Goal: Information Seeking & Learning: Learn about a topic

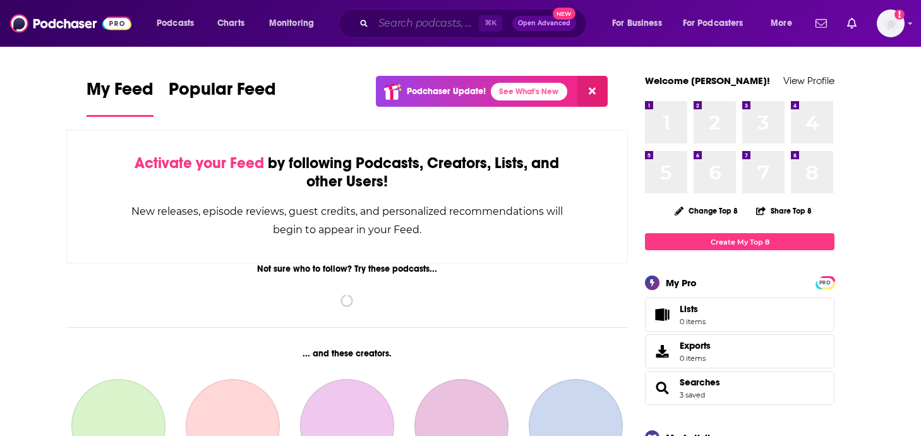
click at [412, 23] on input "Search podcasts, credits, & more..." at bounding box center [427, 23] width 106 height 20
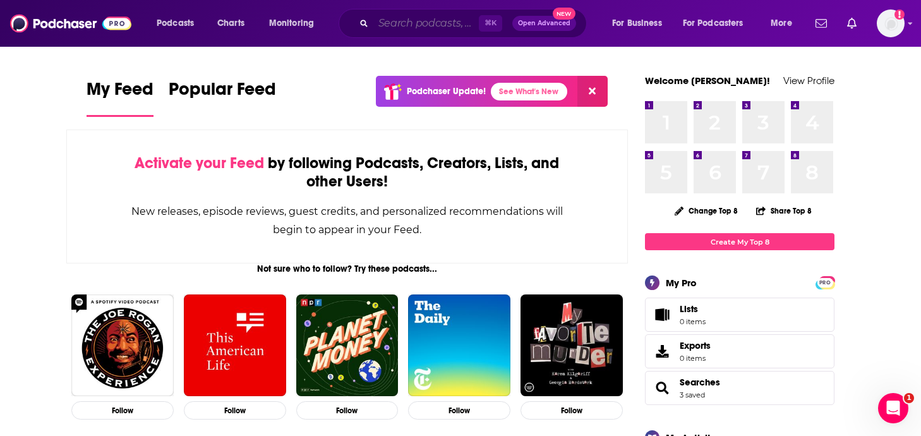
click at [398, 24] on input "Search podcasts, credits, & more..." at bounding box center [427, 23] width 106 height 20
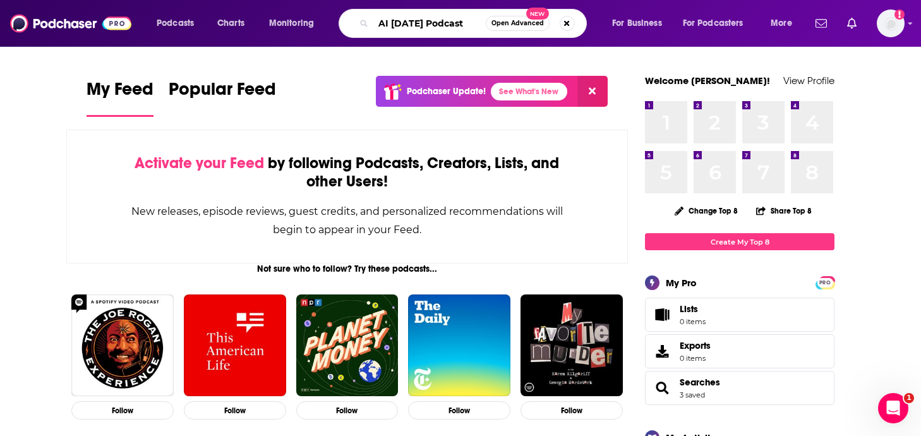
type input "AI Today Podcast"
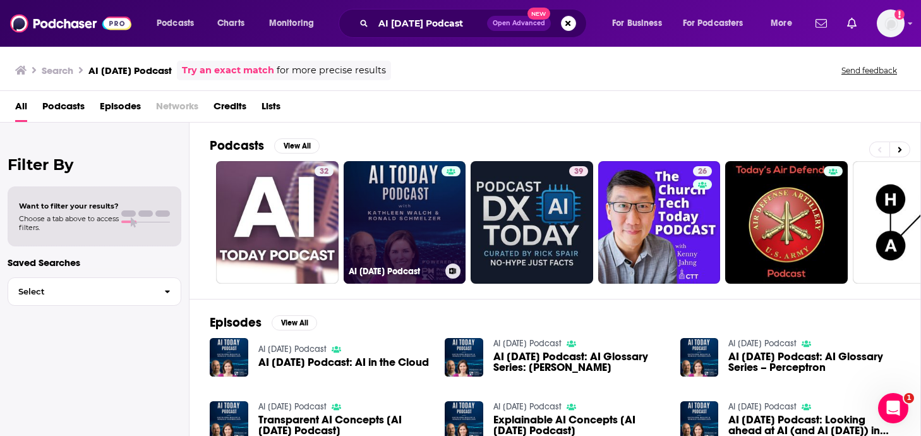
click at [385, 214] on link "AI Today Podcast" at bounding box center [405, 222] width 123 height 123
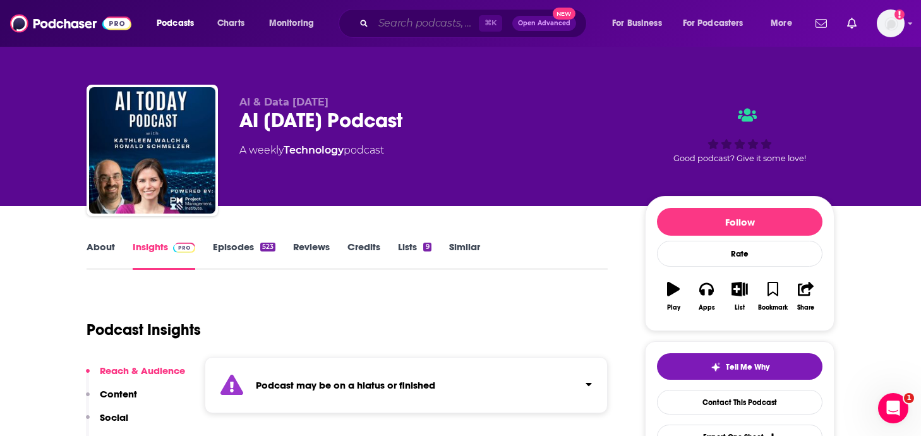
click at [431, 26] on input "Search podcasts, credits, & more..." at bounding box center [427, 23] width 106 height 20
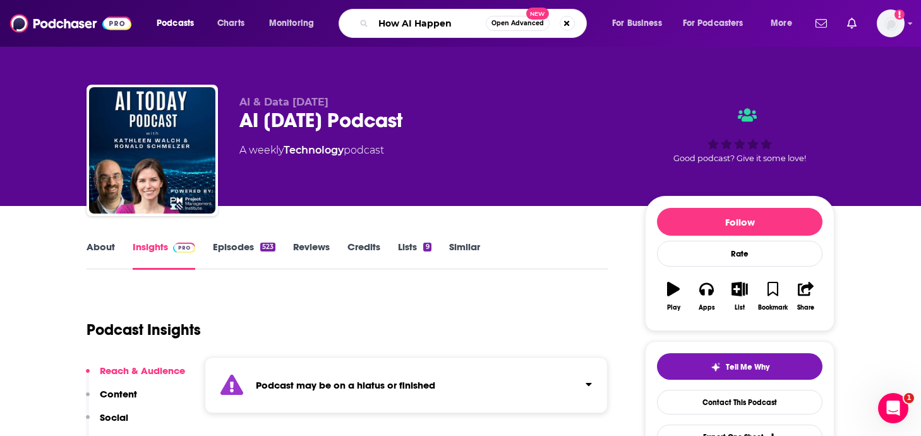
type input "How AI Happens"
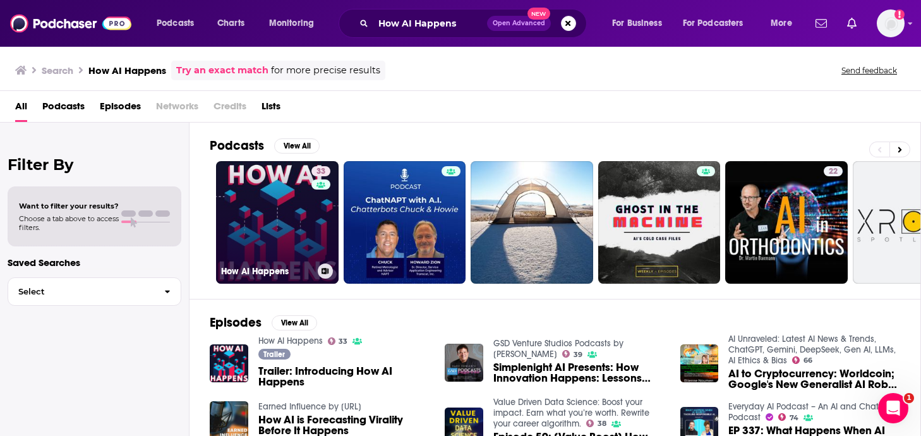
click at [304, 236] on link "33 How AI Happens" at bounding box center [277, 222] width 123 height 123
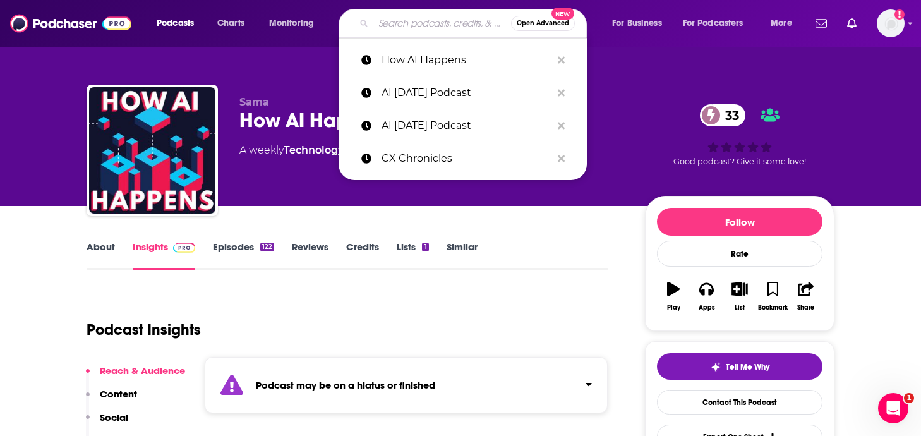
click at [434, 23] on input "Search podcasts, credits, & more..." at bounding box center [443, 23] width 138 height 20
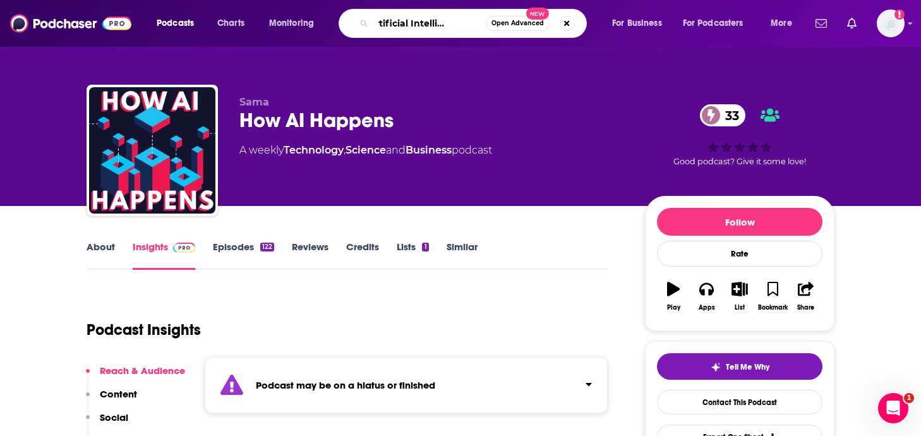
type input "The Artificial Intelligence Show"
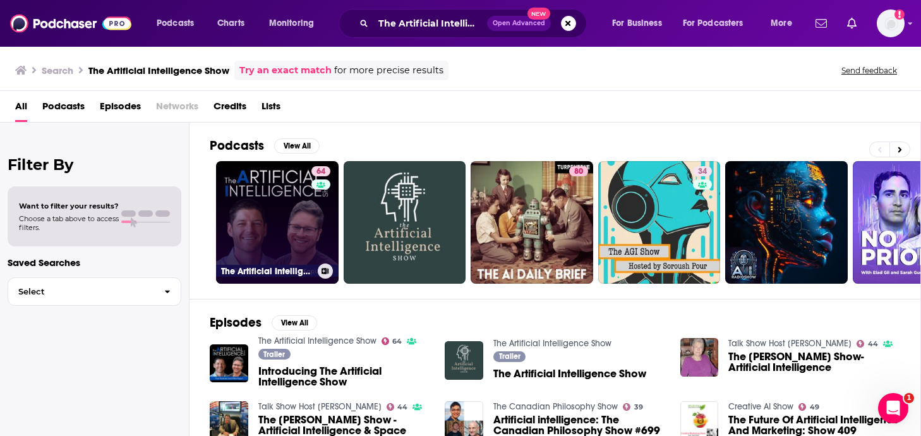
click at [229, 187] on link "64 The Artificial Intelligence Show" at bounding box center [277, 222] width 123 height 123
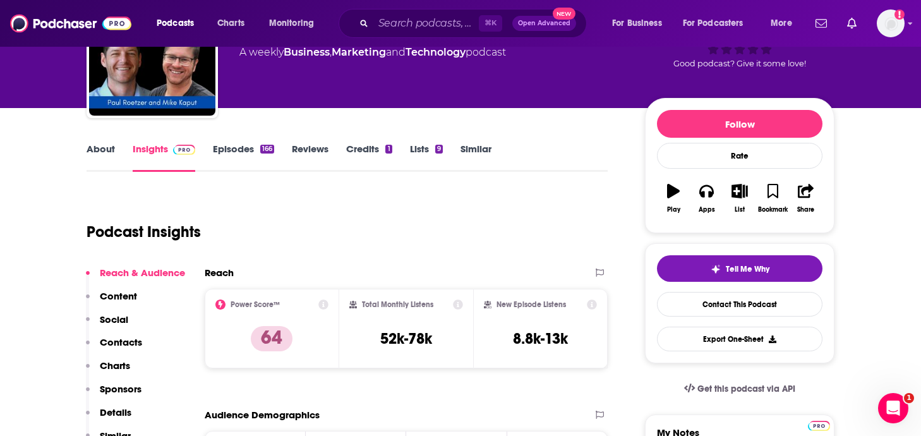
scroll to position [99, 0]
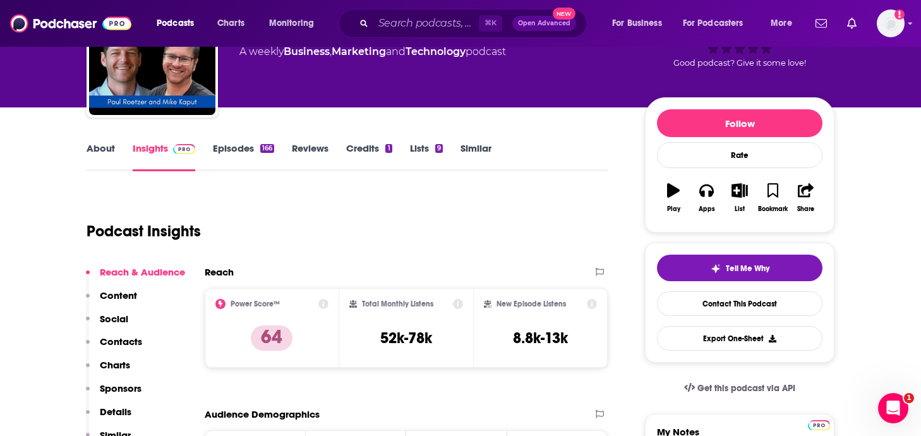
click at [248, 156] on link "Episodes 166" at bounding box center [243, 156] width 61 height 29
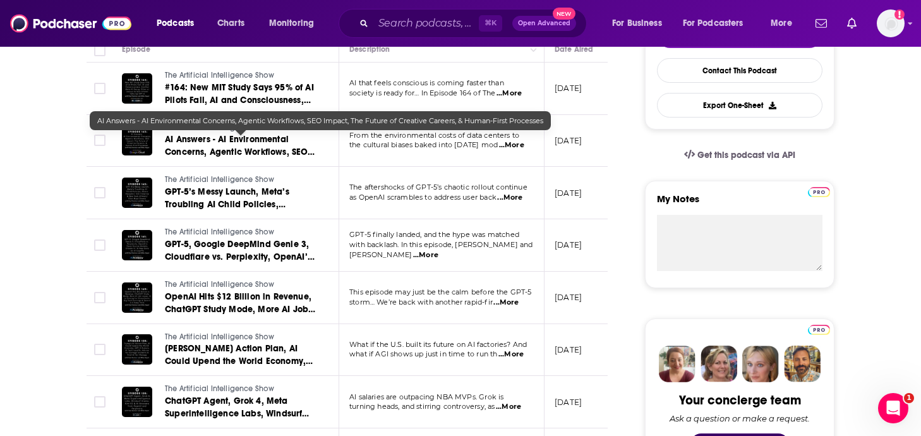
scroll to position [333, 0]
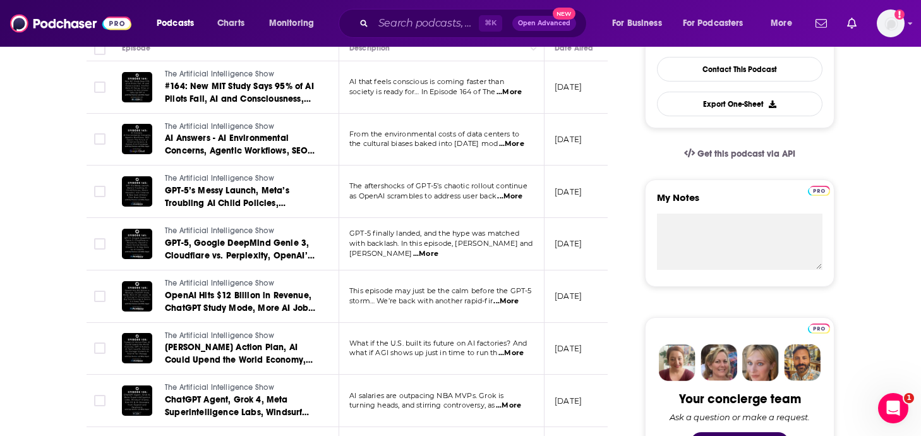
click at [514, 355] on span "...More" at bounding box center [511, 353] width 25 height 10
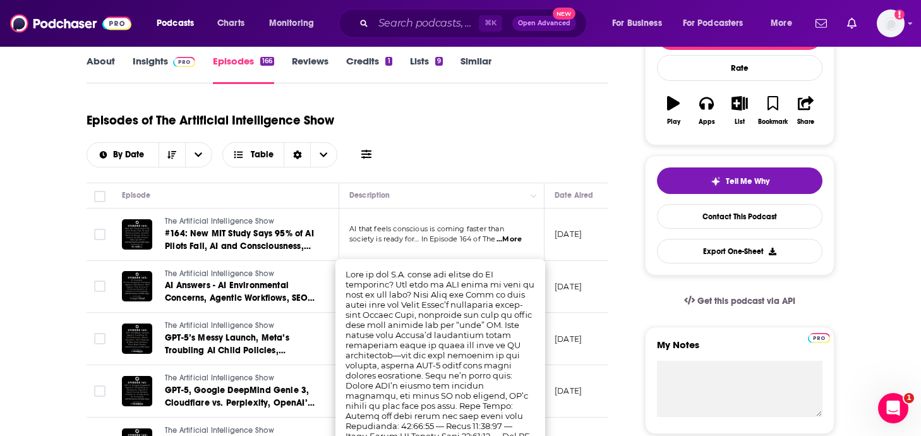
scroll to position [188, 0]
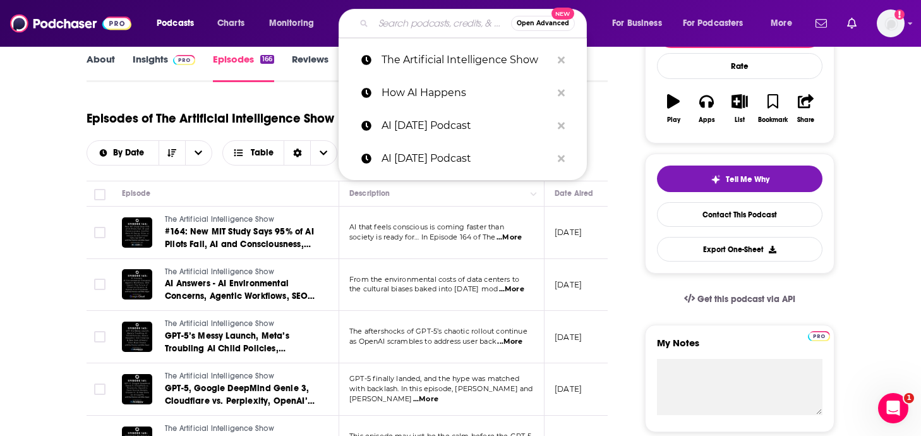
click at [385, 25] on input "Search podcasts, credits, & more..." at bounding box center [443, 23] width 138 height 20
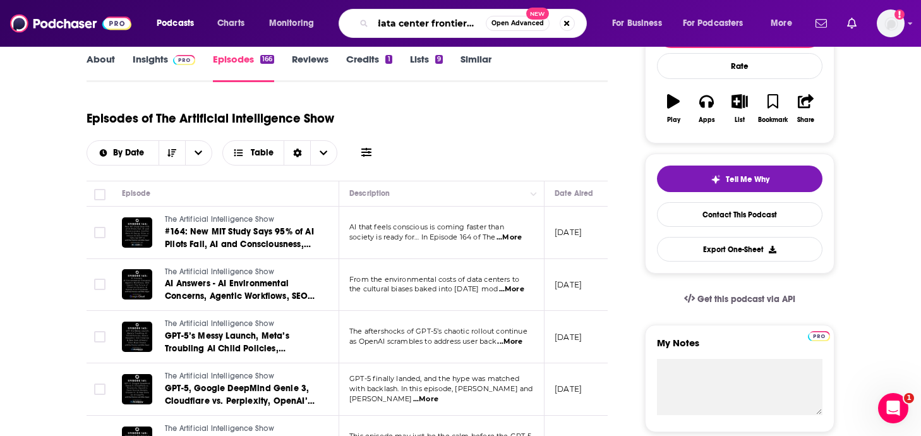
type input "data center frontier show"
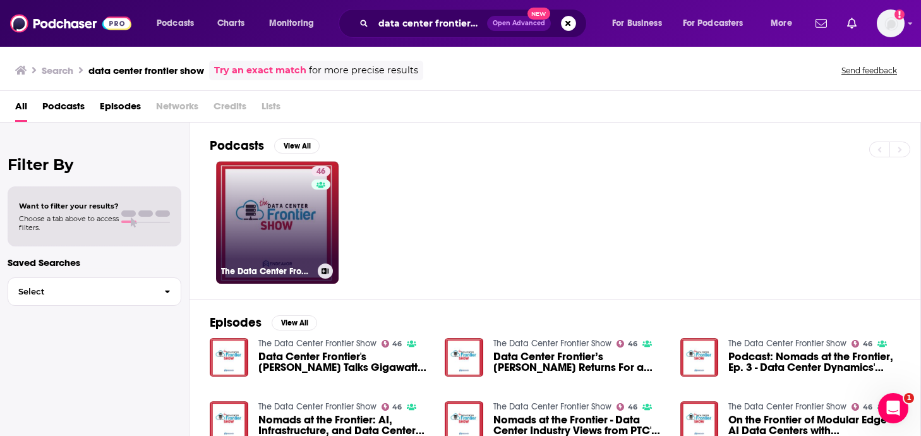
click at [256, 232] on link "46 The Data Center Frontier Show" at bounding box center [277, 222] width 123 height 123
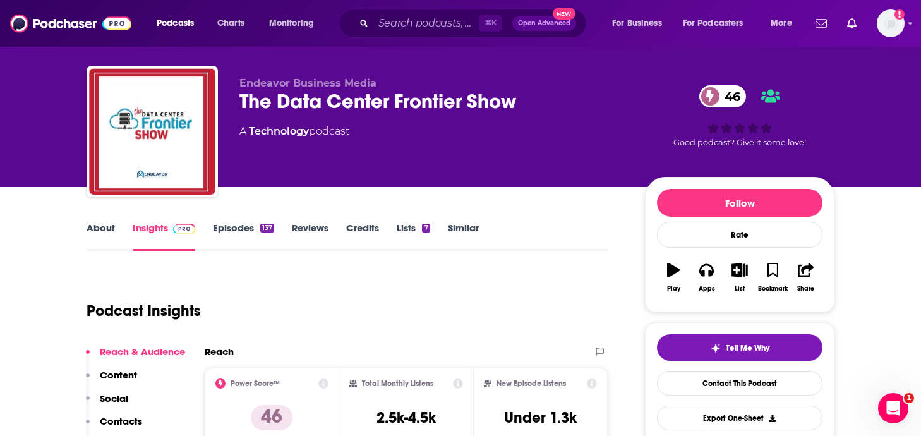
scroll to position [39, 0]
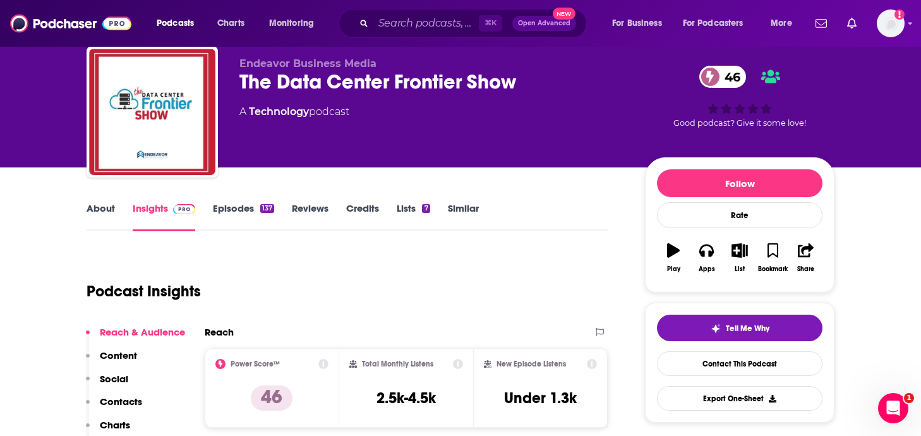
click at [252, 202] on div "About Insights Episodes 137 Reviews Credits Lists 7 Similar" at bounding box center [347, 215] width 521 height 31
click at [254, 209] on link "Episodes 137" at bounding box center [243, 216] width 61 height 29
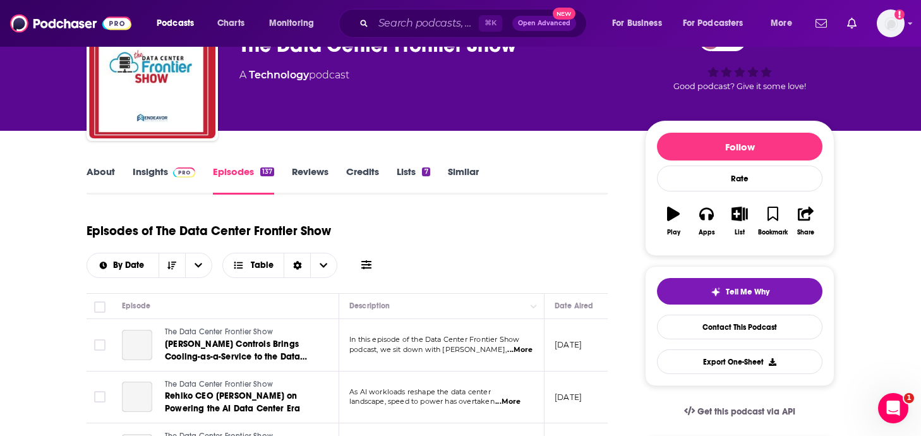
scroll to position [95, 0]
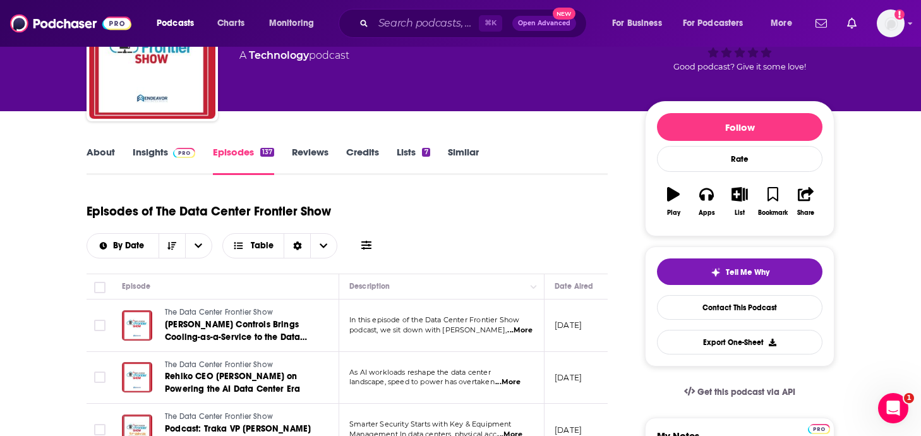
click at [366, 248] on icon at bounding box center [367, 245] width 10 height 9
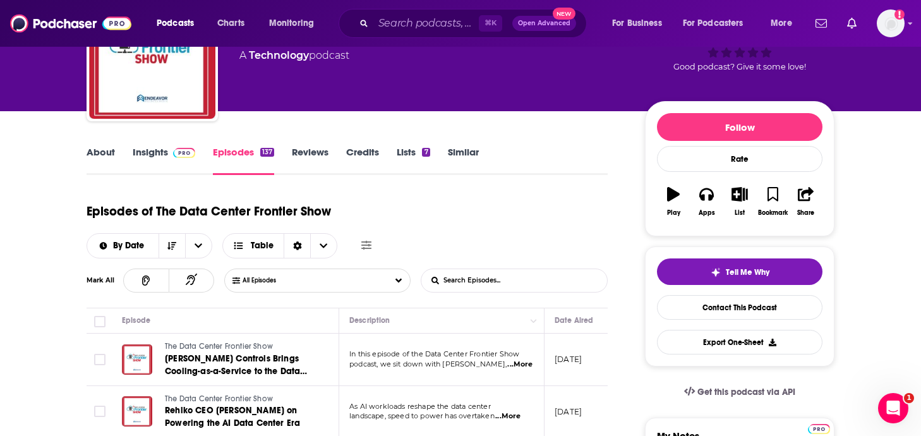
click at [464, 282] on input "List Search Input" at bounding box center [488, 280] width 132 height 23
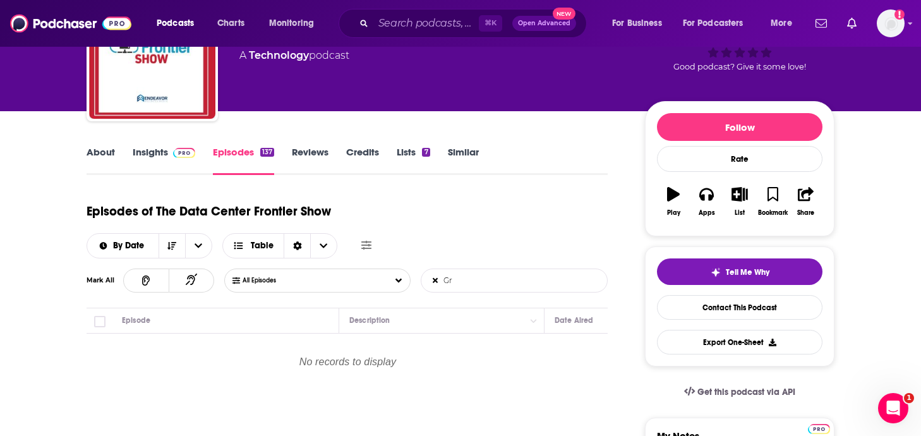
type input "G"
type input "Cerebras"
click at [152, 156] on link "Insights" at bounding box center [164, 160] width 63 height 29
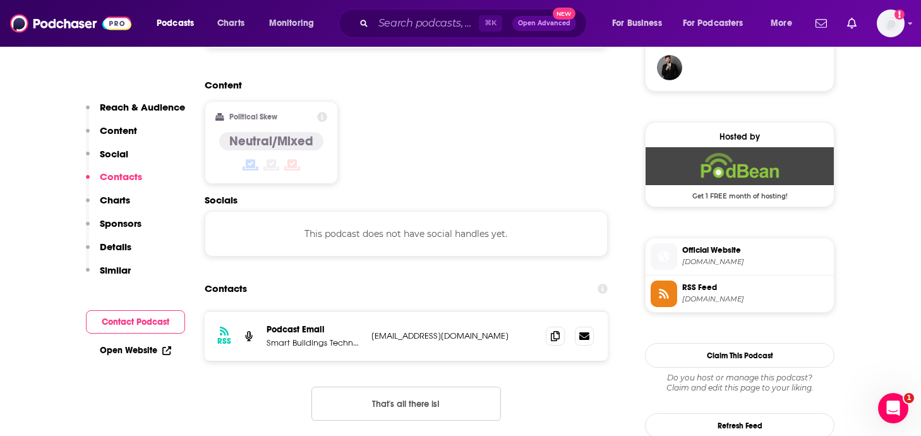
scroll to position [1005, 0]
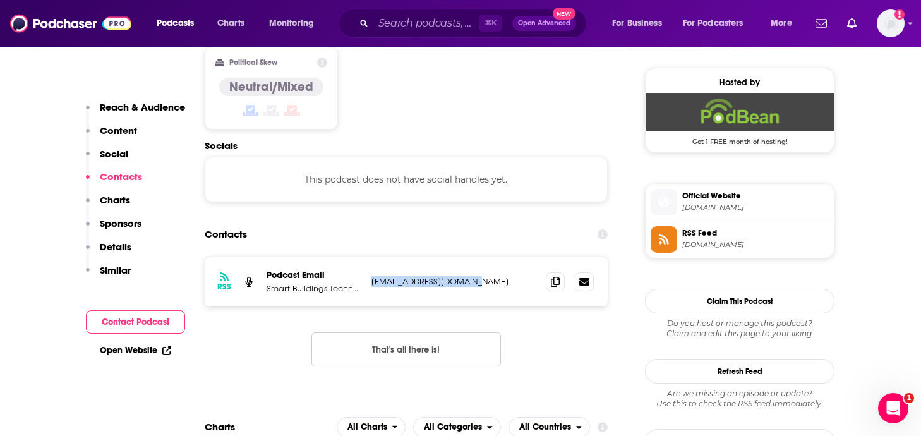
drag, startPoint x: 497, startPoint y: 232, endPoint x: 370, endPoint y: 232, distance: 127.0
click at [370, 257] on div "RSS Podcast Email Smart Buildings Technology bduncan@endeavorb2b.com bduncan@en…" at bounding box center [406, 281] width 403 height 49
copy p "[EMAIL_ADDRESS][DOMAIN_NAME]"
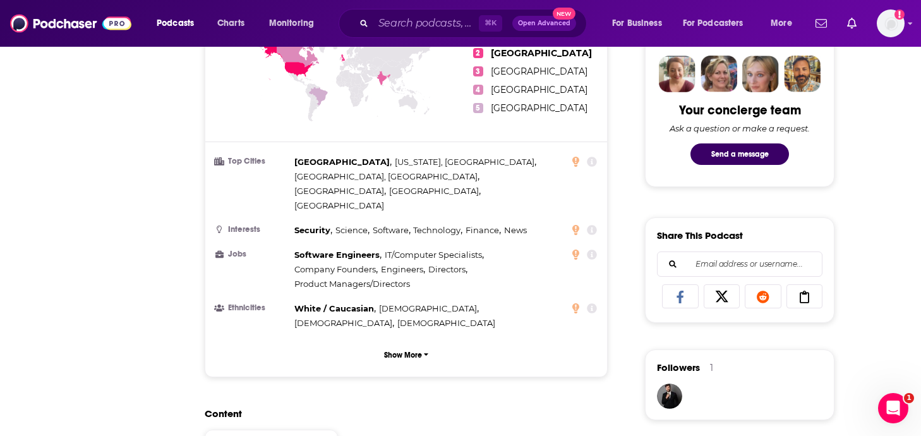
scroll to position [0, 0]
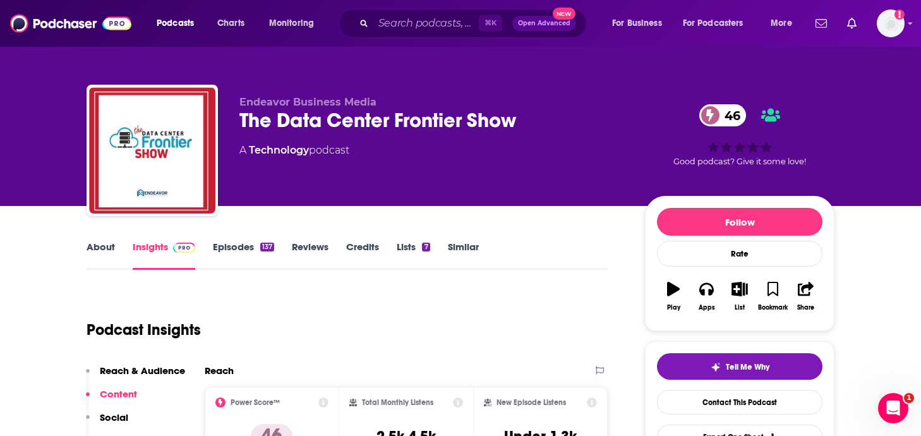
click at [100, 249] on link "About" at bounding box center [101, 255] width 28 height 29
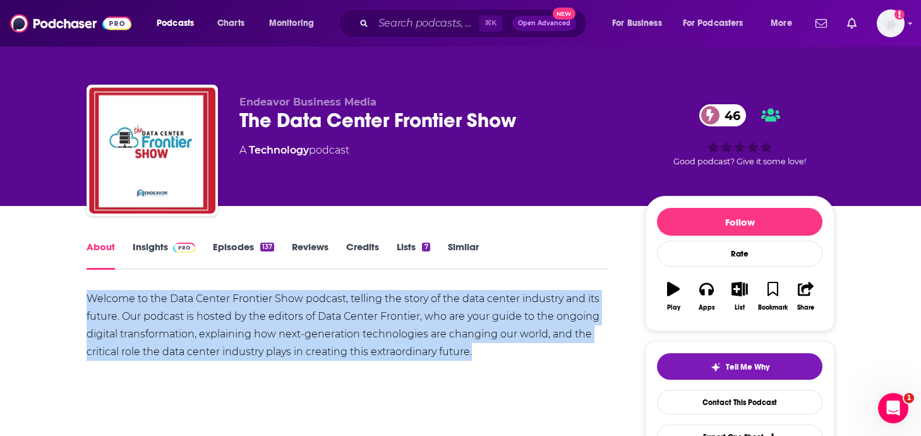
drag, startPoint x: 489, startPoint y: 356, endPoint x: 75, endPoint y: 298, distance: 418.6
copy div "Welcome to the Data Center Frontier Show podcast, telling the story of the data…"
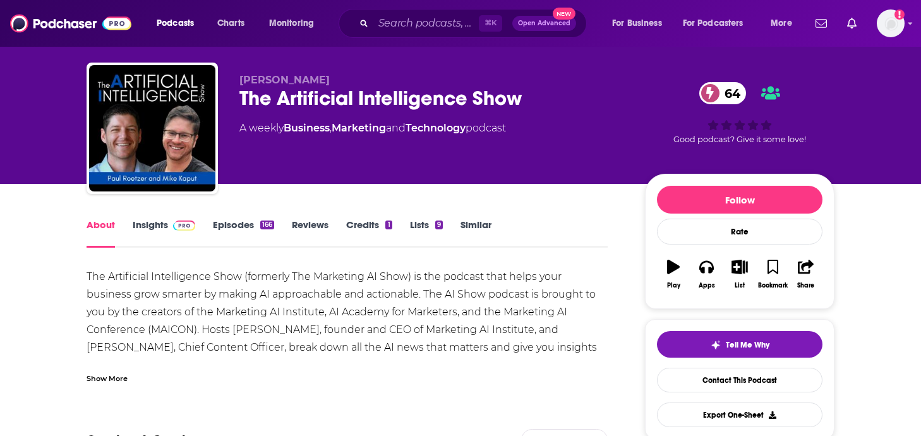
scroll to position [28, 0]
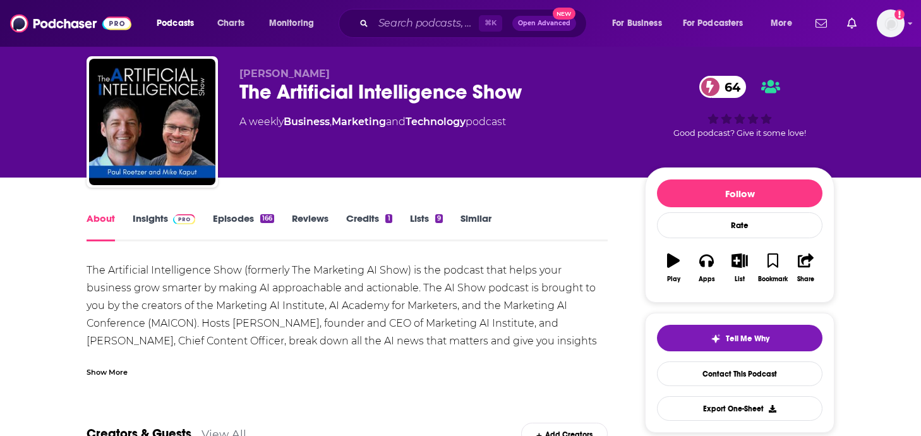
click at [154, 220] on link "Insights" at bounding box center [164, 226] width 63 height 29
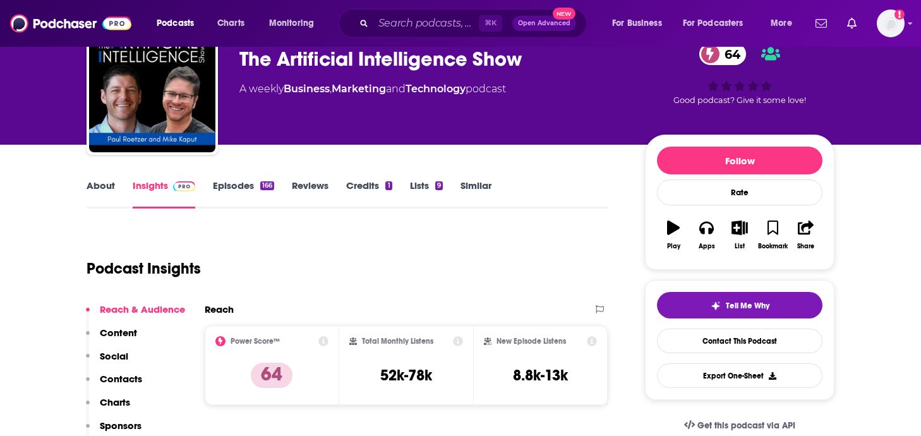
scroll to position [43, 0]
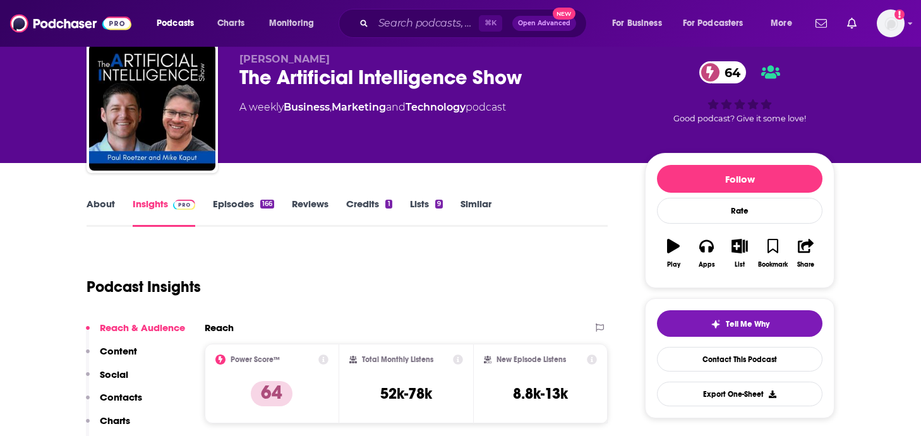
click at [235, 204] on link "Episodes 166" at bounding box center [243, 212] width 61 height 29
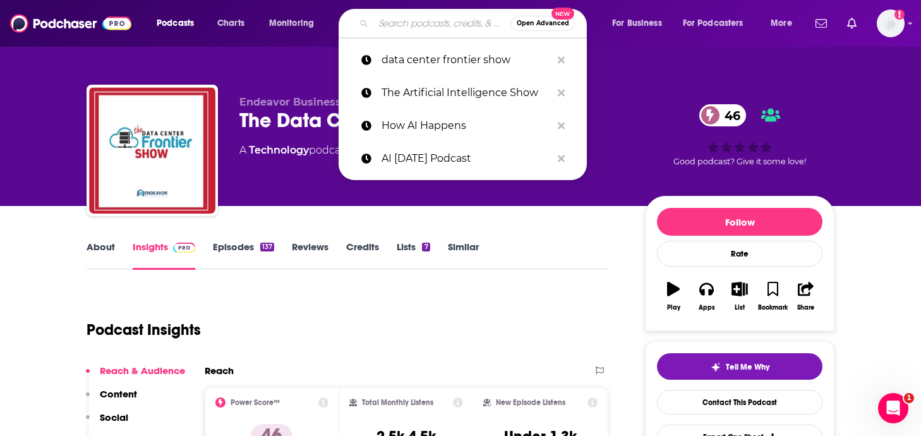
click at [406, 27] on input "Search podcasts, credits, & more..." at bounding box center [443, 23] width 138 height 20
type input "s"
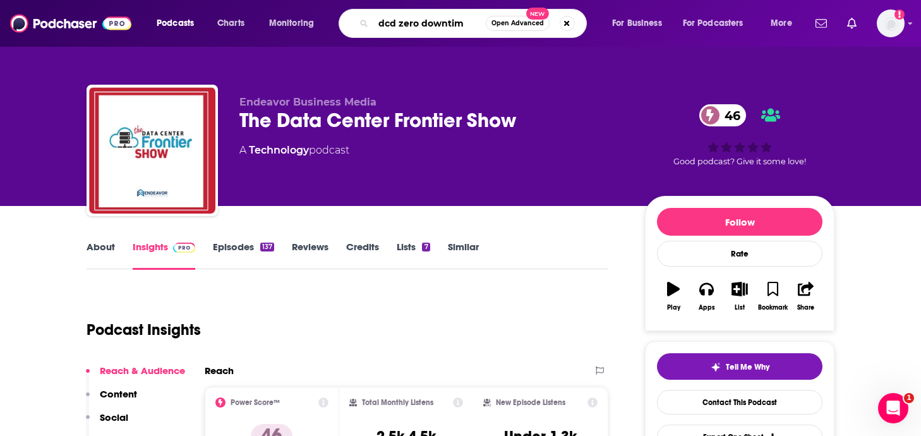
type input "dcd zero downtime"
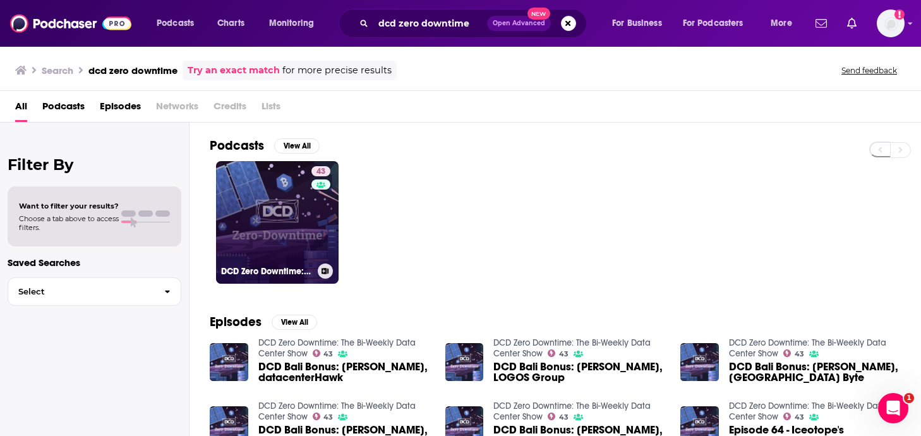
click at [275, 182] on link "43 DCD Zero Downtime: The Bi-Weekly Data Center Show" at bounding box center [277, 222] width 123 height 123
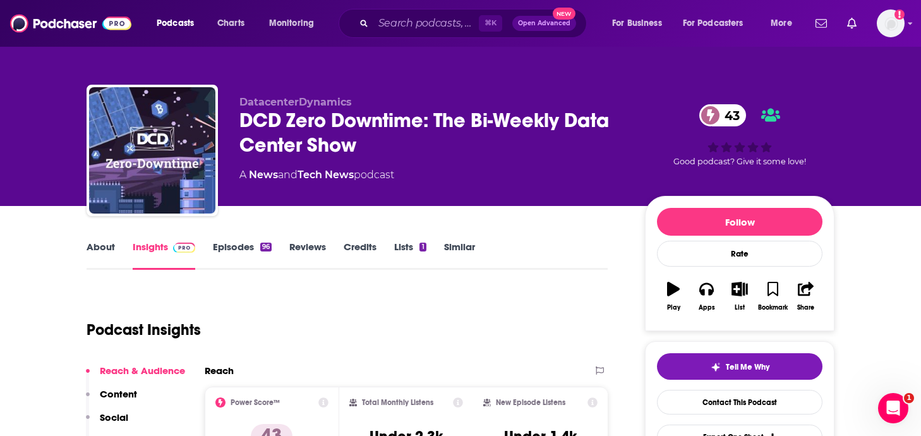
click at [229, 249] on link "Episodes 96" at bounding box center [242, 255] width 59 height 29
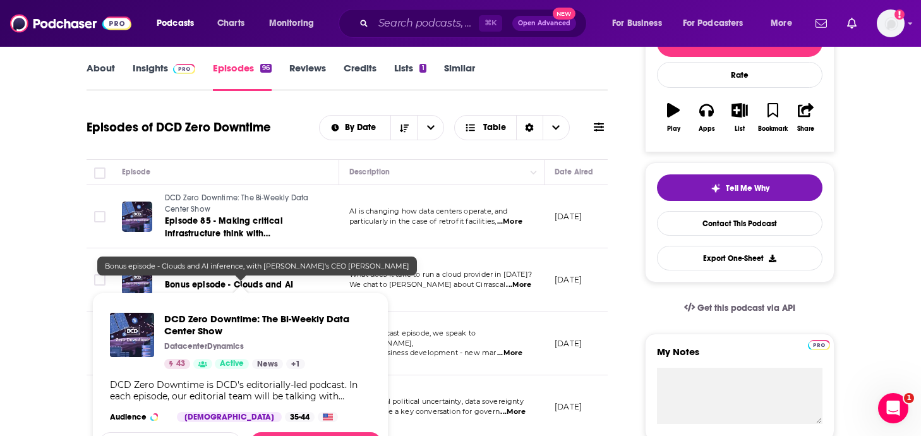
scroll to position [181, 0]
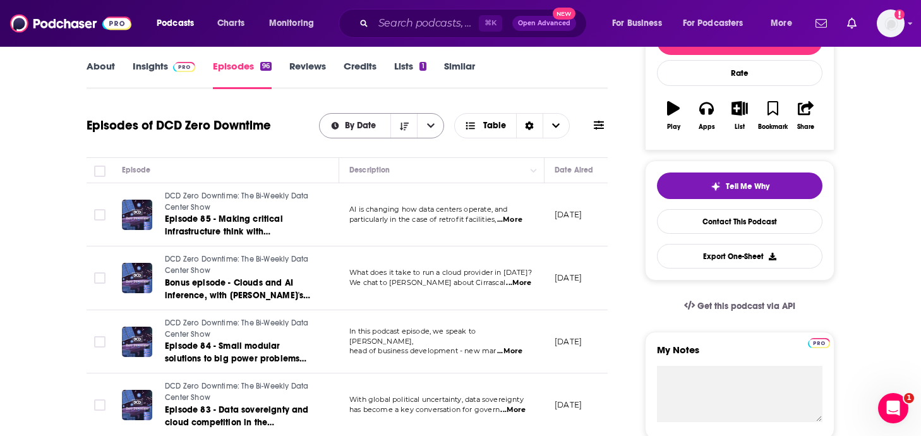
click at [344, 126] on span "By Date" at bounding box center [355, 125] width 71 height 9
click at [295, 116] on div "Episodes of DCD Zero Downtime By Date By Date By Rating Table" at bounding box center [347, 125] width 521 height 33
click at [596, 122] on icon at bounding box center [599, 125] width 10 height 9
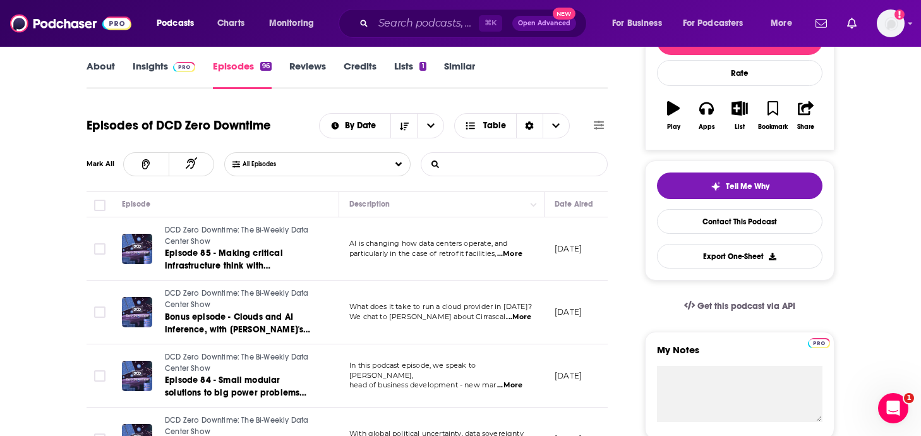
click at [526, 173] on input "List Search Input" at bounding box center [488, 164] width 132 height 23
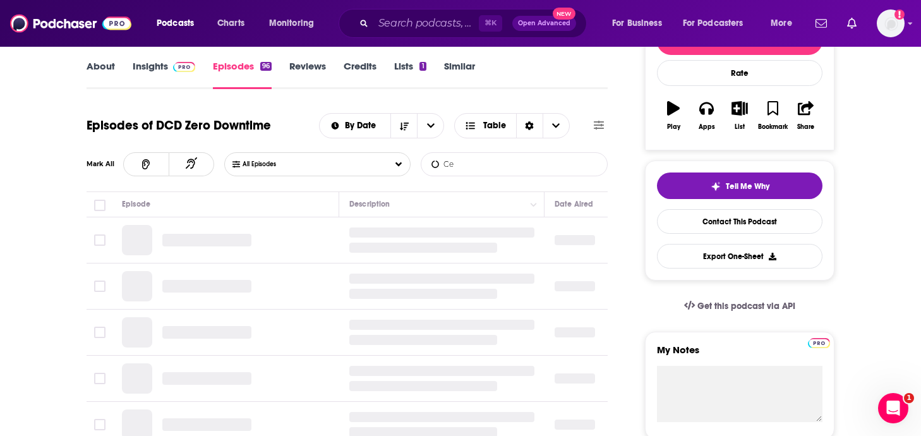
type input "C"
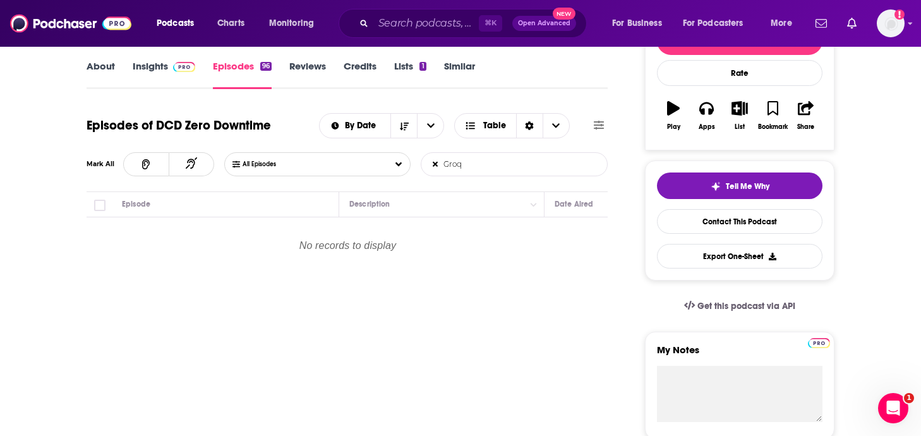
type input "Groq"
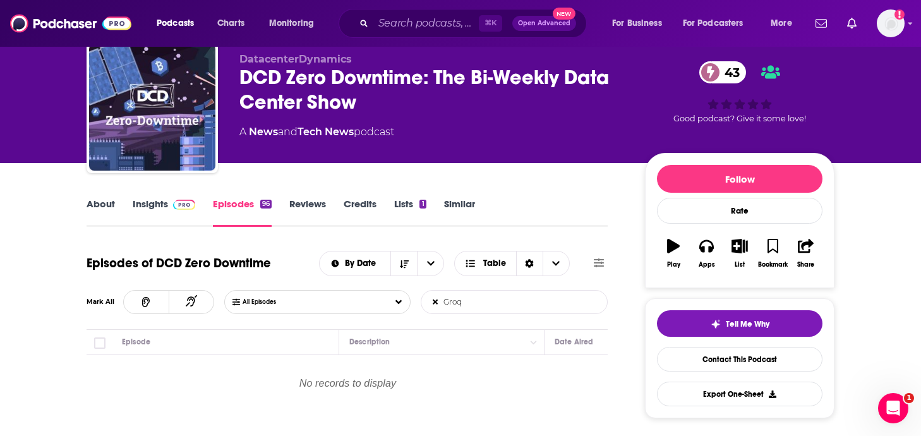
scroll to position [3, 0]
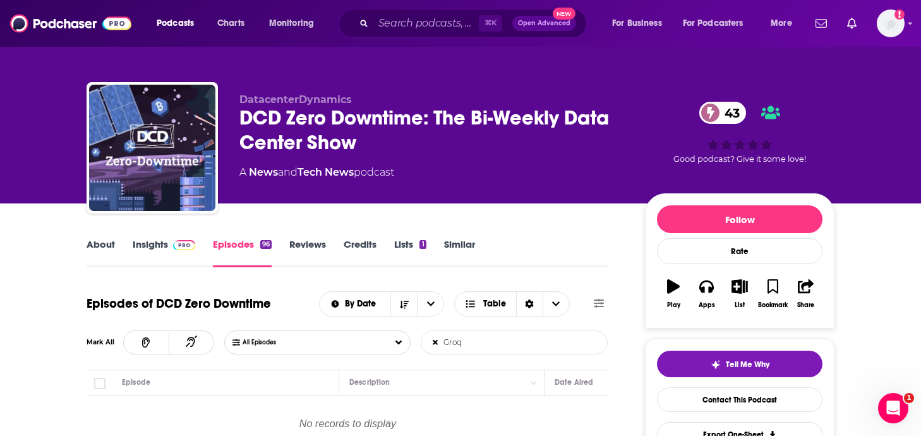
click at [163, 246] on link "Insights" at bounding box center [164, 252] width 63 height 29
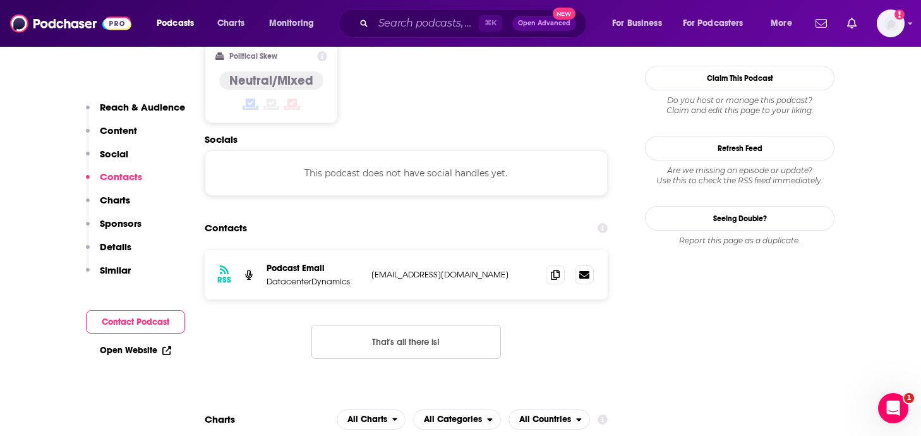
scroll to position [1016, 0]
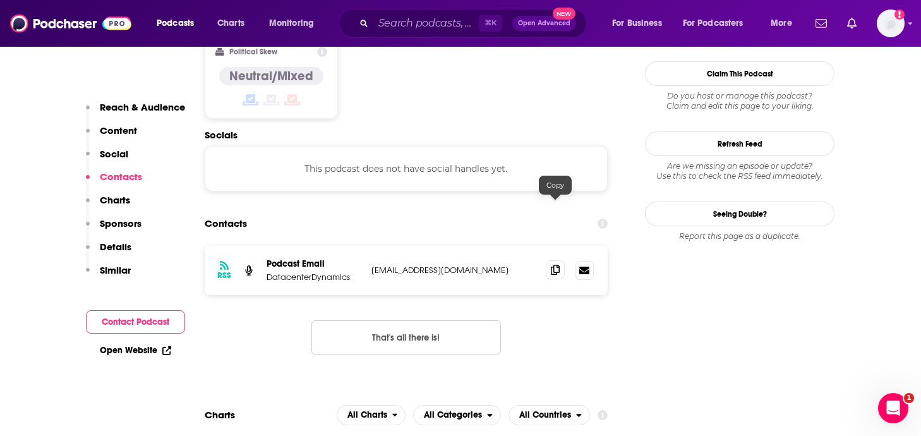
click at [558, 265] on icon at bounding box center [555, 270] width 9 height 10
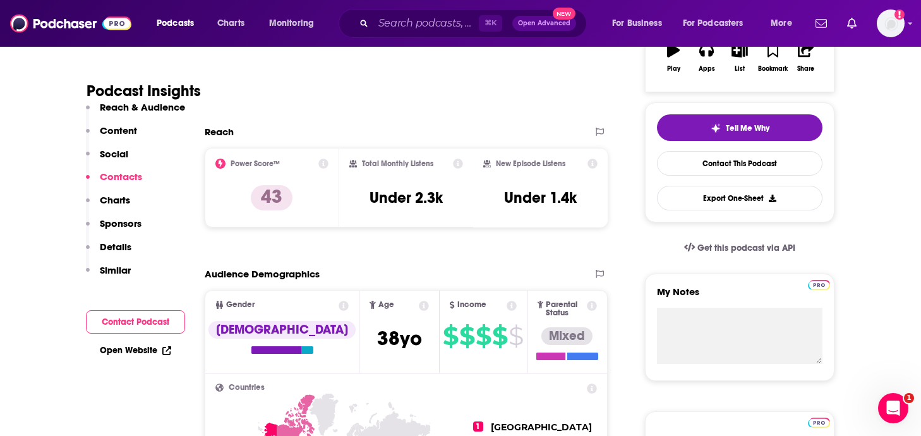
scroll to position [0, 0]
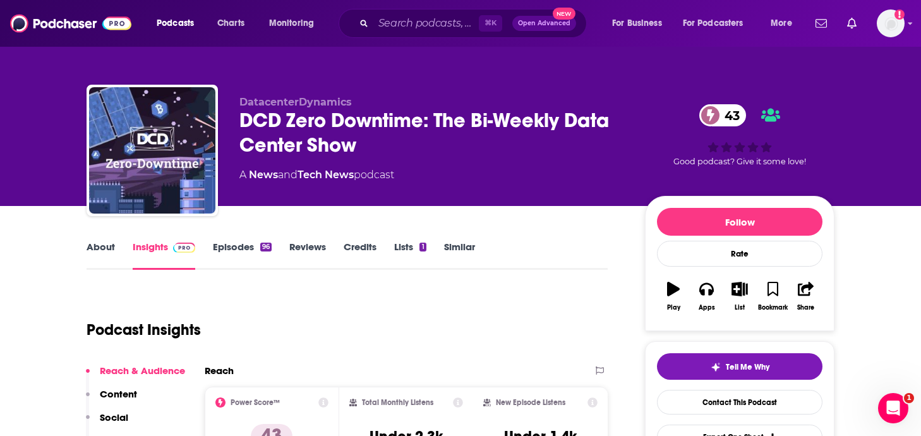
click at [108, 244] on link "About" at bounding box center [101, 255] width 28 height 29
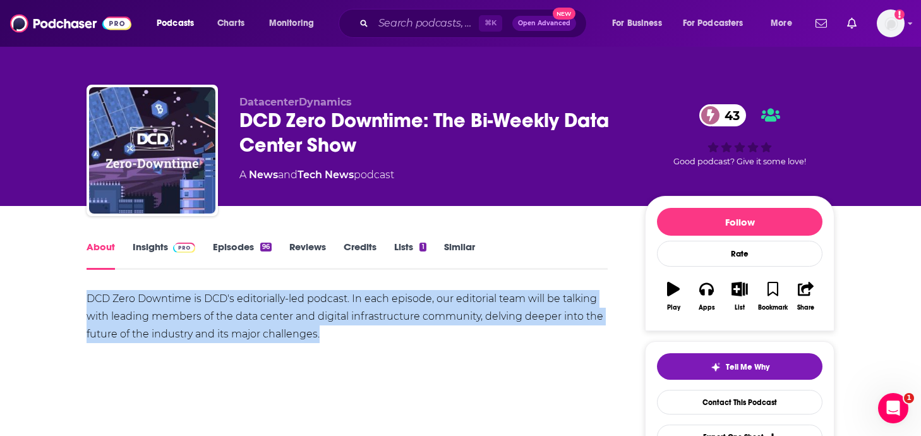
drag, startPoint x: 330, startPoint y: 337, endPoint x: 56, endPoint y: 292, distance: 277.3
copy div "DCD Zero Downtime is DCD's editorially-led podcast. In each episode, our editor…"
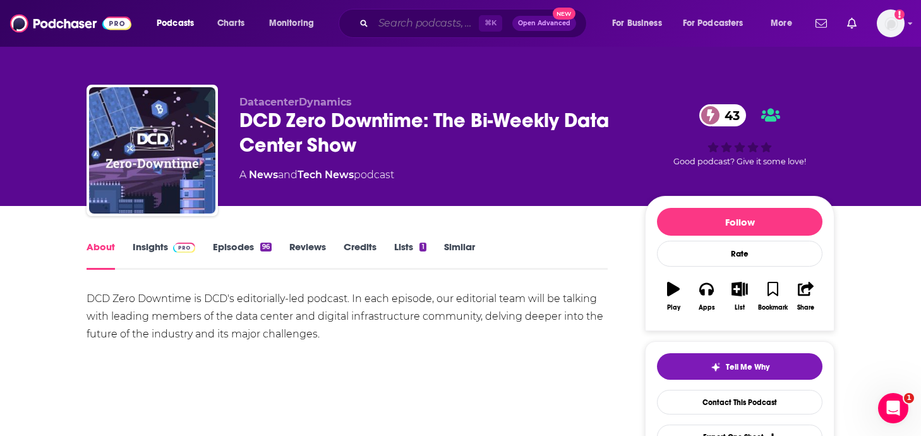
click at [417, 23] on input "Search podcasts, credits, & more..." at bounding box center [427, 23] width 106 height 20
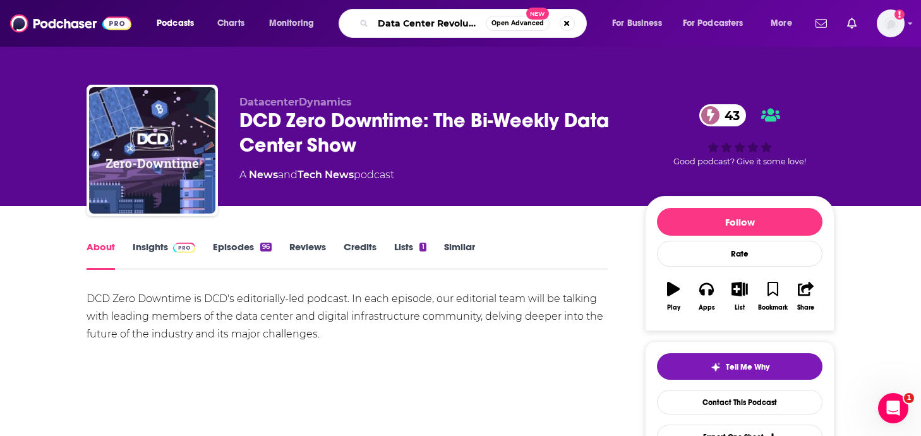
type input "Data Center Revolution"
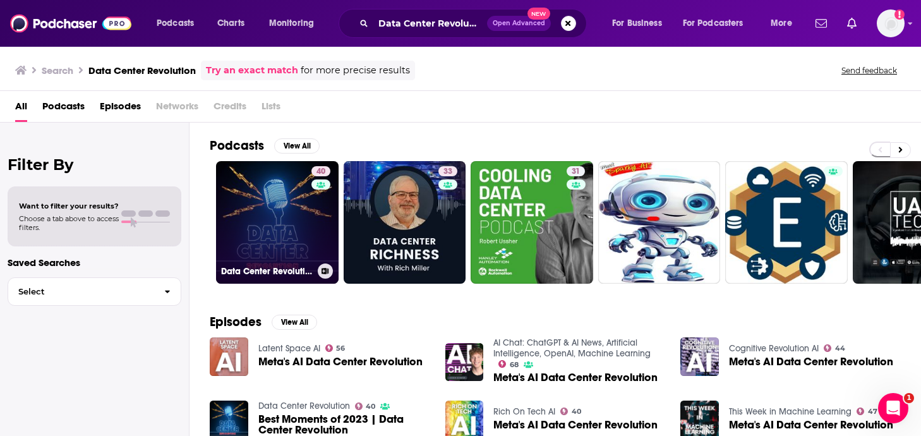
click at [277, 234] on link "40 Data Center Revolution" at bounding box center [277, 222] width 123 height 123
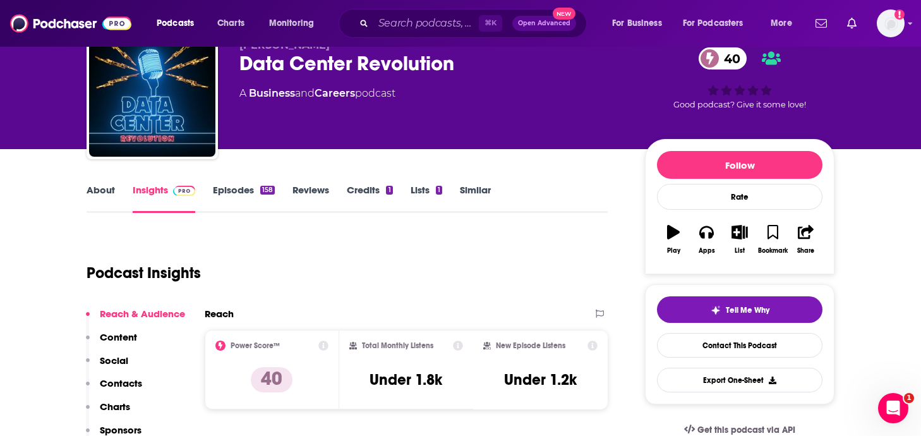
scroll to position [65, 0]
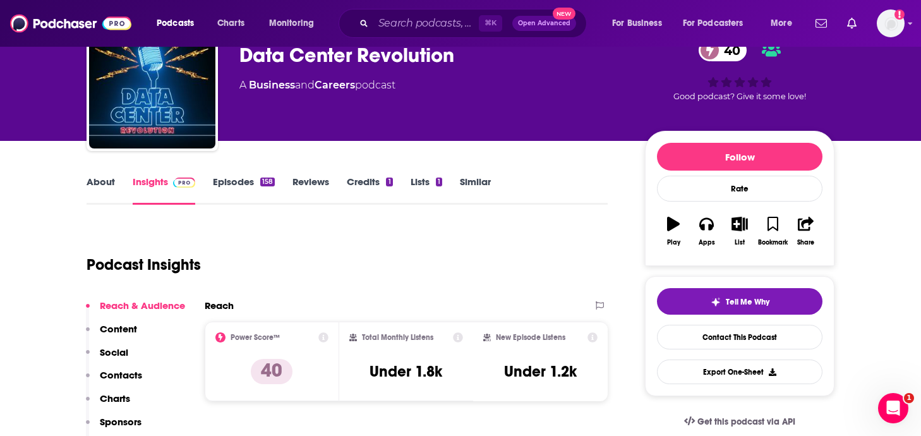
click at [243, 180] on link "Episodes 158" at bounding box center [244, 190] width 62 height 29
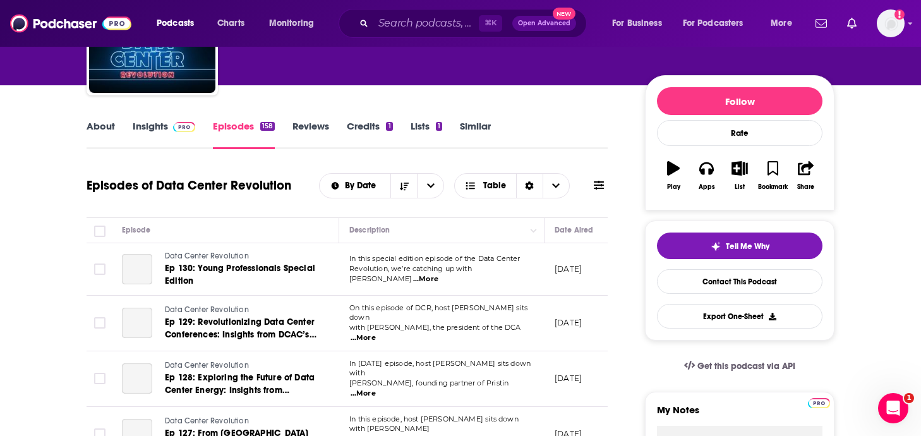
scroll to position [122, 0]
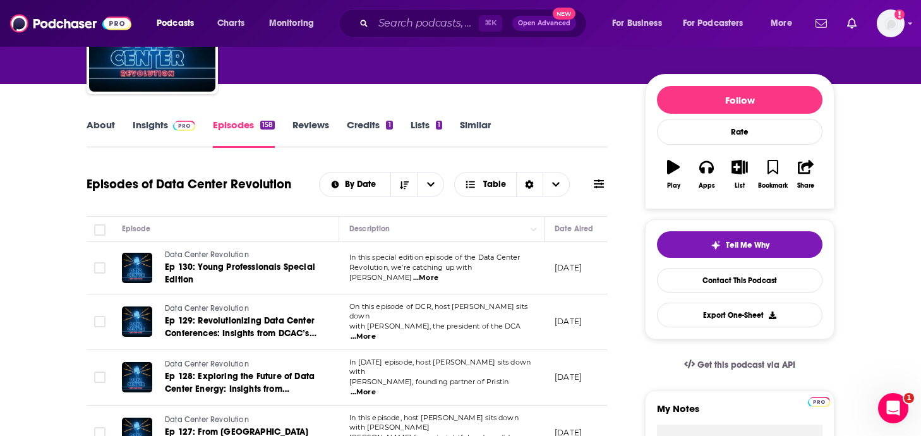
click at [594, 181] on icon at bounding box center [599, 183] width 10 height 9
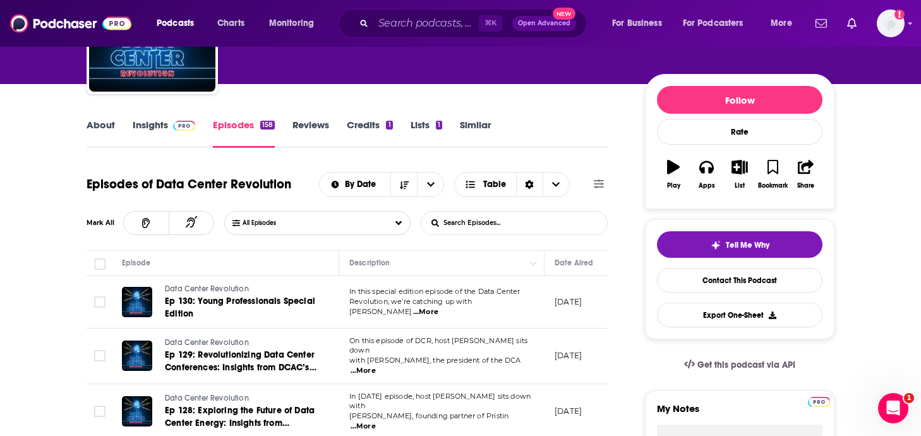
click at [516, 224] on input "List Search Input" at bounding box center [488, 223] width 132 height 23
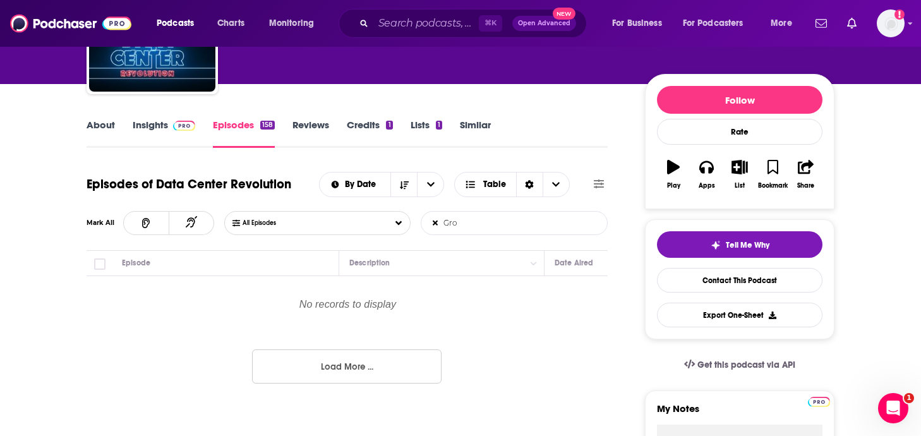
type input "Groq"
drag, startPoint x: 468, startPoint y: 226, endPoint x: 404, endPoint y: 226, distance: 63.2
click at [404, 226] on div "All Episodes Groq List Search Input Search Episodes..." at bounding box center [416, 223] width 384 height 24
type input "Cerebras"
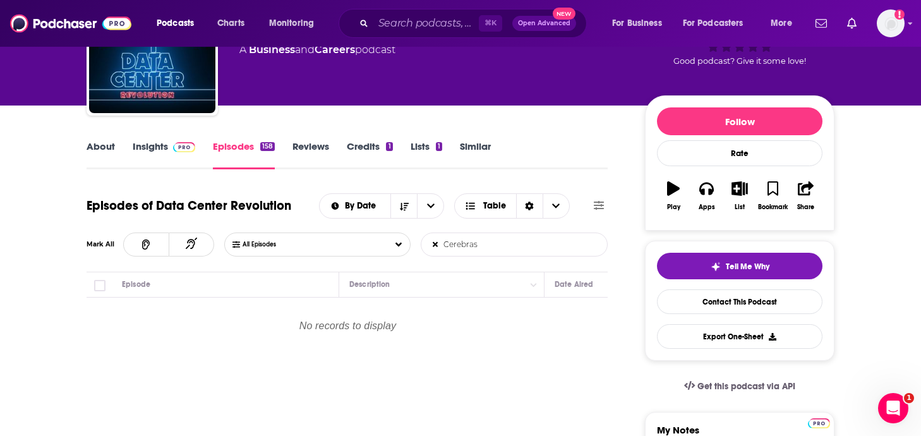
click at [169, 152] on span at bounding box center [181, 146] width 27 height 12
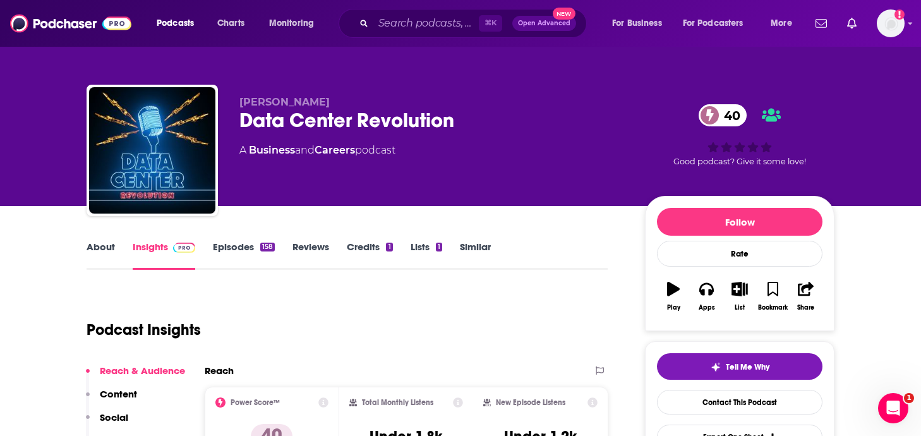
click at [101, 253] on link "About" at bounding box center [101, 255] width 28 height 29
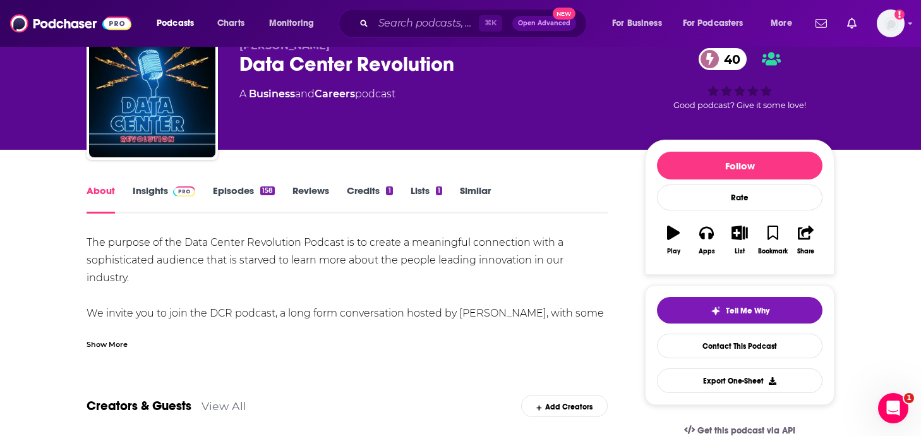
scroll to position [58, 0]
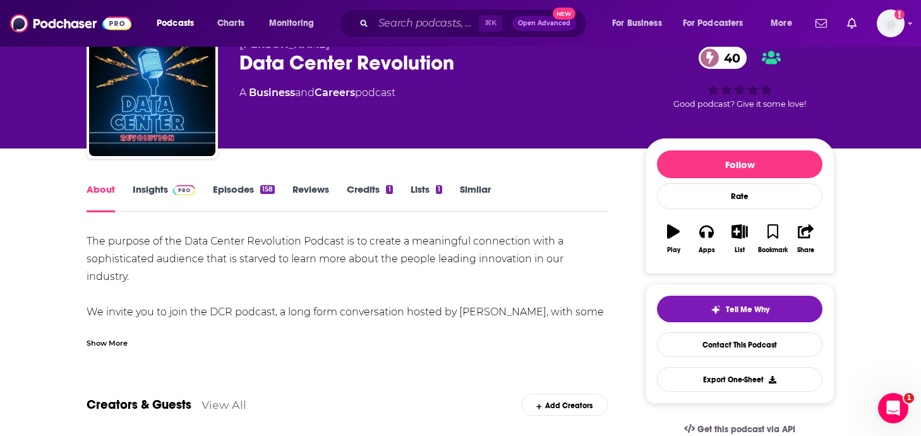
click at [120, 343] on div "Show More" at bounding box center [107, 342] width 41 height 12
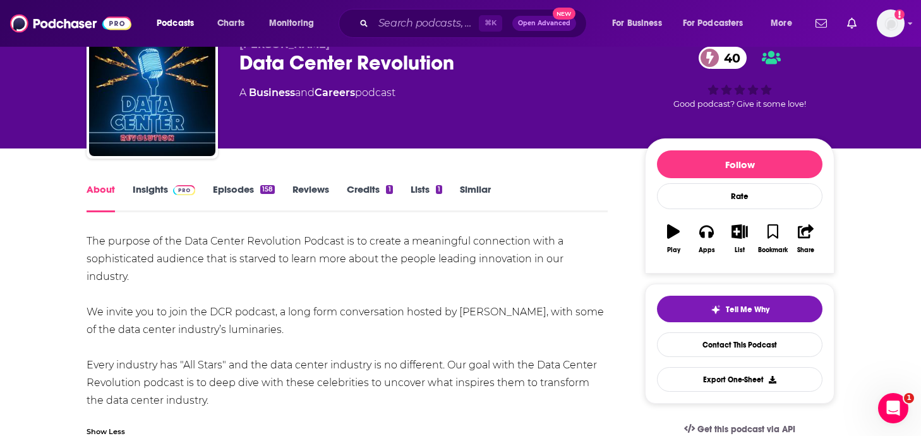
drag, startPoint x: 218, startPoint y: 405, endPoint x: 84, endPoint y: 234, distance: 217.5
copy div "The purpose of the Data Center Revolution Podcast is to create a meaningful con…"
click at [430, 16] on input "Search podcasts, credits, & more..." at bounding box center [427, 23] width 106 height 20
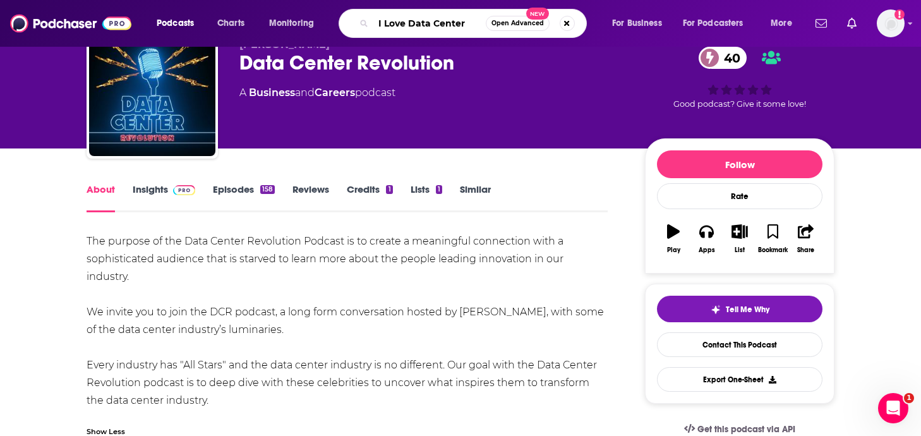
type input "I Love Data Centers"
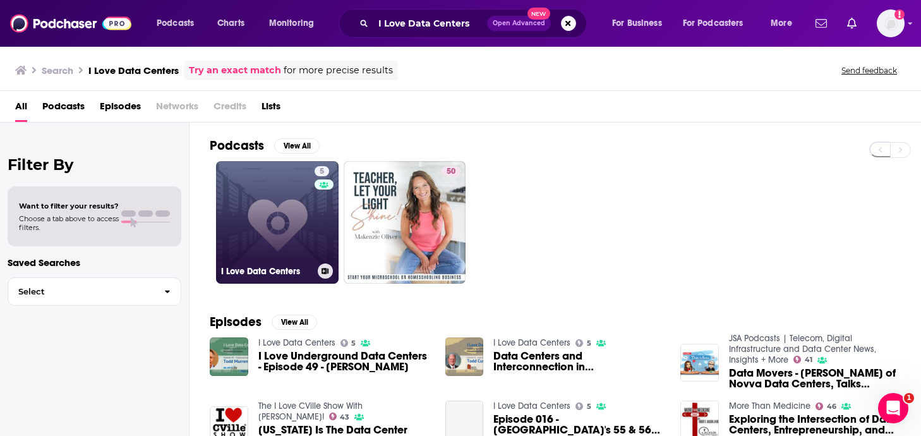
click at [287, 217] on link "5 I Love Data Centers" at bounding box center [277, 222] width 123 height 123
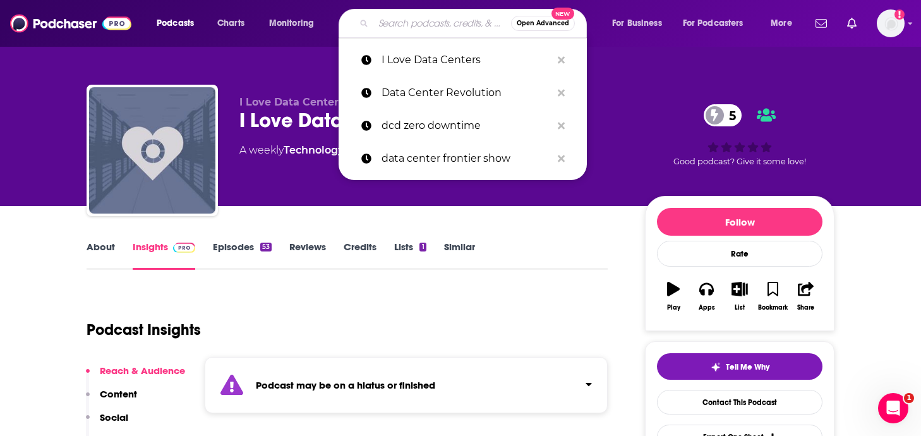
drag, startPoint x: 461, startPoint y: 22, endPoint x: 350, endPoint y: 25, distance: 110.6
click at [350, 25] on div "Open Advanced New" at bounding box center [463, 23] width 248 height 29
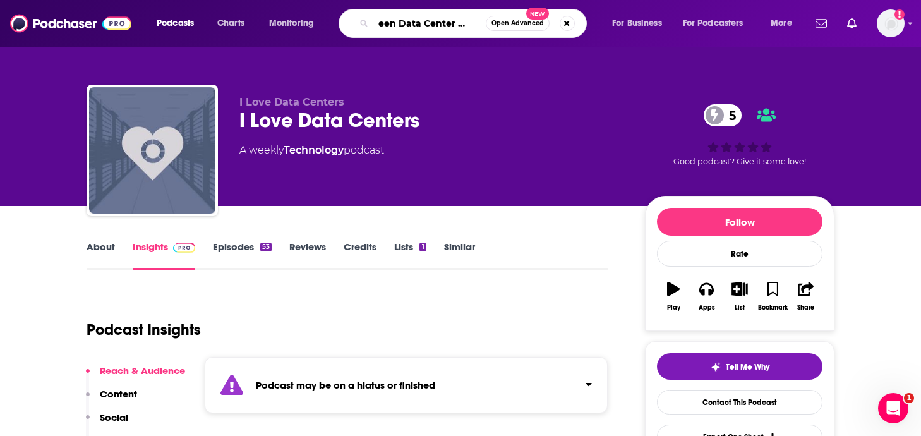
scroll to position [0, 21]
type input "Green Data Center Podcast"
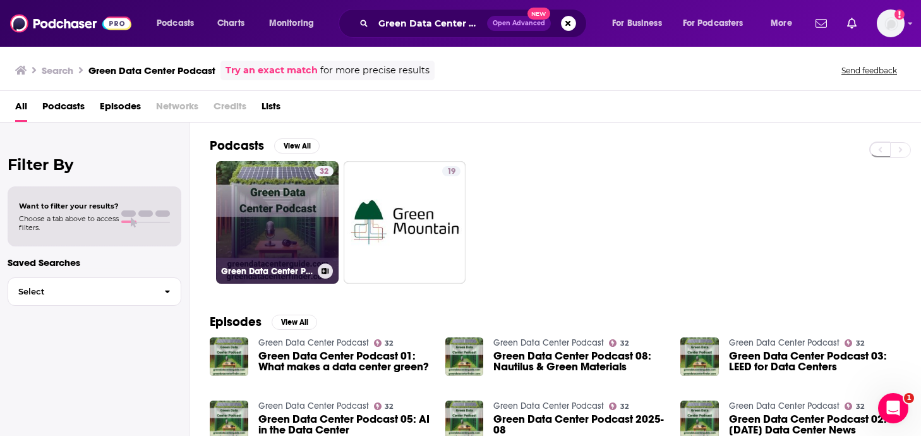
click at [297, 218] on link "32 Green Data Center Podcast" at bounding box center [277, 222] width 123 height 123
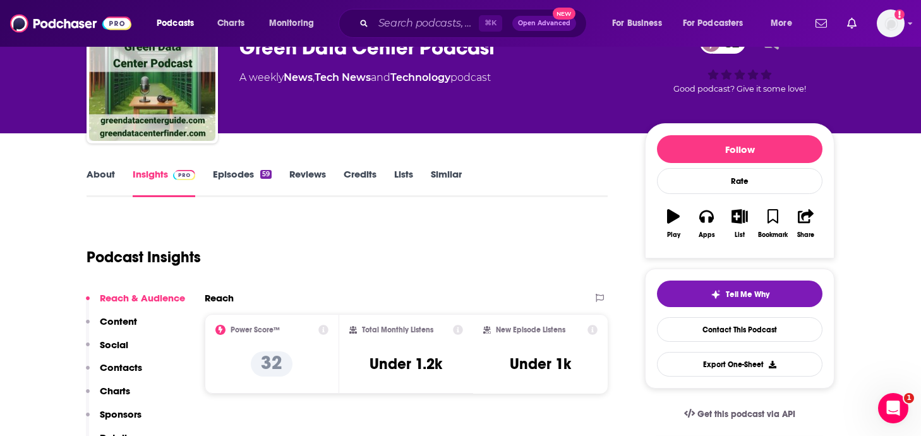
scroll to position [74, 0]
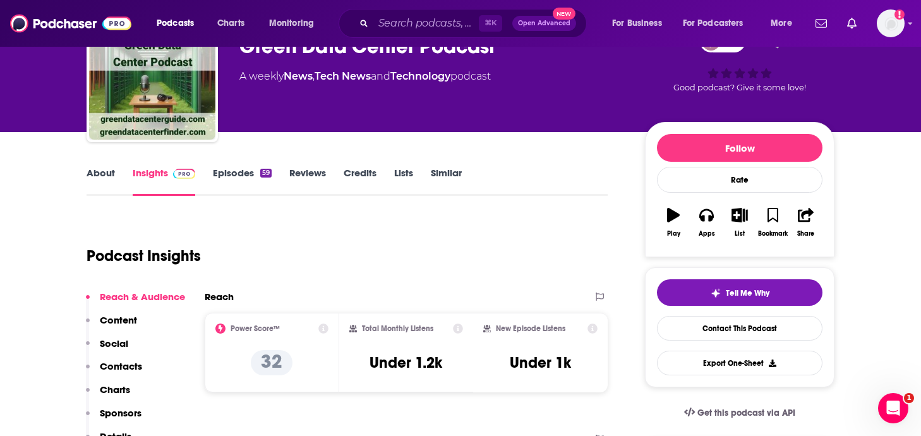
click at [111, 171] on link "About" at bounding box center [101, 181] width 28 height 29
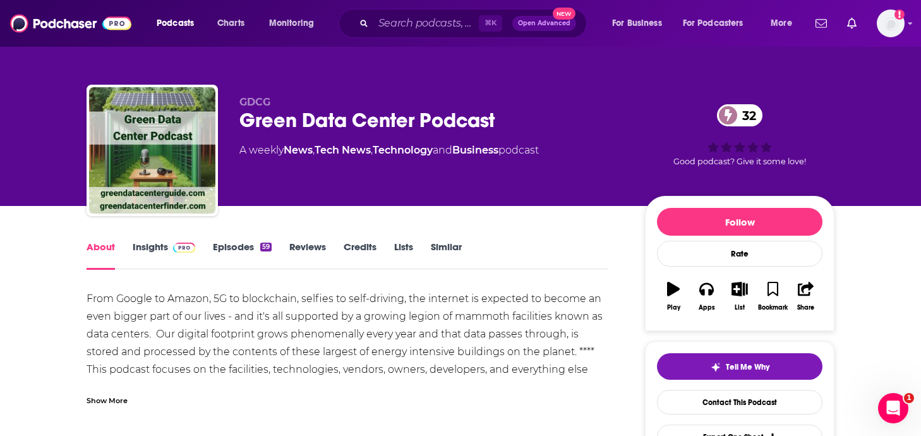
click at [259, 248] on link "Episodes 59" at bounding box center [242, 255] width 59 height 29
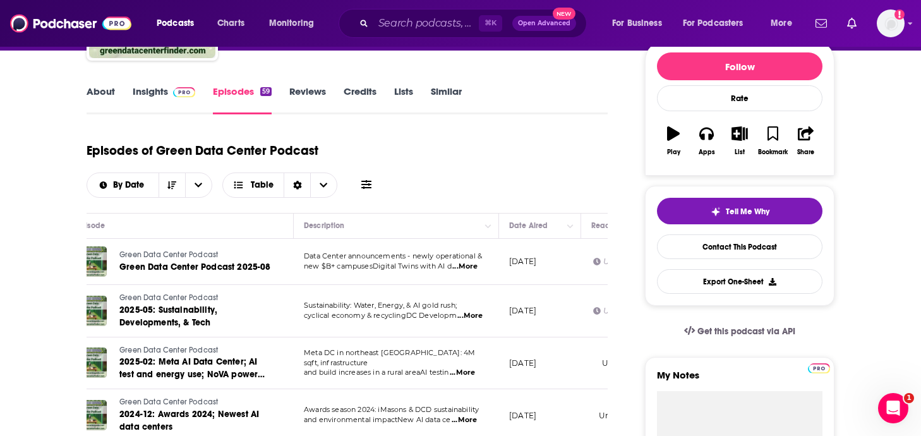
scroll to position [0, 50]
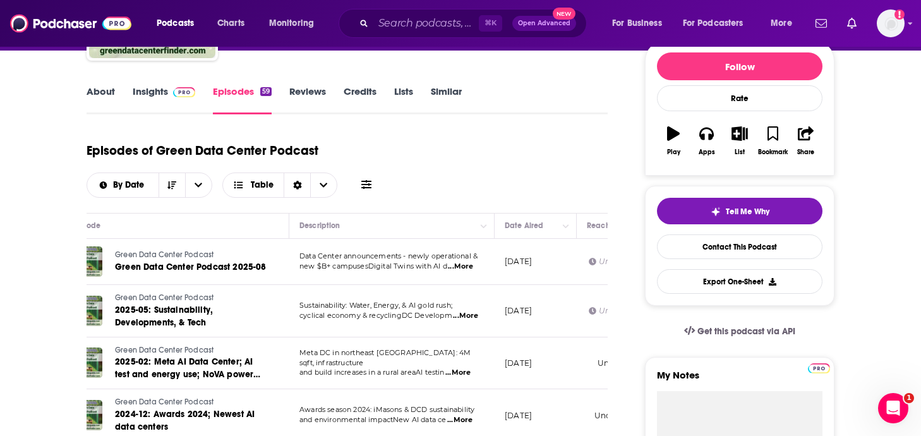
click at [458, 266] on span "...More" at bounding box center [460, 267] width 25 height 10
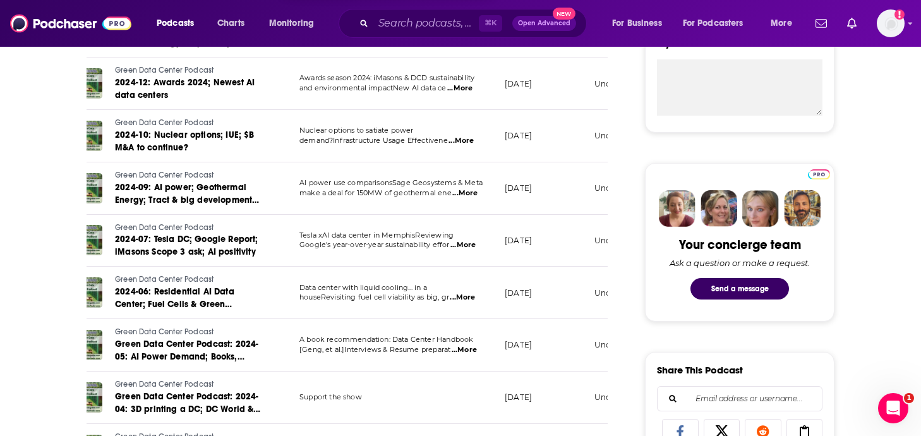
scroll to position [495, 0]
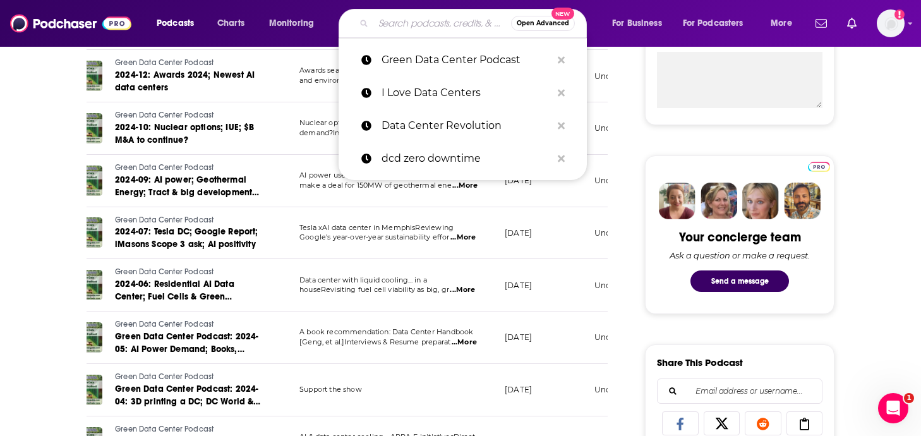
click at [377, 23] on input "Search podcasts, credits, & more..." at bounding box center [443, 23] width 138 height 20
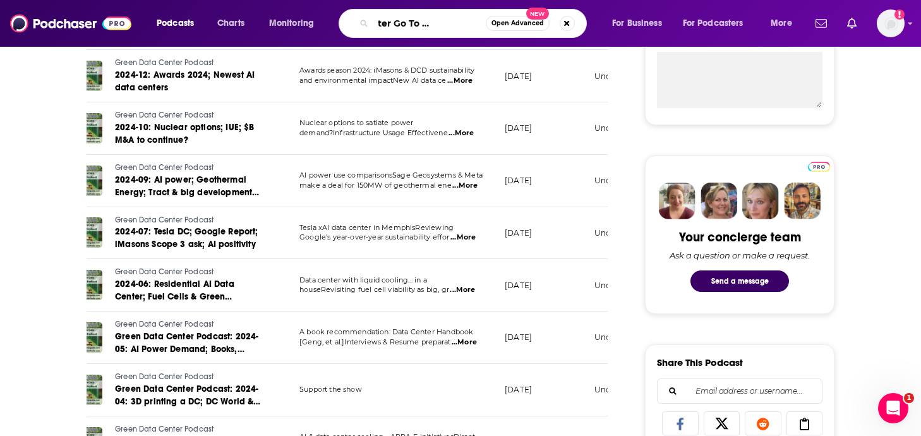
type input "Data Center Go To Market Podcas"
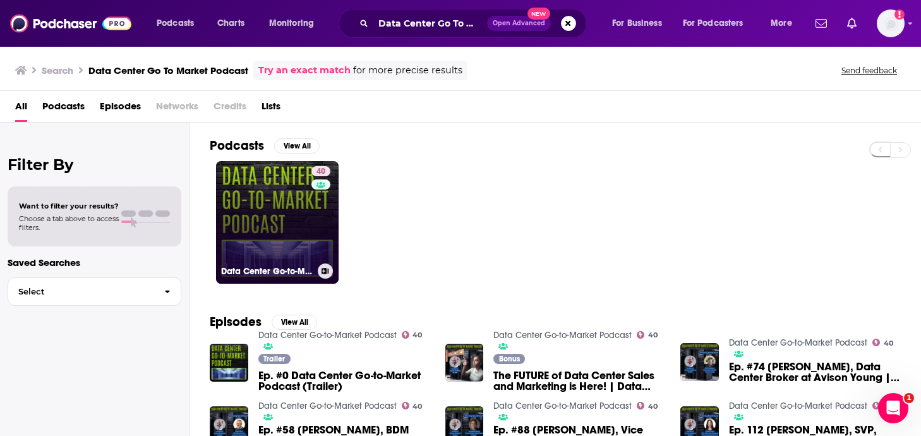
click at [243, 221] on link "40 Data Center Go-to-Market Podcast" at bounding box center [277, 222] width 123 height 123
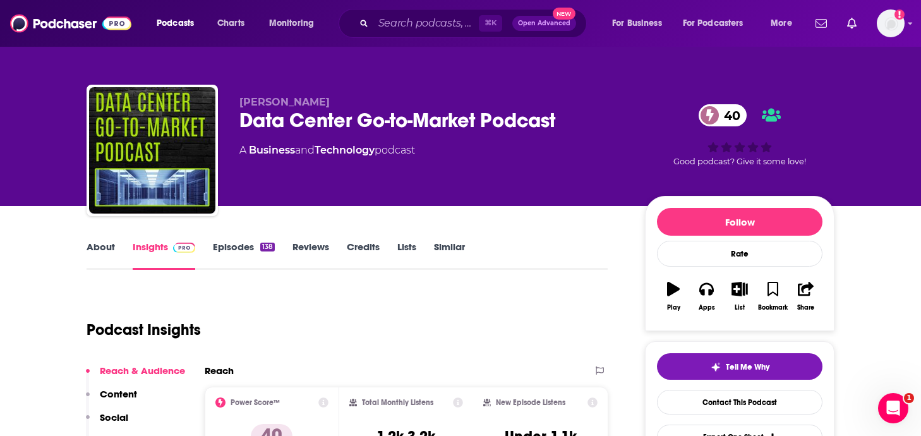
click at [248, 255] on link "Episodes 138" at bounding box center [244, 255] width 62 height 29
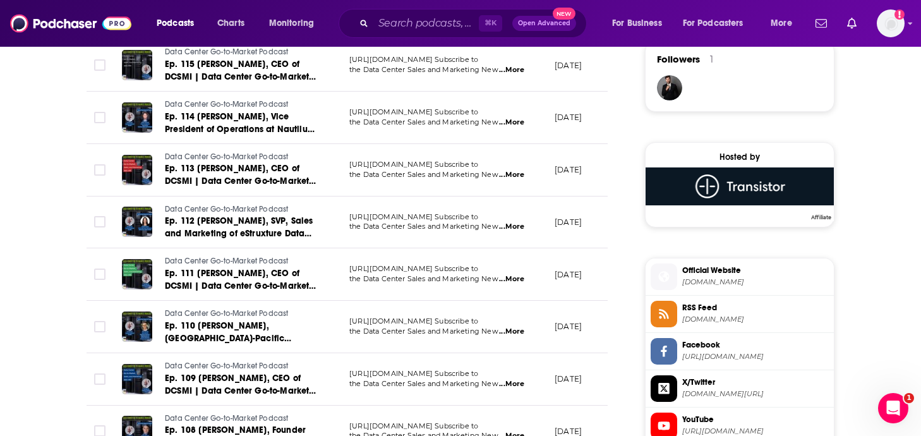
scroll to position [932, 0]
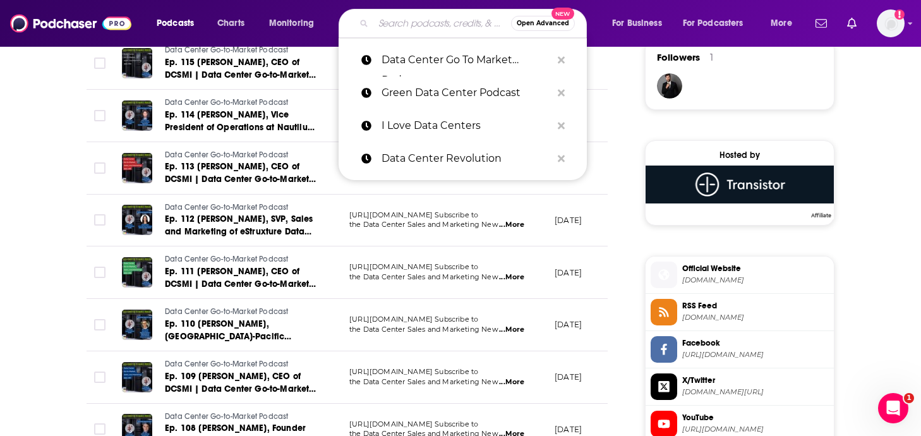
click at [414, 25] on input "Search podcasts, credits, & more..." at bounding box center [443, 23] width 138 height 20
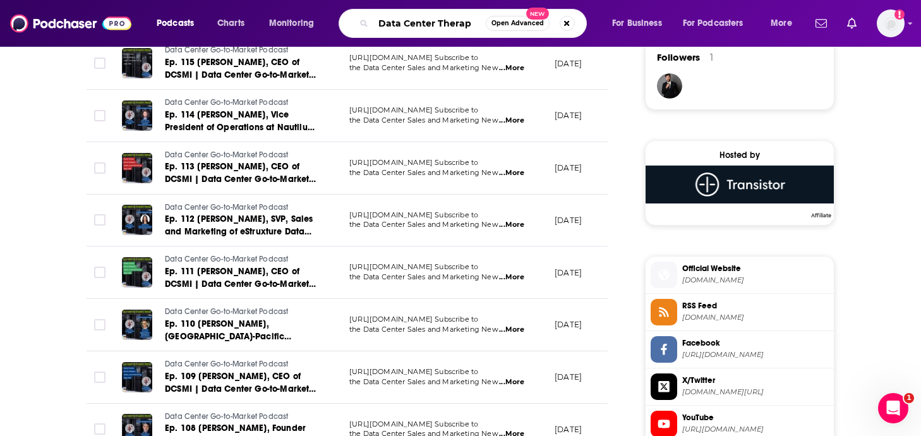
type input "Data Center Therapy"
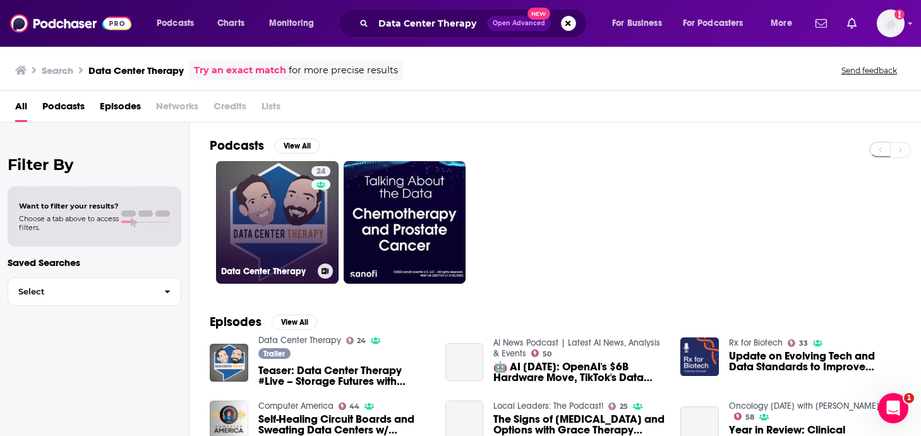
click at [296, 222] on link "24 Data Center Therapy" at bounding box center [277, 222] width 123 height 123
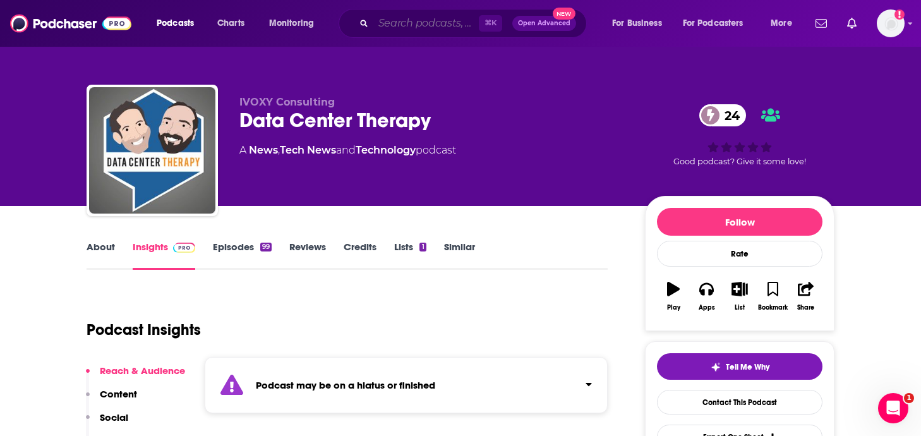
click at [420, 24] on input "Search podcasts, credits, & more..." at bounding box center [427, 23] width 106 height 20
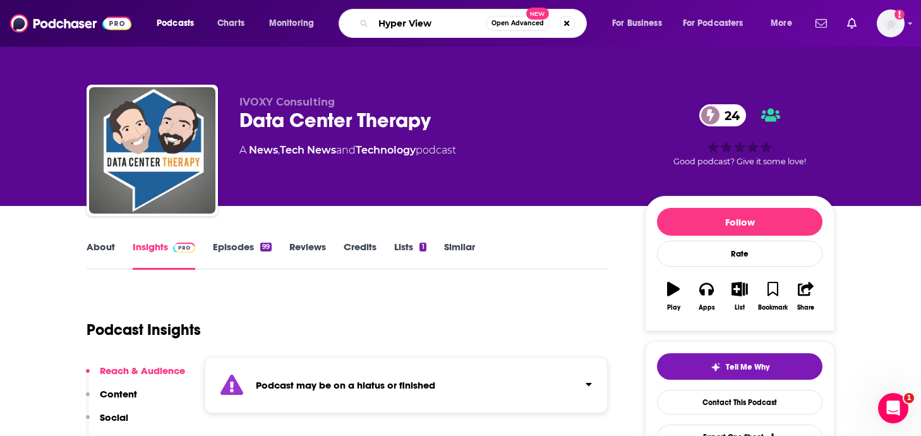
type input "Hyper Views"
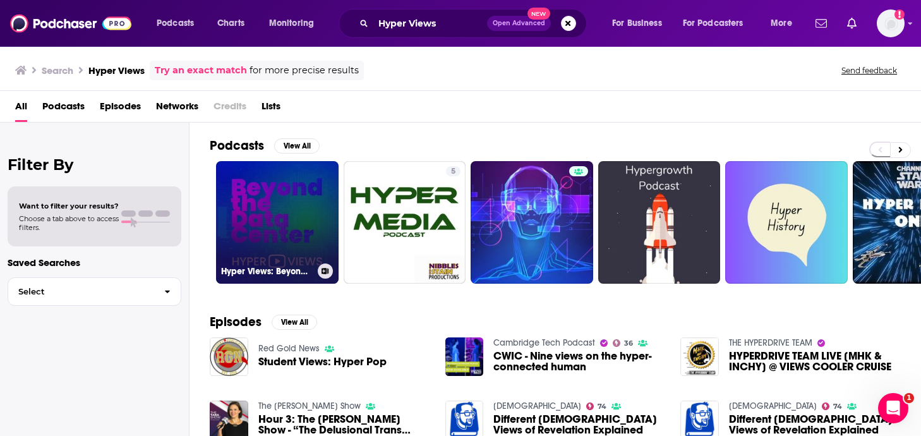
click at [316, 188] on link "Hyper Views: Beyond the Data Center" at bounding box center [277, 222] width 123 height 123
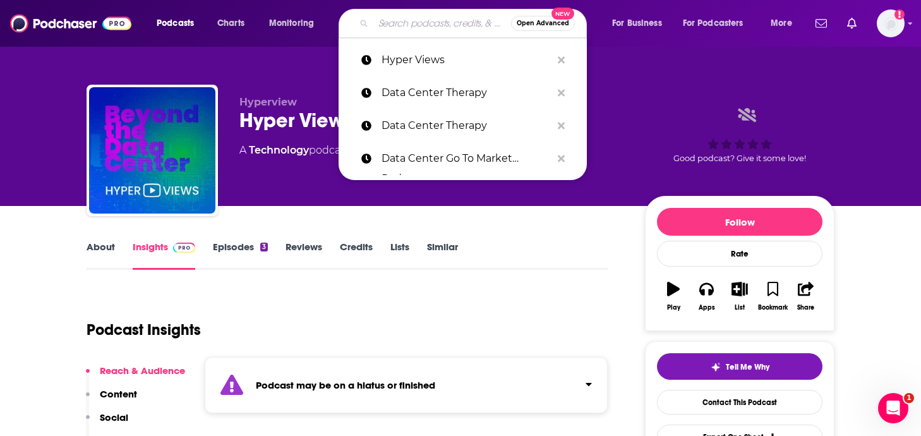
click at [405, 20] on input "Search podcasts, credits, & more..." at bounding box center [443, 23] width 138 height 20
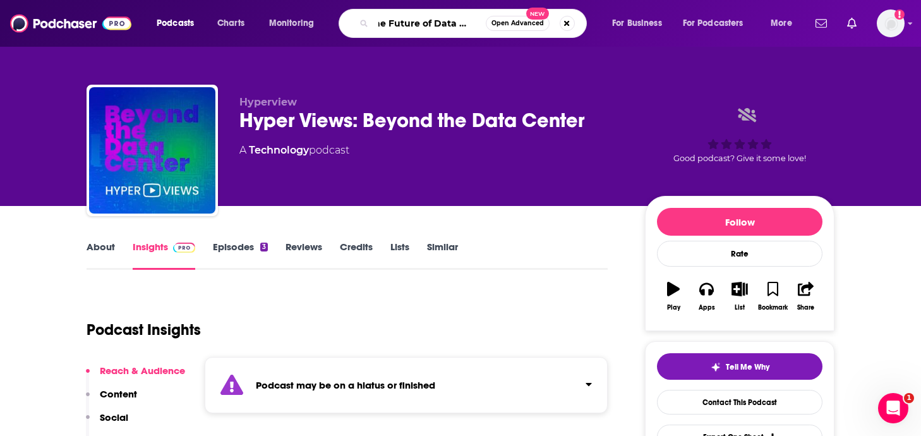
scroll to position [0, 19]
type input "The Future of Data Centers"
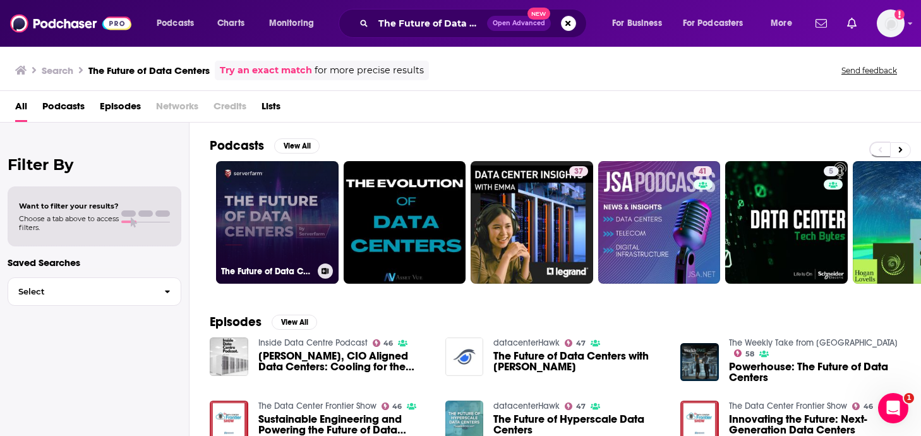
click at [286, 190] on link "The Future of Data Centers" at bounding box center [277, 222] width 123 height 123
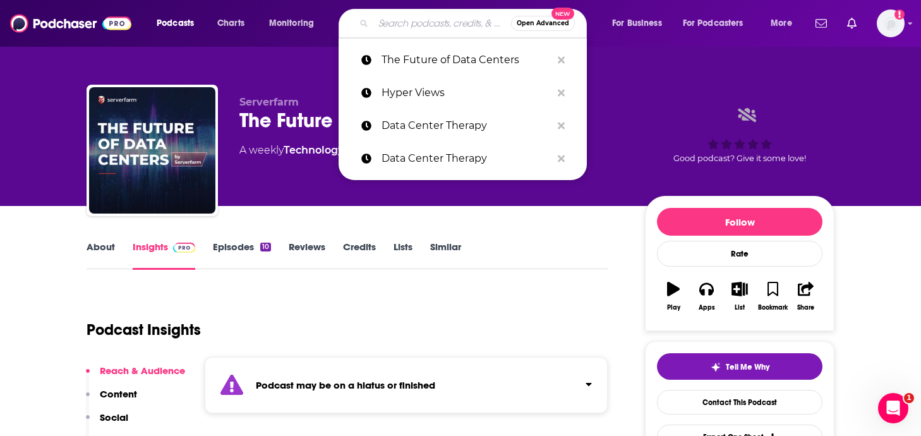
click at [383, 15] on input "Search podcasts, credits, & more..." at bounding box center [443, 23] width 138 height 20
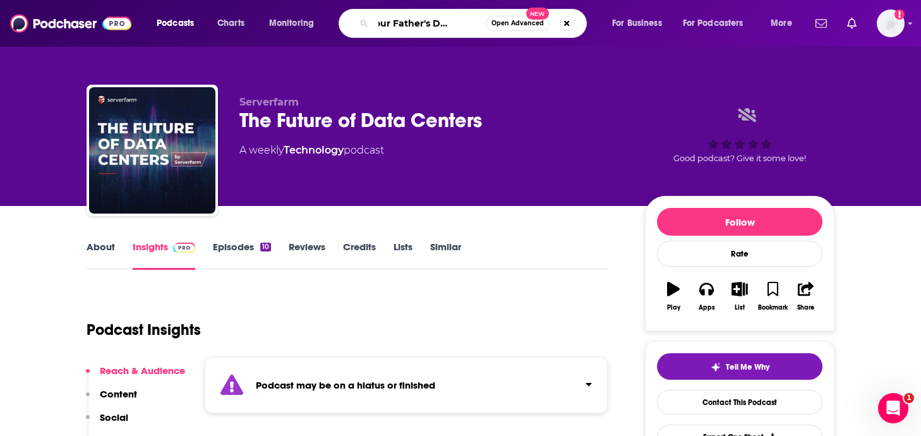
type input "Not Your Father's Data Center"
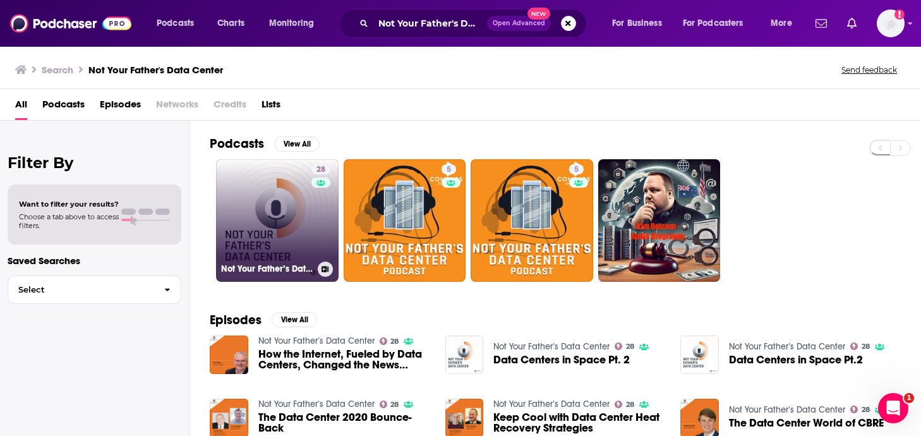
click at [299, 210] on link "28 Not Your Father’s Data Center" at bounding box center [277, 220] width 123 height 123
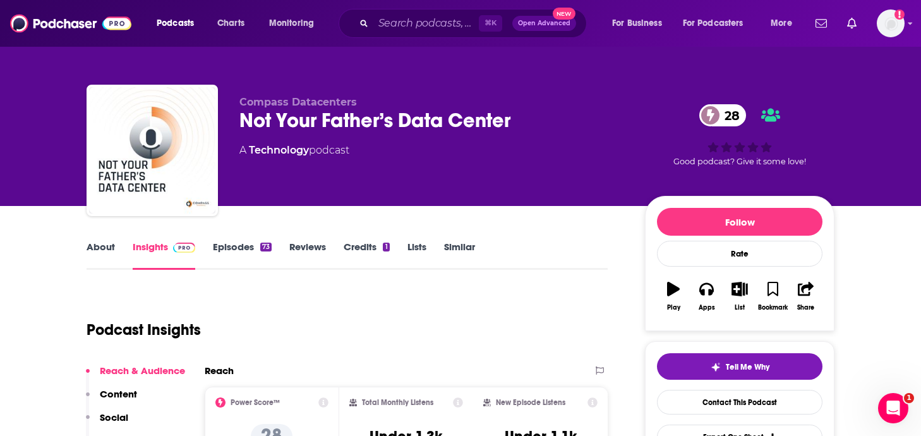
click at [253, 248] on link "Episodes 73" at bounding box center [242, 255] width 59 height 29
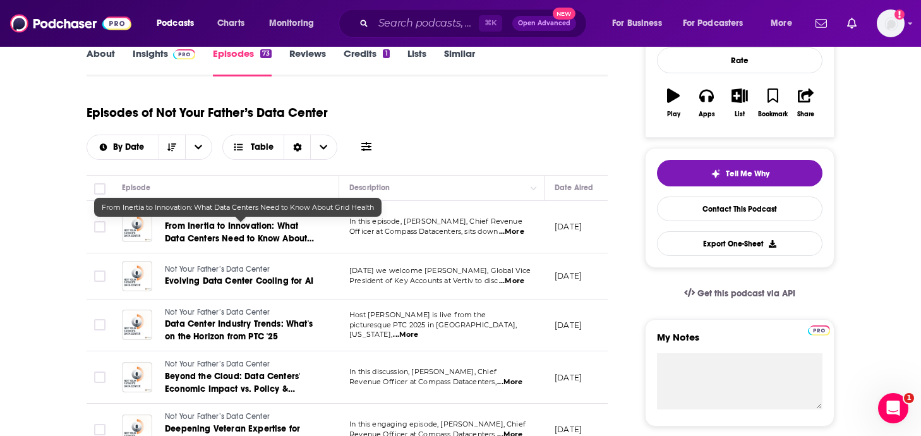
scroll to position [197, 0]
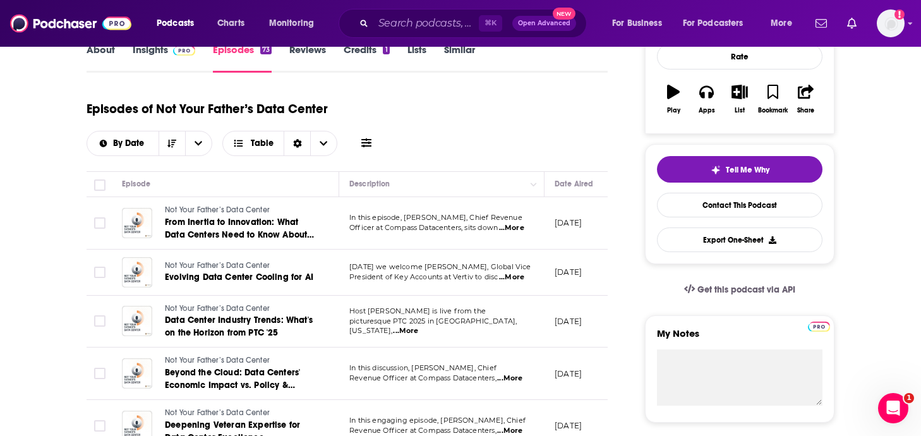
click at [516, 228] on span "...More" at bounding box center [511, 228] width 25 height 10
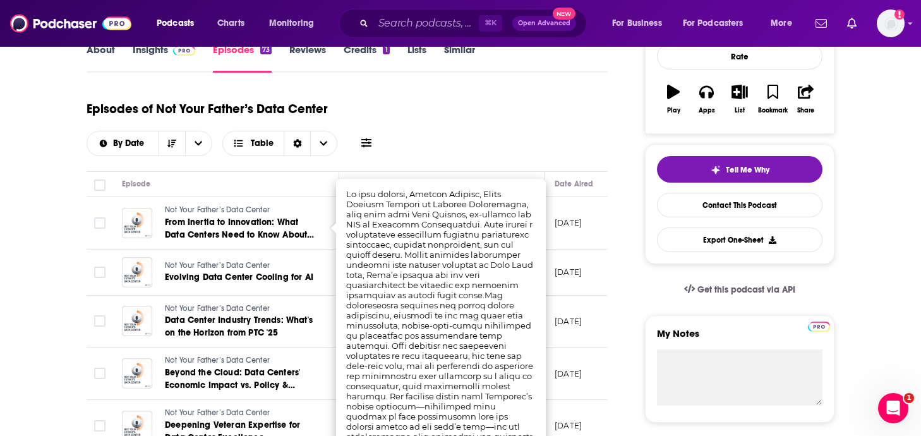
scroll to position [202, 0]
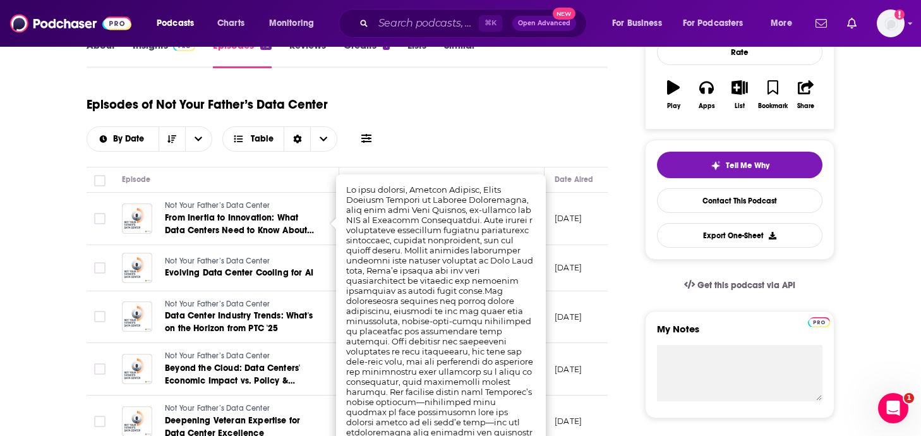
click at [461, 138] on div "Episodes of Not Your Father’s Data Center By Date Table" at bounding box center [347, 119] width 521 height 63
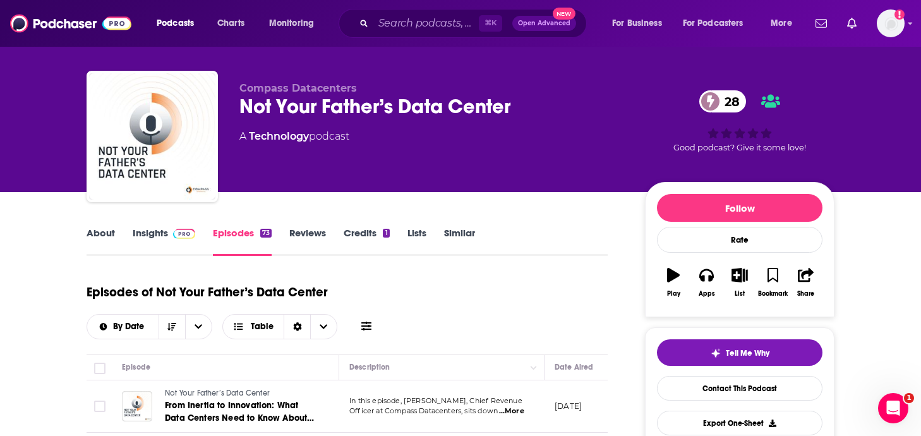
scroll to position [0, 0]
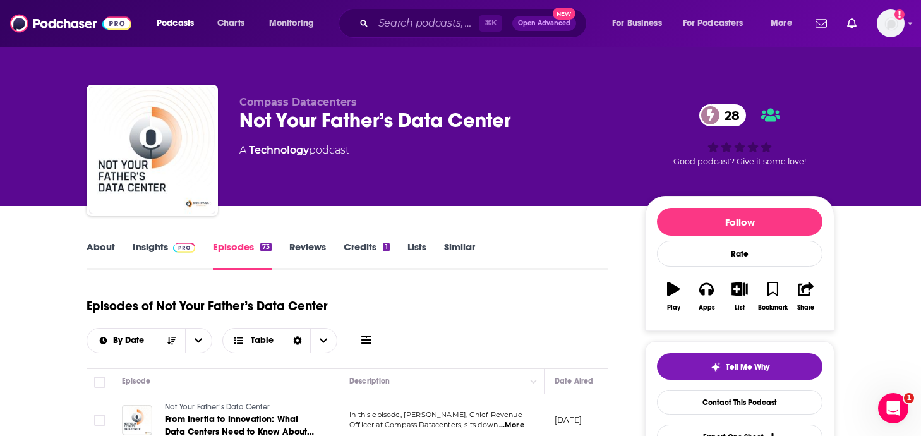
click at [183, 254] on link "Insights" at bounding box center [164, 255] width 63 height 29
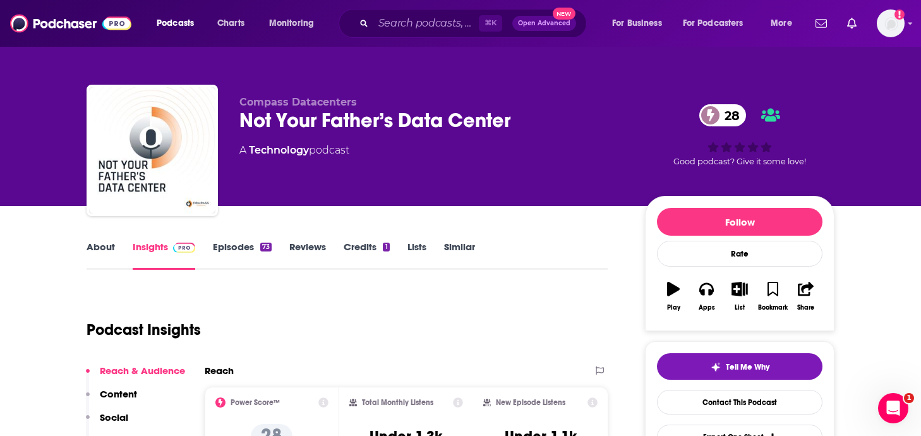
scroll to position [46, 0]
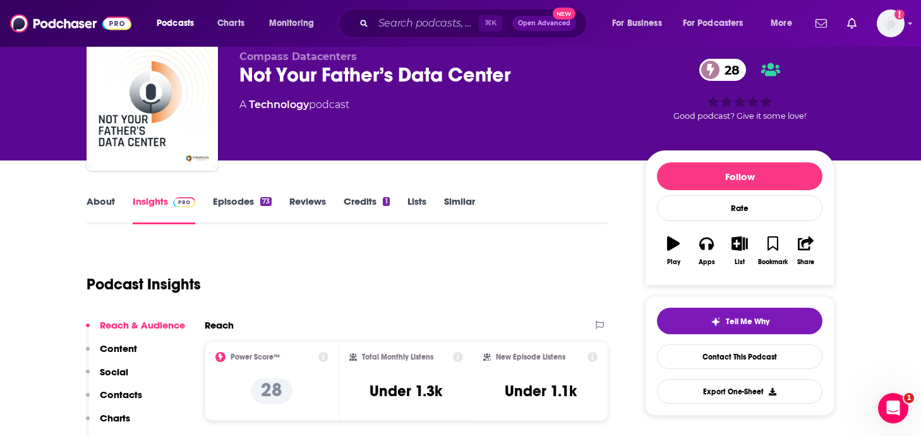
click at [246, 209] on link "Episodes 73" at bounding box center [242, 209] width 59 height 29
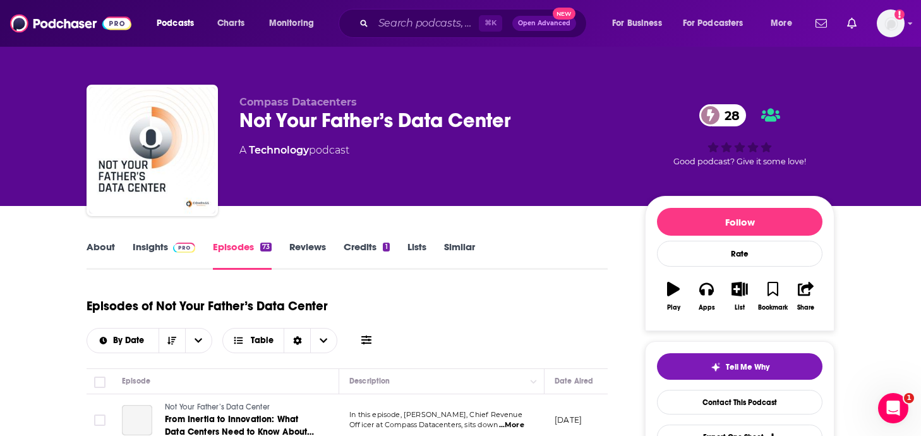
scroll to position [103, 0]
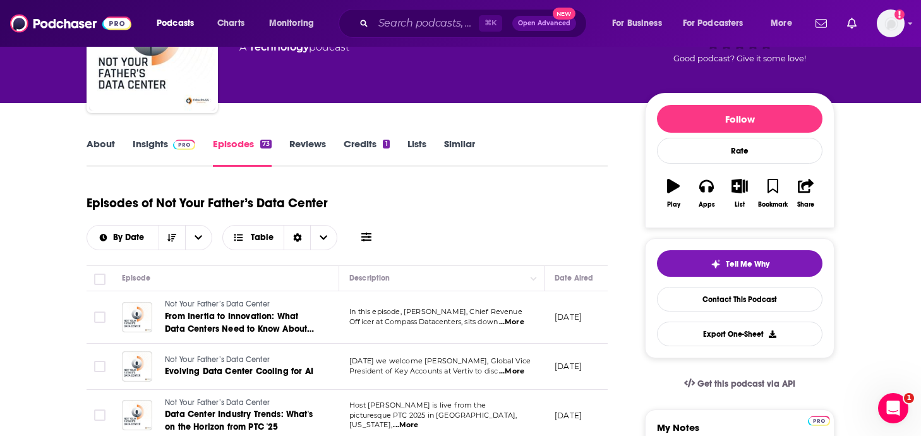
click at [364, 236] on icon at bounding box center [367, 237] width 10 height 10
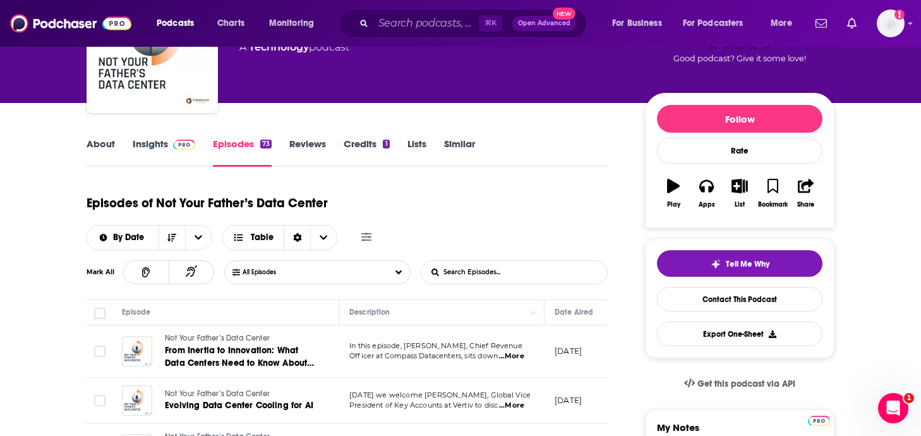
click at [497, 274] on input "List Search Input" at bounding box center [488, 272] width 132 height 23
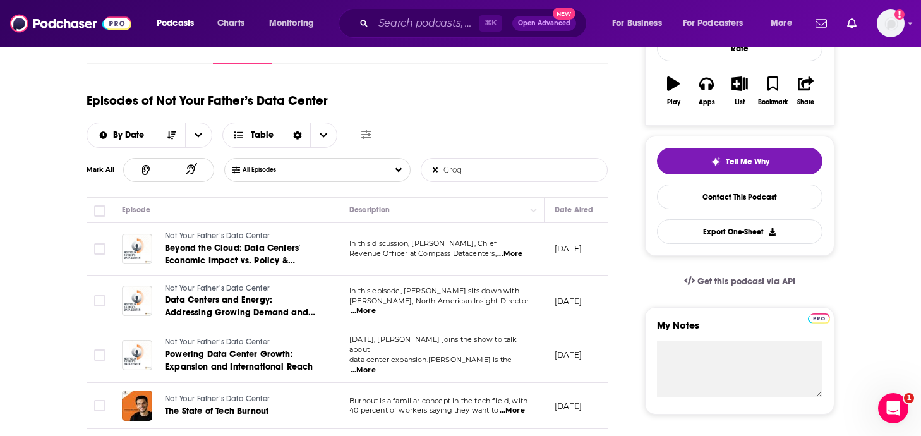
scroll to position [211, 0]
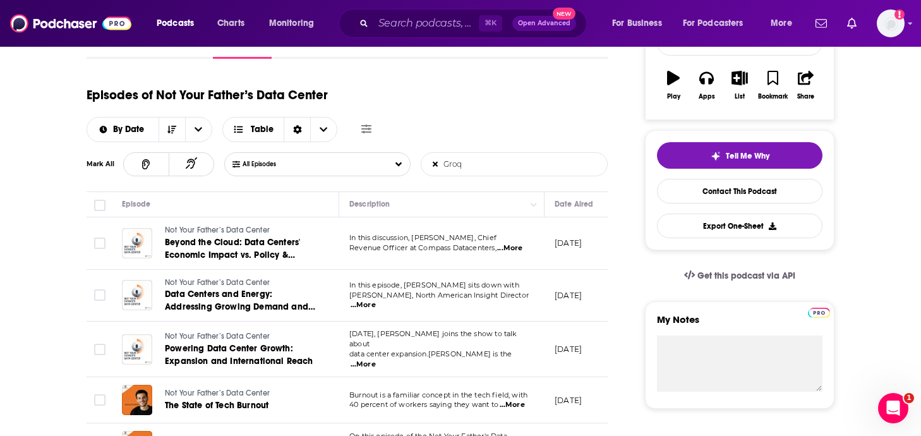
type input "Groq"
click at [517, 246] on span "...More" at bounding box center [509, 248] width 25 height 10
click at [579, 167] on form "Groq List Search Input Search Episodes..." at bounding box center [514, 164] width 187 height 24
click at [505, 174] on input "Groq" at bounding box center [488, 164] width 132 height 23
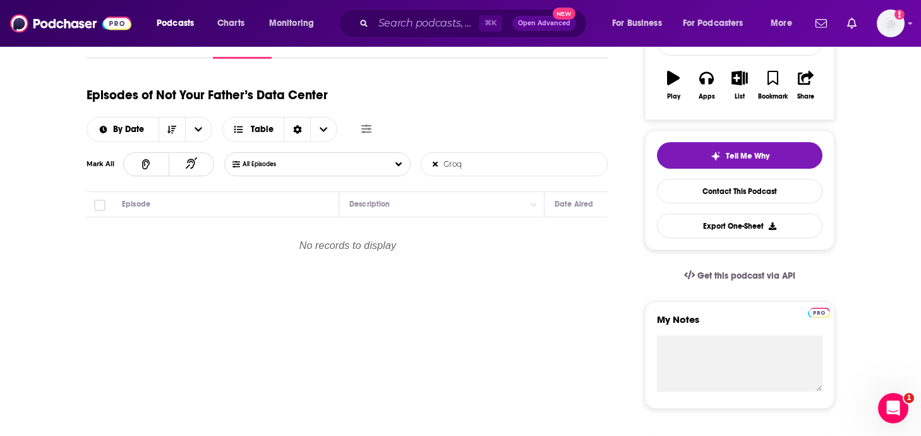
drag, startPoint x: 472, startPoint y: 162, endPoint x: 396, endPoint y: 161, distance: 76.5
click at [396, 161] on div "All Episodes Groq List Search Input Search Episodes..." at bounding box center [416, 164] width 384 height 24
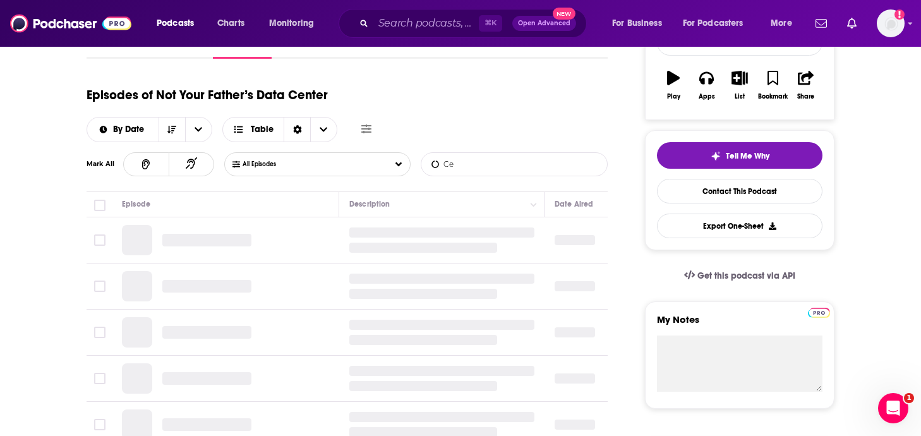
type input "C"
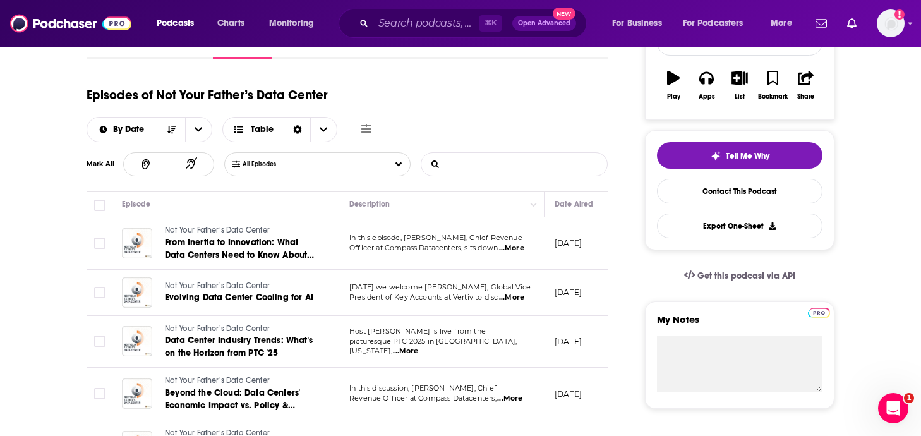
click at [518, 248] on span "...More" at bounding box center [511, 248] width 25 height 10
drag, startPoint x: 447, startPoint y: 245, endPoint x: 420, endPoint y: 245, distance: 27.8
click at [518, 246] on span "...More" at bounding box center [511, 248] width 25 height 10
drag, startPoint x: 451, startPoint y: 246, endPoint x: 433, endPoint y: 246, distance: 17.7
click at [507, 245] on span "...More" at bounding box center [511, 248] width 25 height 10
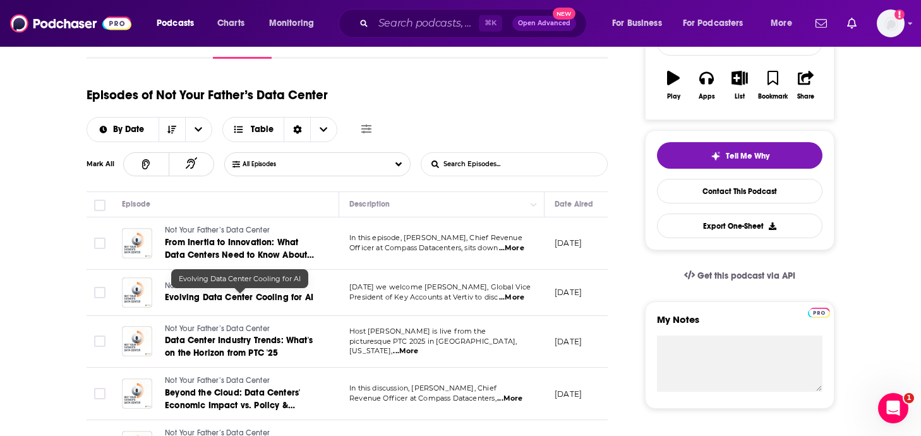
click at [294, 298] on span "Evolving Data Center Cooling for AI" at bounding box center [239, 297] width 149 height 11
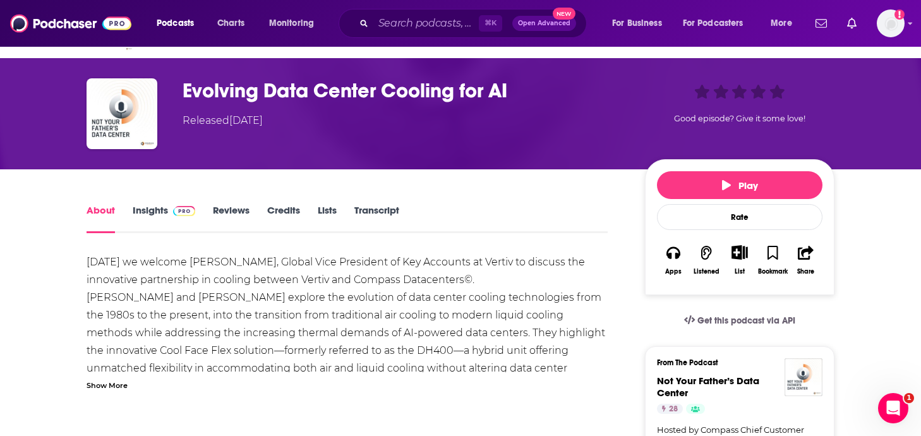
scroll to position [32, 0]
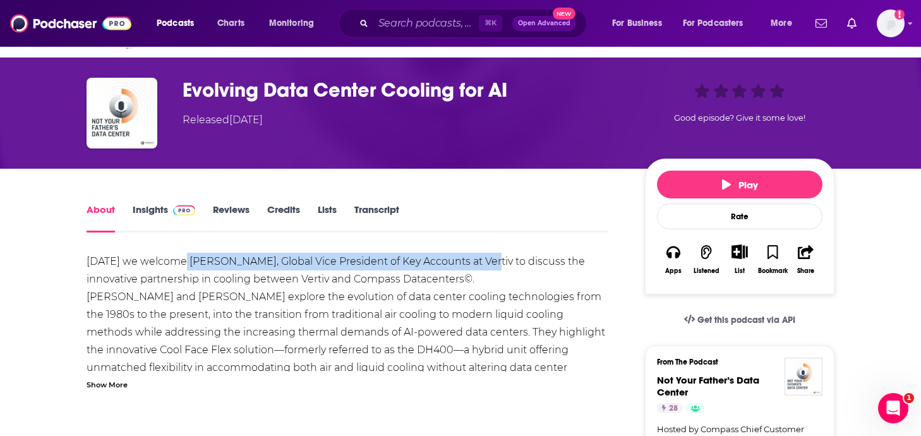
drag, startPoint x: 485, startPoint y: 264, endPoint x: 187, endPoint y: 266, distance: 298.3
drag, startPoint x: 490, startPoint y: 265, endPoint x: 197, endPoint y: 258, distance: 293.9
drag, startPoint x: 185, startPoint y: 259, endPoint x: 494, endPoint y: 269, distance: 308.6
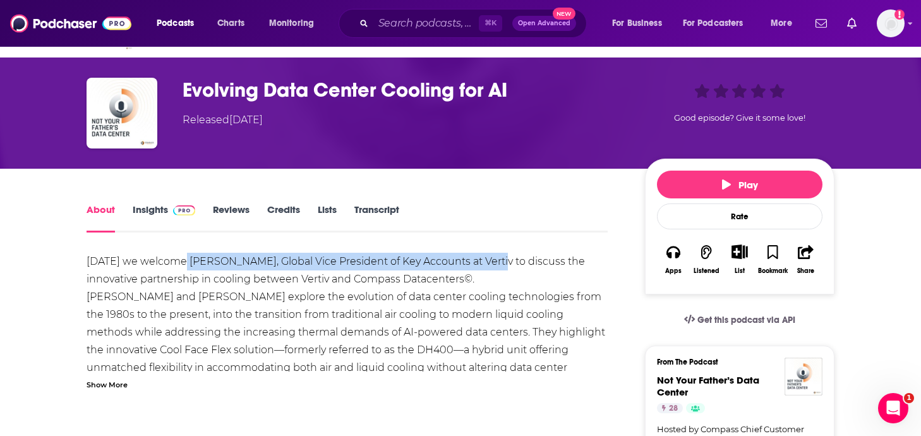
copy div "[PERSON_NAME], Global Vice President of Key Accounts at Vertiv"
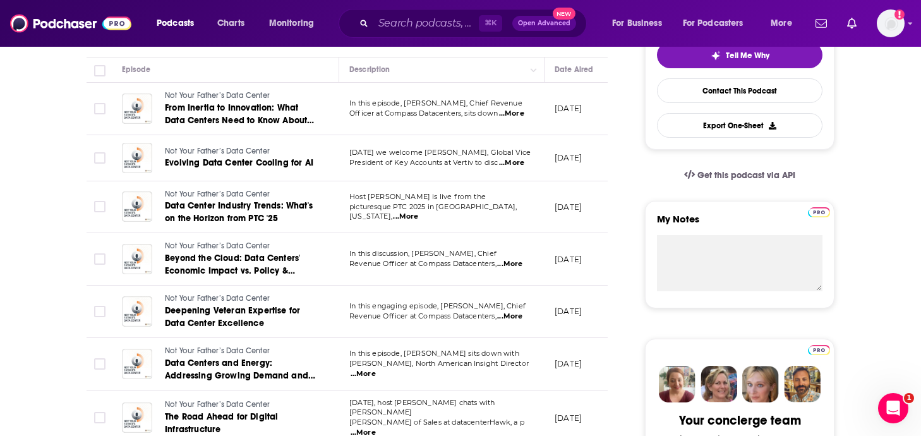
scroll to position [314, 0]
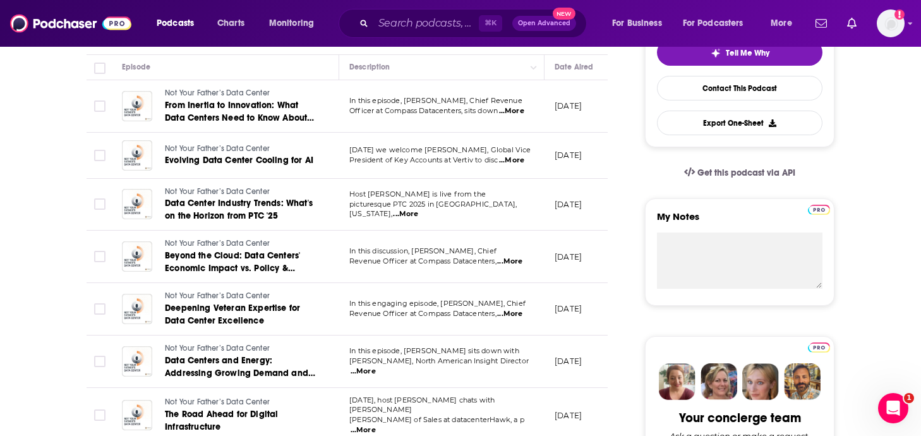
click at [418, 211] on span "...More" at bounding box center [405, 214] width 25 height 10
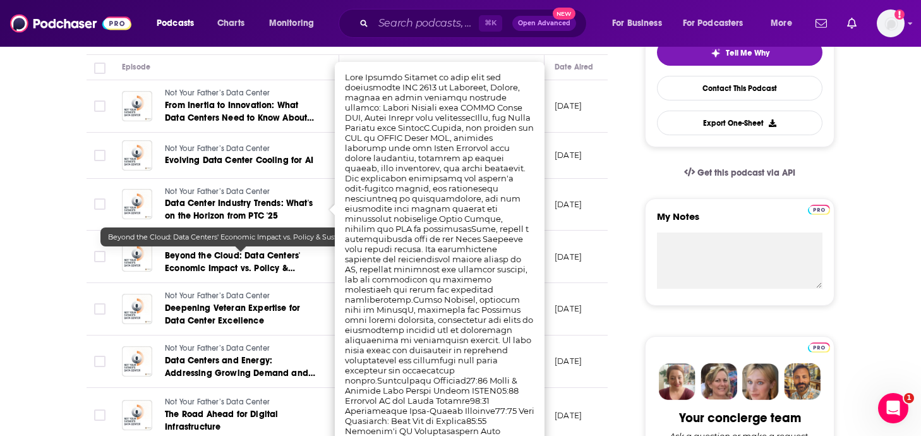
click at [275, 275] on link "Beyond the Cloud: Data Centers' Economic Impact vs. Policy & Sustainability" at bounding box center [241, 262] width 152 height 25
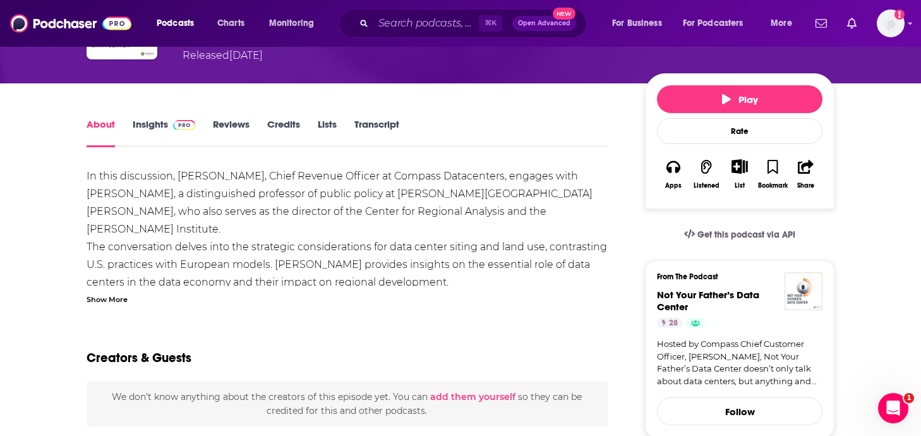
scroll to position [148, 0]
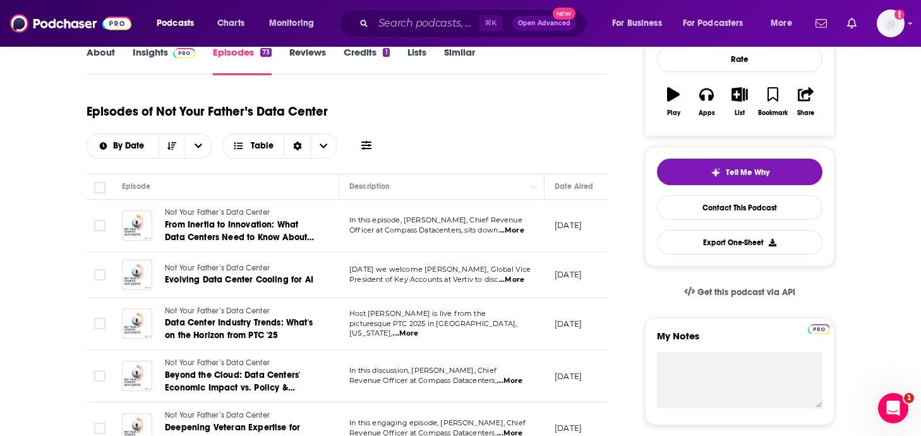
scroll to position [190, 0]
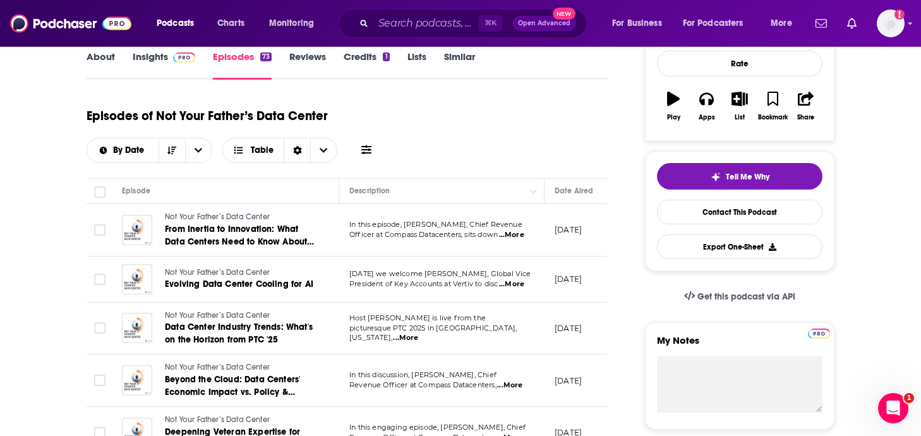
click at [187, 77] on link "Insights" at bounding box center [164, 65] width 63 height 29
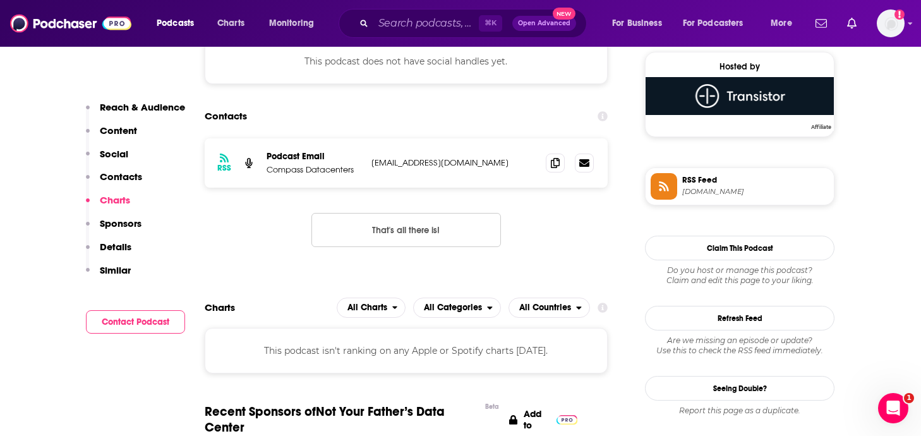
scroll to position [913, 0]
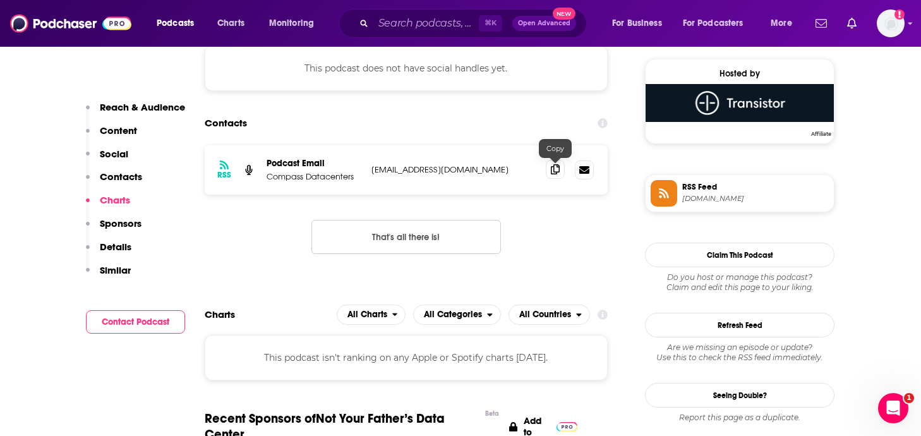
click at [561, 172] on span at bounding box center [555, 169] width 19 height 19
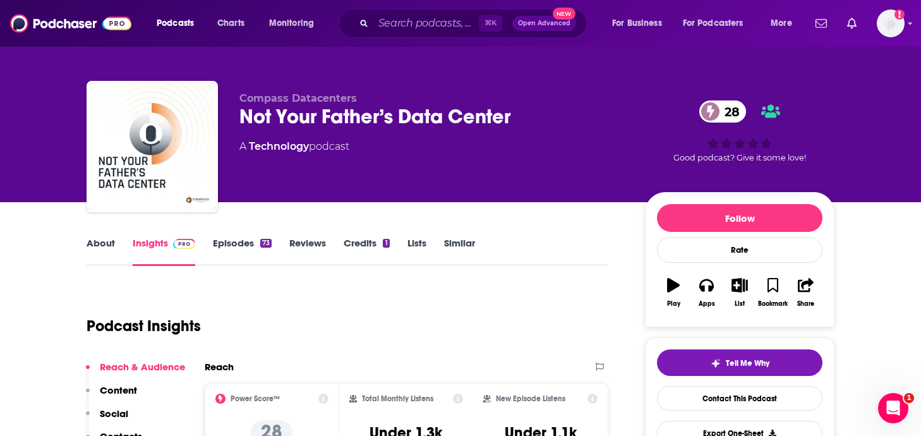
scroll to position [6, 0]
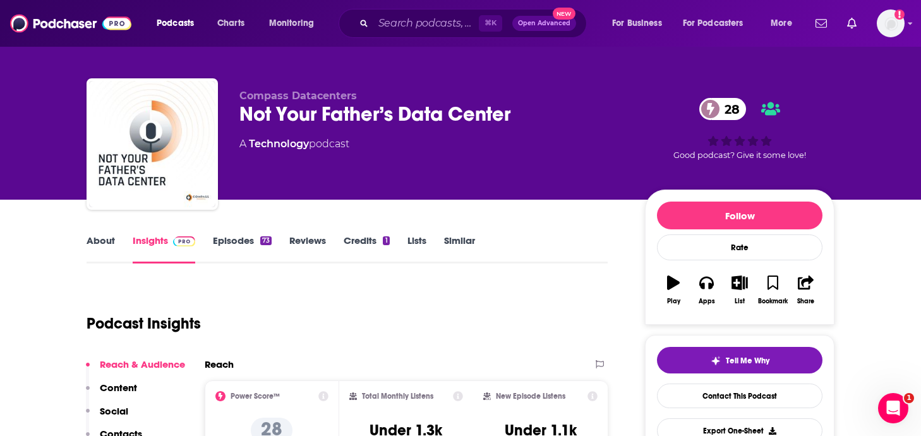
click at [106, 246] on link "About" at bounding box center [101, 248] width 28 height 29
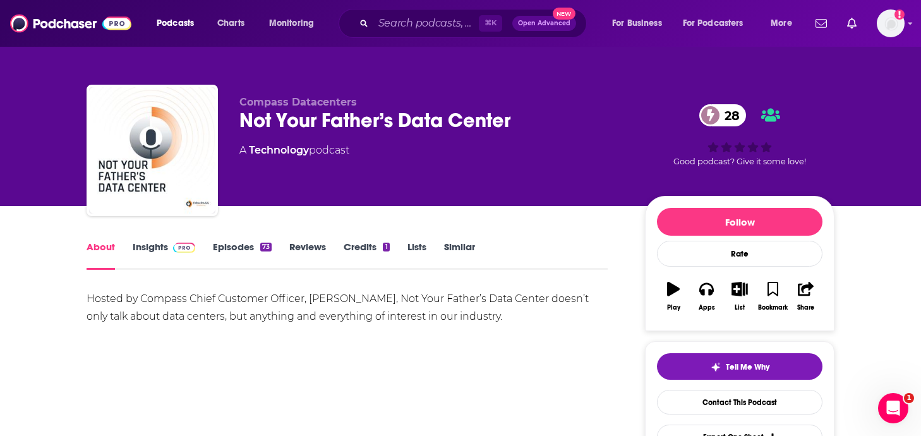
drag, startPoint x: 532, startPoint y: 317, endPoint x: 58, endPoint y: 288, distance: 474.9
copy div "Hosted by Compass Chief Customer Officer, [PERSON_NAME], Not Your Father’s Data…"
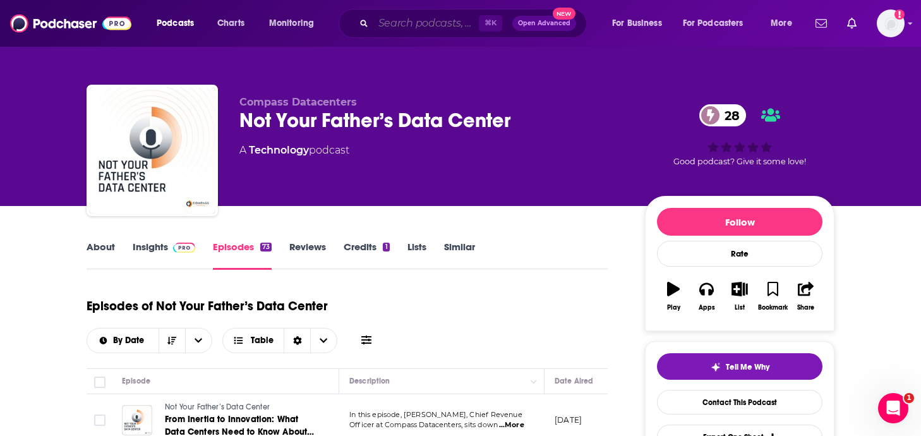
click at [406, 22] on input "Search podcasts, credits, & more..." at bounding box center [427, 23] width 106 height 20
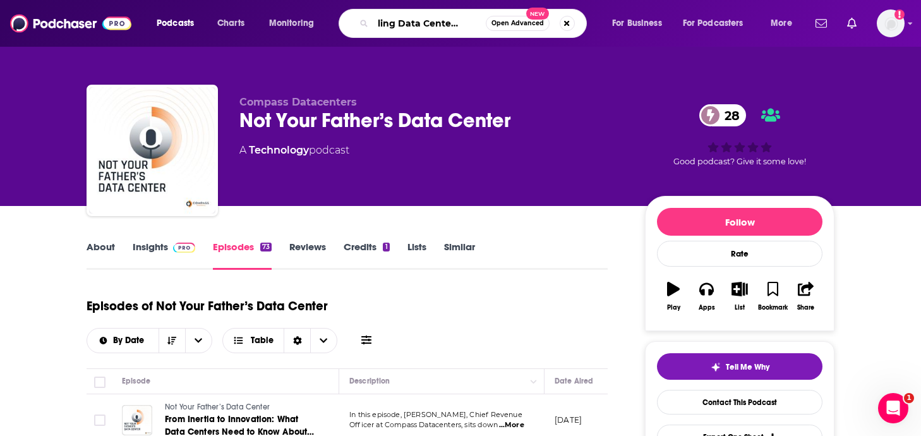
type input "Cooling Data Center Podcas"
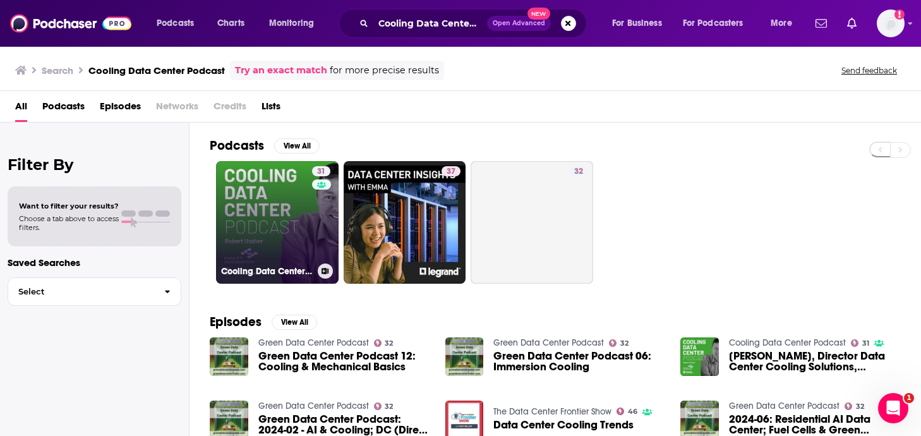
click at [250, 217] on link "31 Cooling Data Center Podcast" at bounding box center [277, 222] width 123 height 123
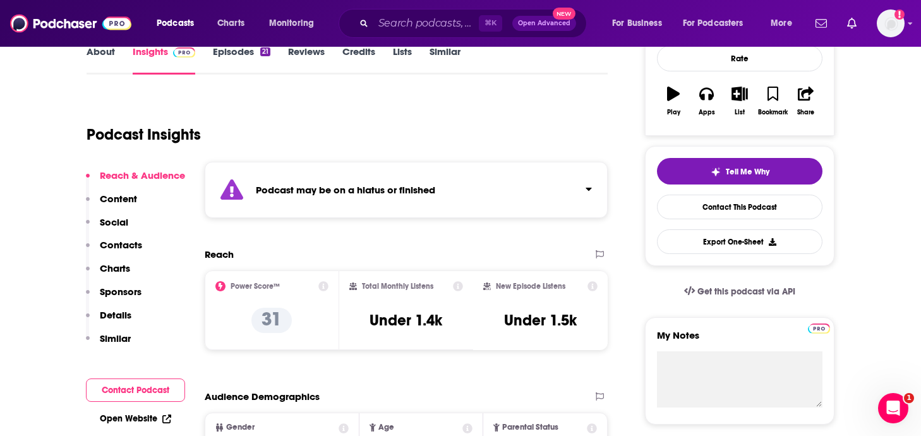
scroll to position [174, 0]
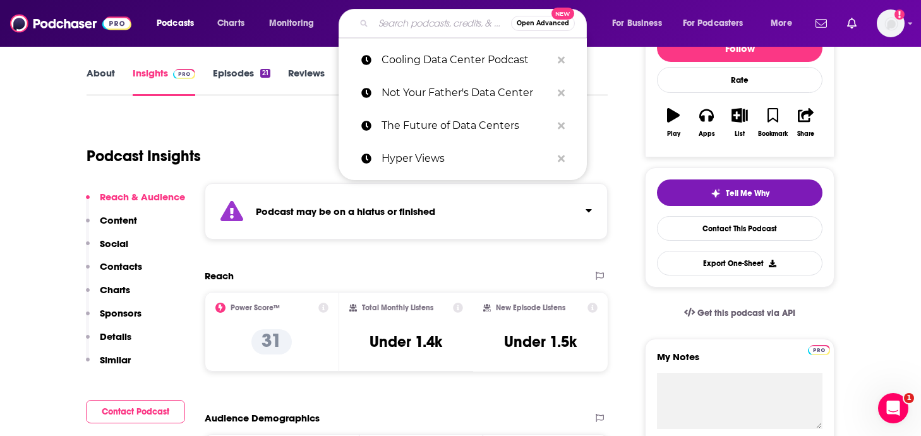
click at [427, 19] on input "Search podcasts, credits, & more..." at bounding box center [443, 23] width 138 height 20
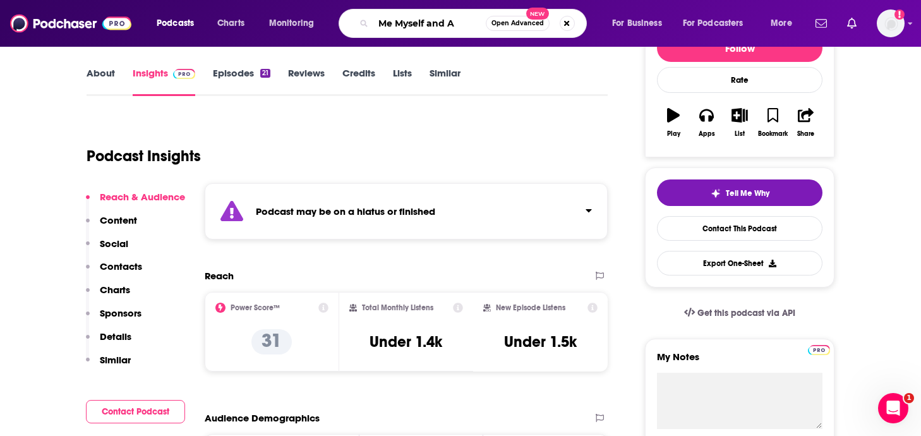
type input "Me Myself and AI"
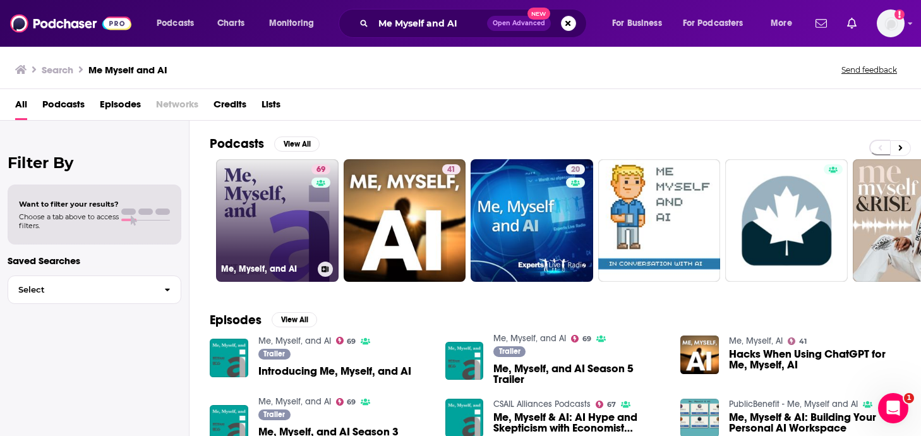
click at [238, 257] on link "69 Me, Myself, and AI" at bounding box center [277, 220] width 123 height 123
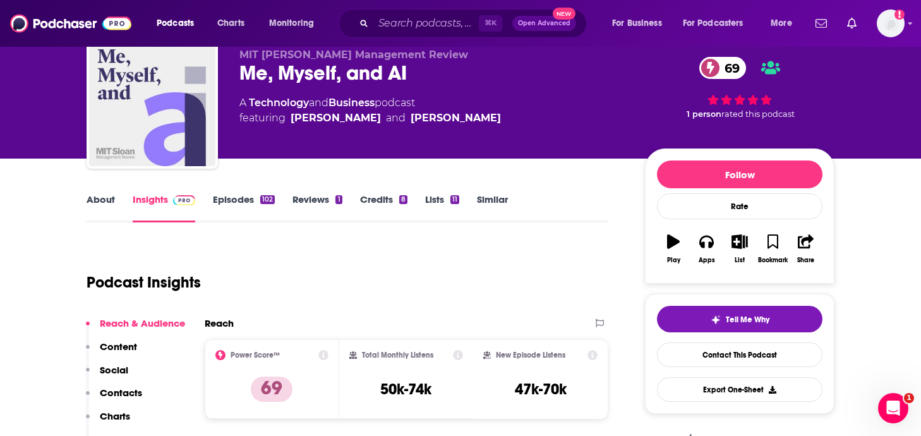
scroll to position [60, 0]
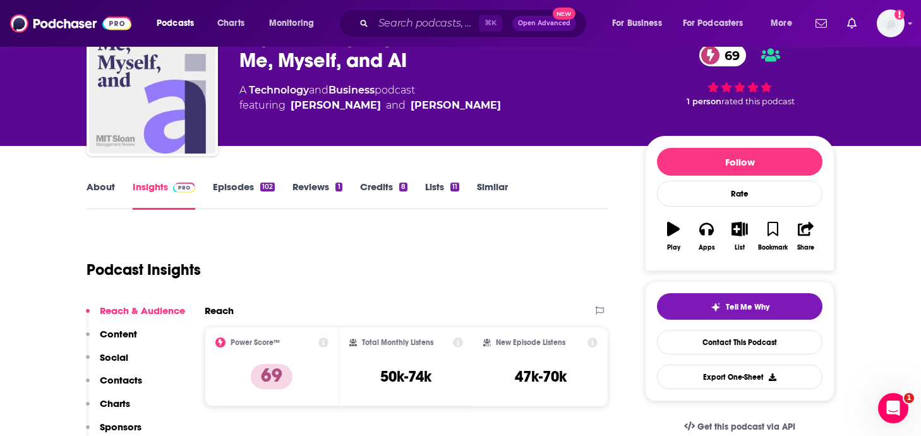
click at [240, 195] on link "Episodes 102" at bounding box center [244, 195] width 62 height 29
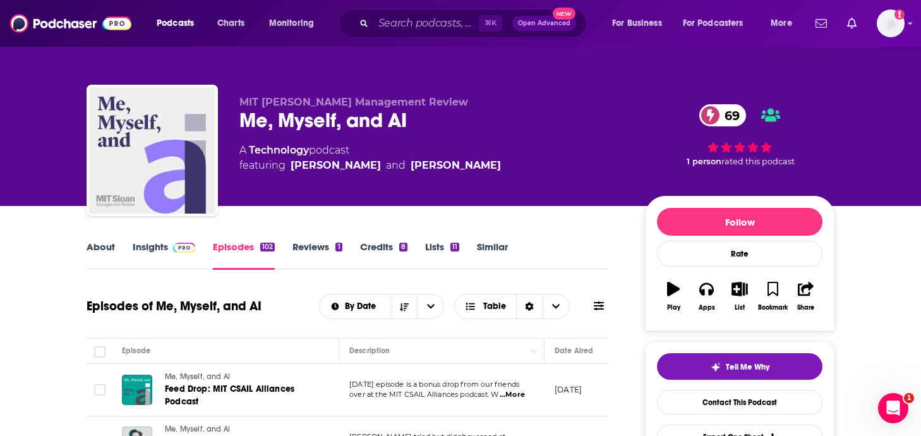
click at [182, 243] on img at bounding box center [184, 248] width 22 height 10
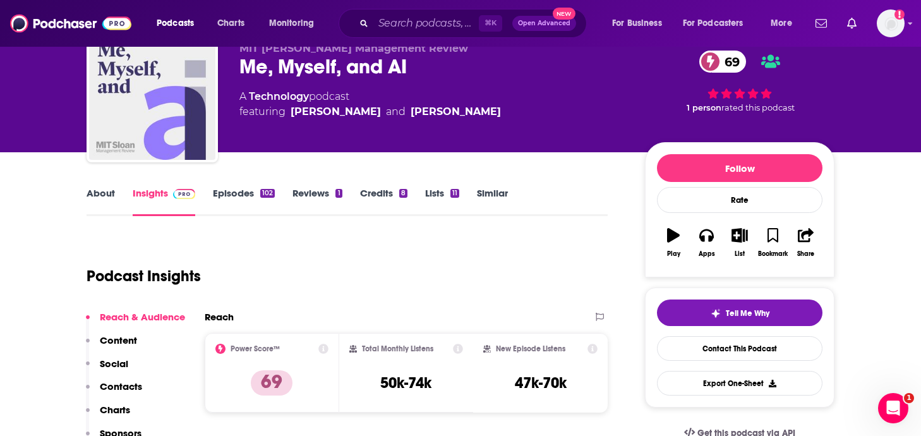
scroll to position [64, 0]
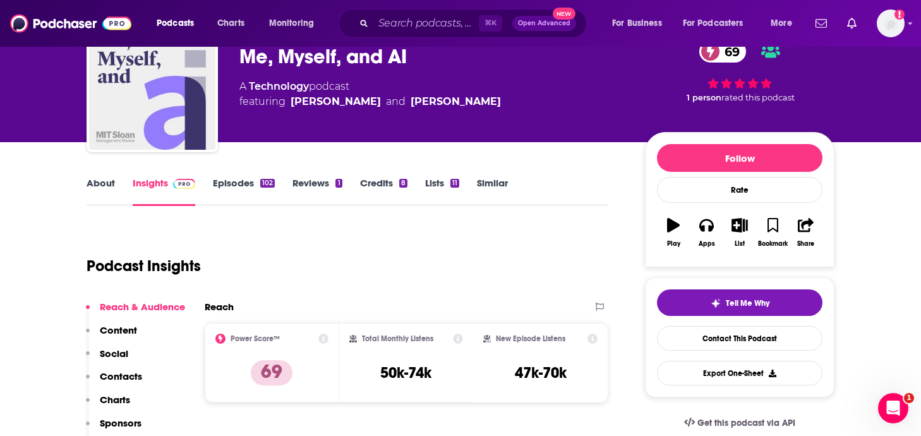
click at [243, 193] on link "Episodes 102" at bounding box center [244, 191] width 62 height 29
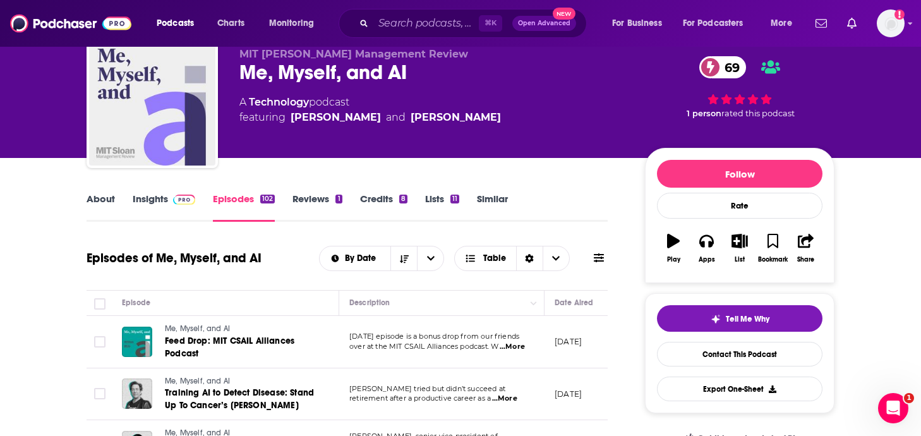
scroll to position [58, 0]
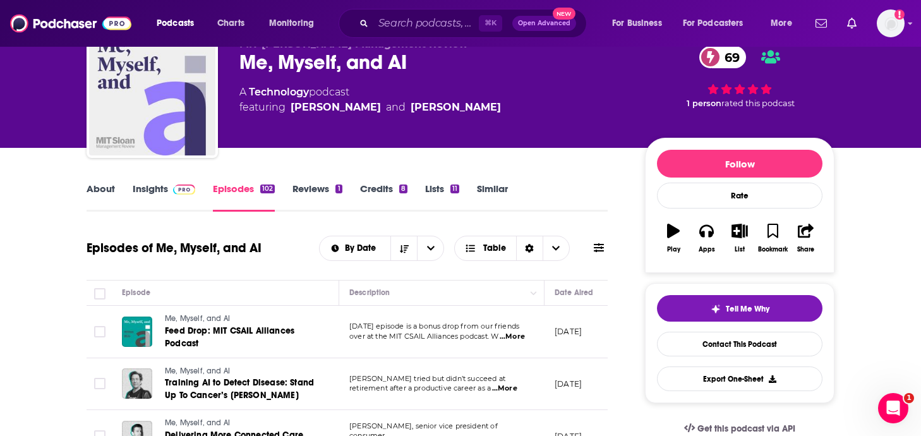
click at [601, 250] on icon at bounding box center [599, 248] width 10 height 10
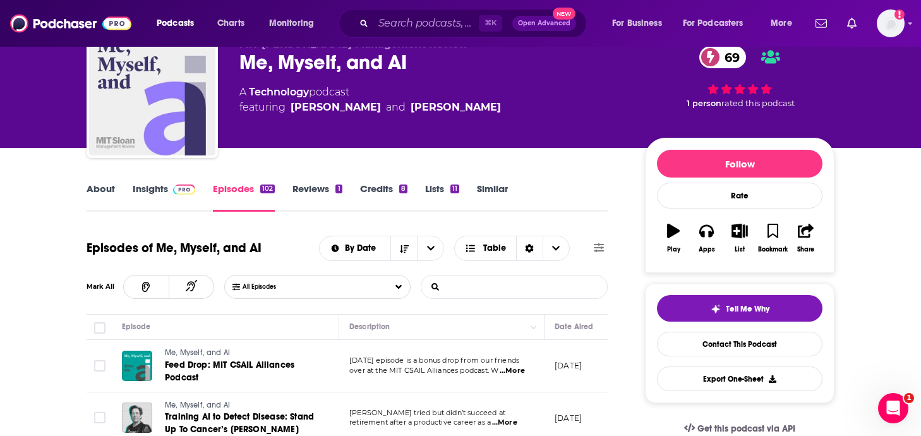
click at [450, 285] on input "List Search Input" at bounding box center [488, 287] width 132 height 23
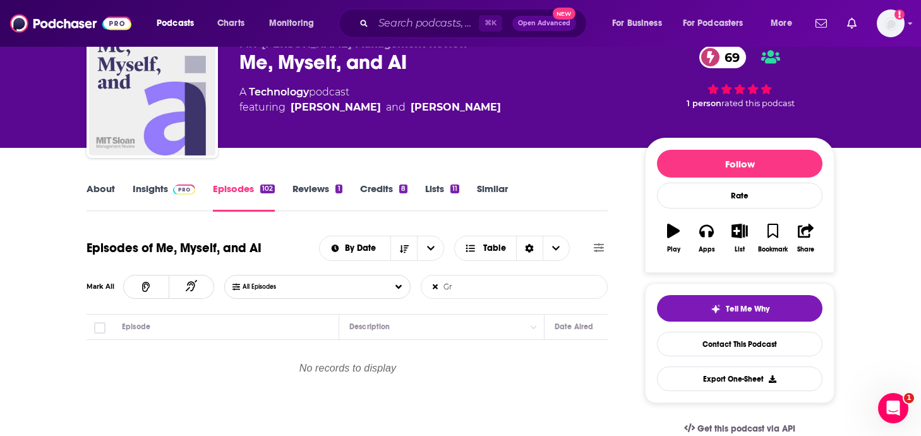
type input "G"
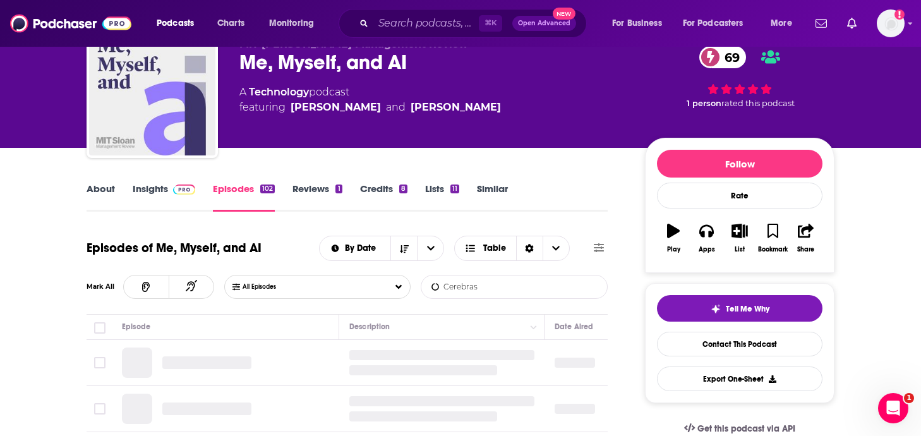
type input "Cerebras"
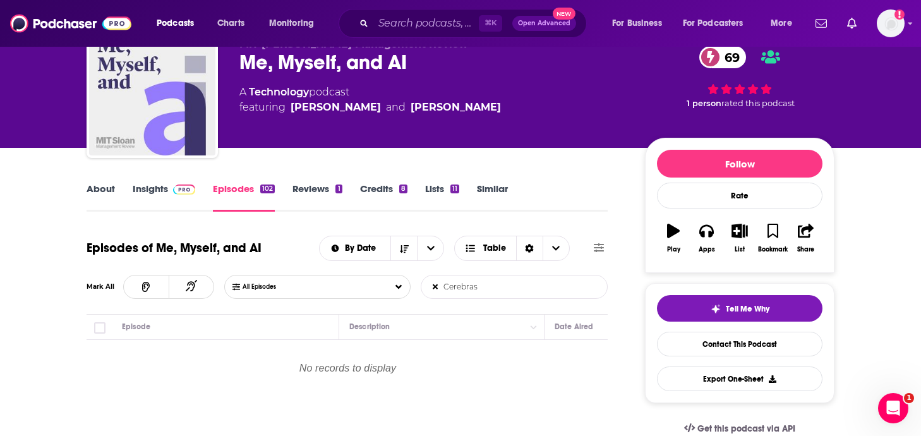
drag, startPoint x: 495, startPoint y: 290, endPoint x: 408, endPoint y: 289, distance: 86.6
click at [408, 289] on div "All Episodes Cerebras List Search Input Search Episodes..." at bounding box center [416, 287] width 384 height 24
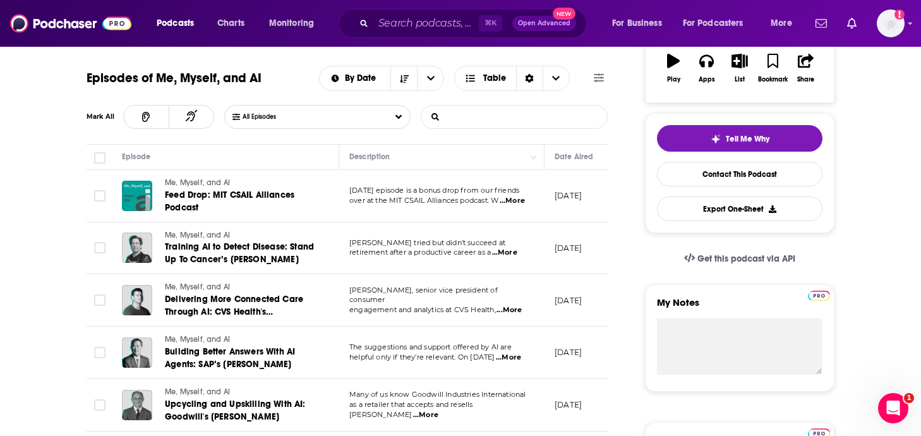
scroll to position [230, 0]
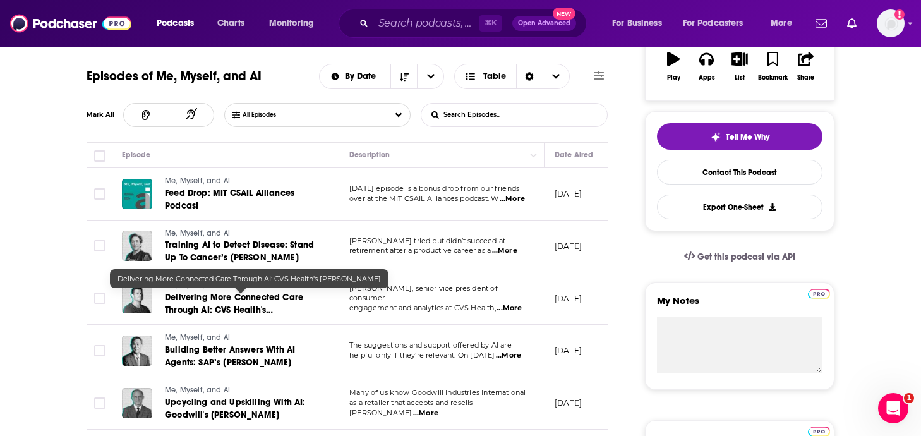
click at [270, 313] on span "Delivering More Connected Care Through AI: CVS Health's [PERSON_NAME]" at bounding box center [234, 310] width 138 height 36
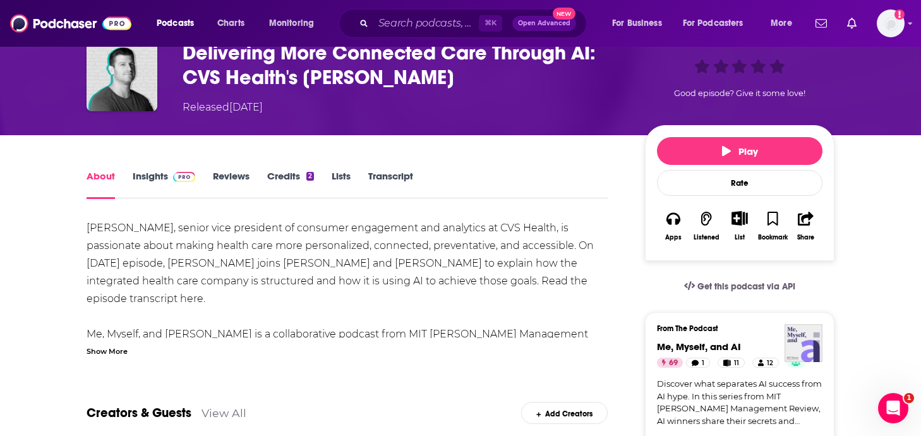
scroll to position [73, 0]
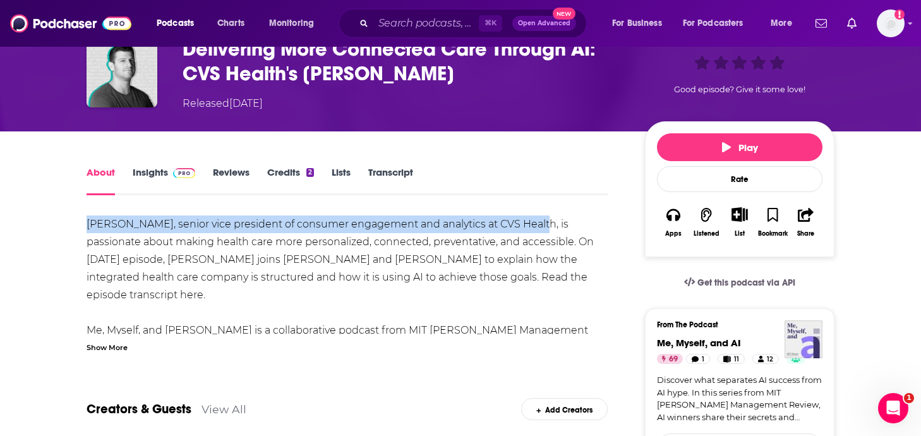
drag, startPoint x: 532, startPoint y: 224, endPoint x: 85, endPoint y: 226, distance: 446.8
copy div "[PERSON_NAME], senior vice president of consumer engagement and analytics at CV…"
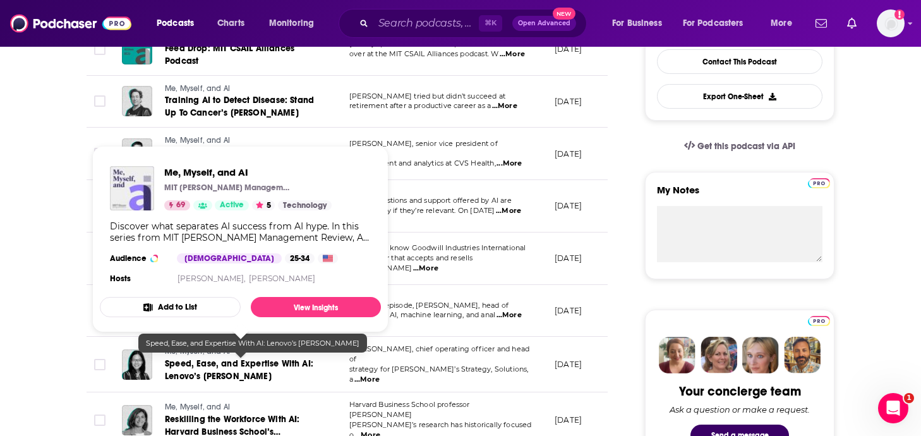
scroll to position [343, 0]
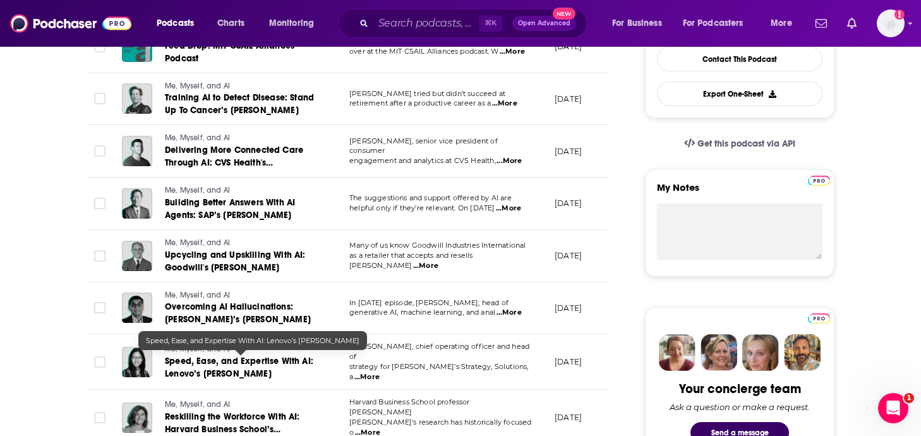
click at [246, 369] on link "Speed, Ease, and Expertise With AI: Lenovo’s [PERSON_NAME]" at bounding box center [241, 367] width 152 height 25
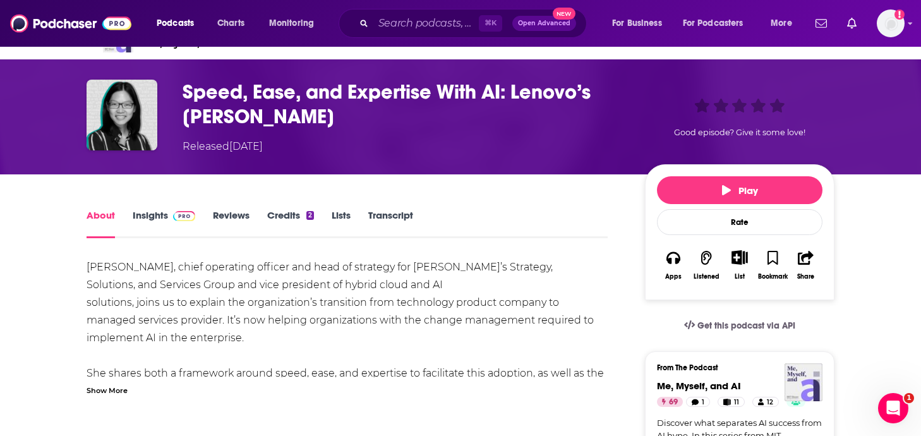
scroll to position [39, 0]
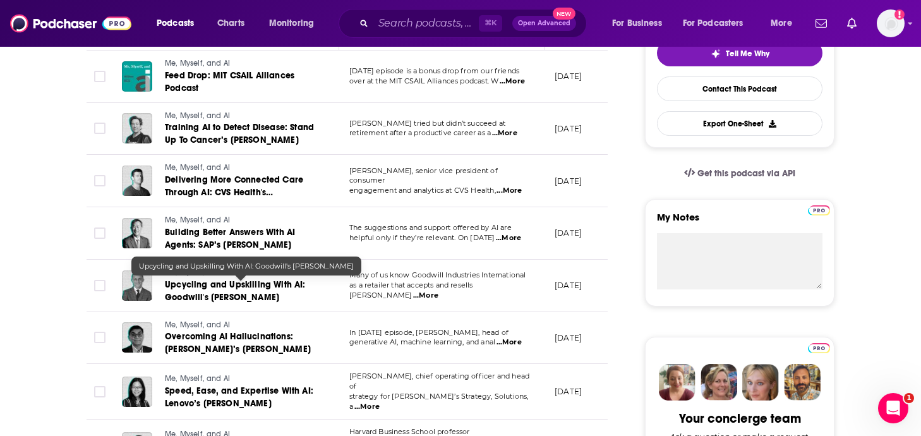
scroll to position [319, 0]
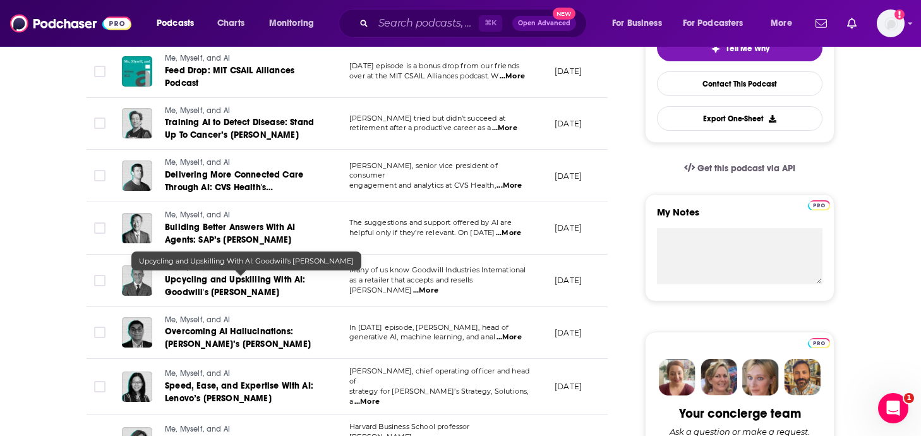
click at [229, 286] on link "Upcycling and Upskilling With AI: Goodwill's [PERSON_NAME]" at bounding box center [241, 286] width 152 height 25
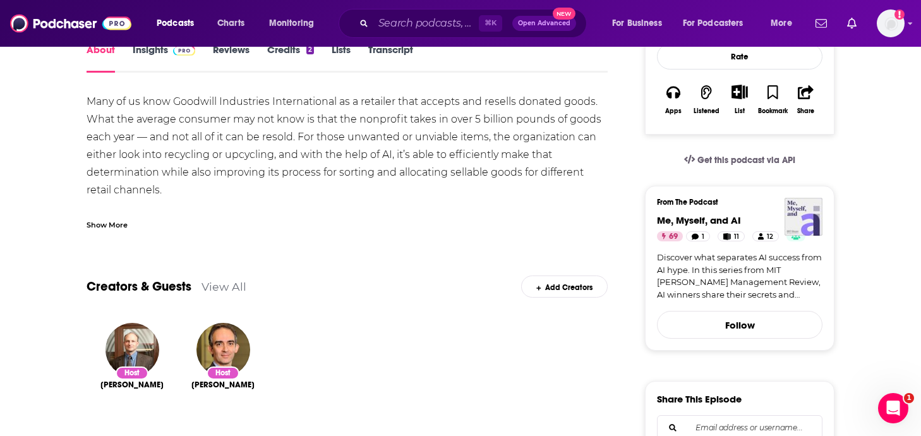
scroll to position [197, 0]
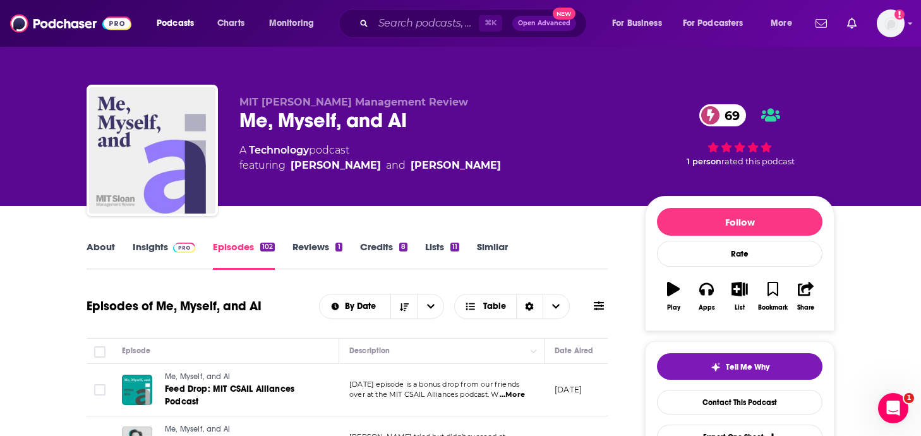
click at [185, 247] on img at bounding box center [184, 248] width 22 height 10
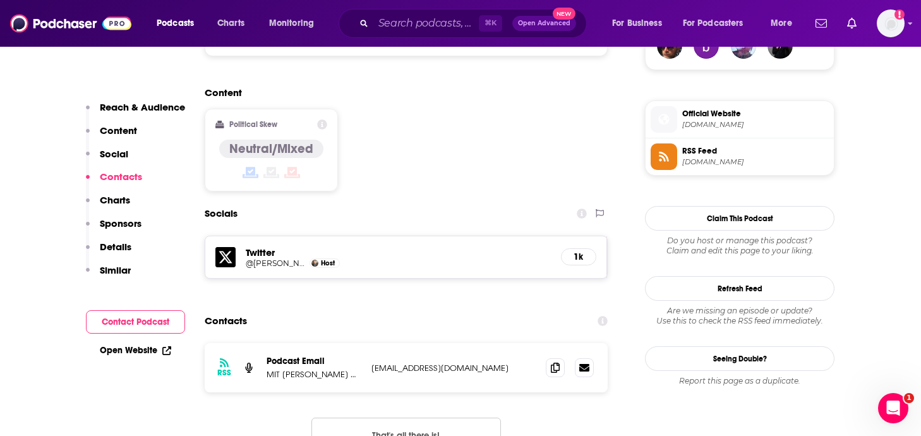
scroll to position [988, 0]
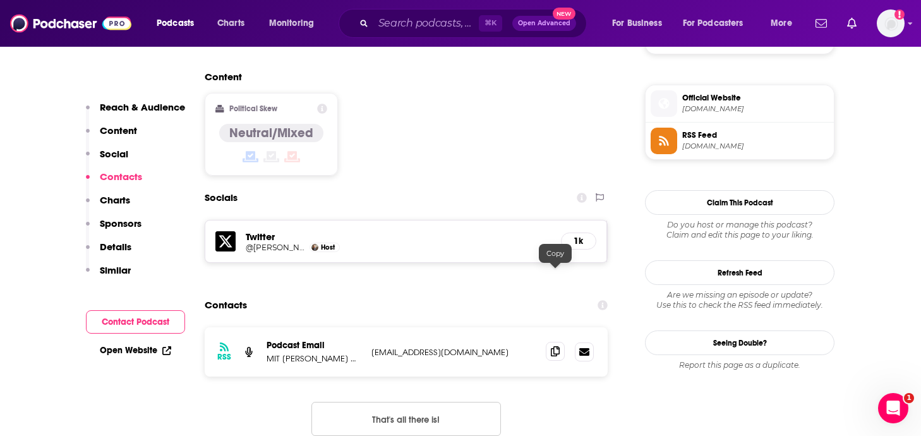
click at [555, 346] on icon at bounding box center [555, 351] width 9 height 10
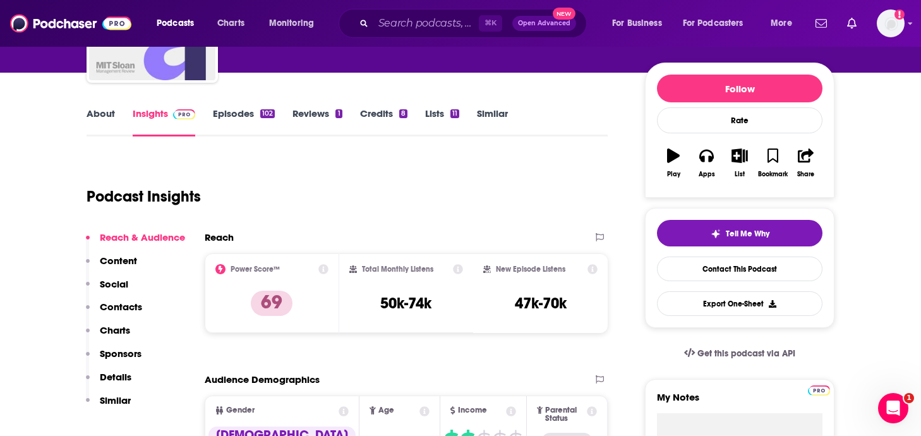
scroll to position [0, 0]
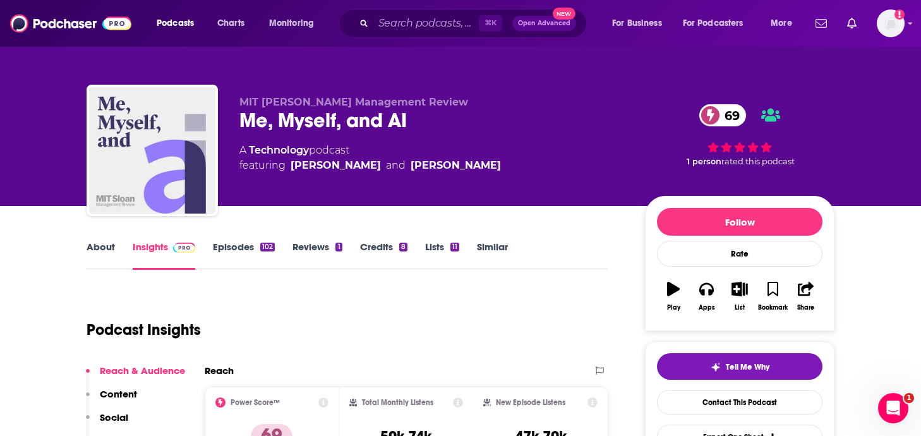
click at [104, 255] on link "About" at bounding box center [101, 255] width 28 height 29
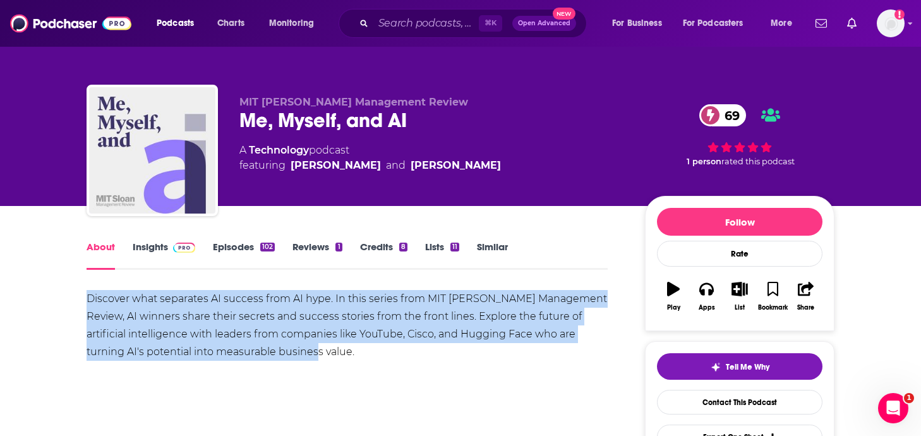
drag, startPoint x: 309, startPoint y: 347, endPoint x: 57, endPoint y: 304, distance: 255.8
copy div "Discover what separates AI success from AI hype. In this series from MIT [PERSO…"
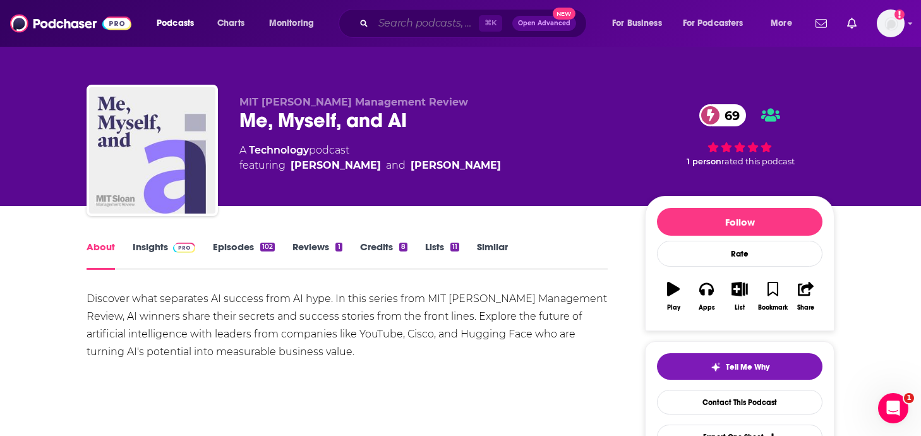
click at [389, 15] on input "Search podcasts, credits, & more..." at bounding box center [427, 23] width 106 height 20
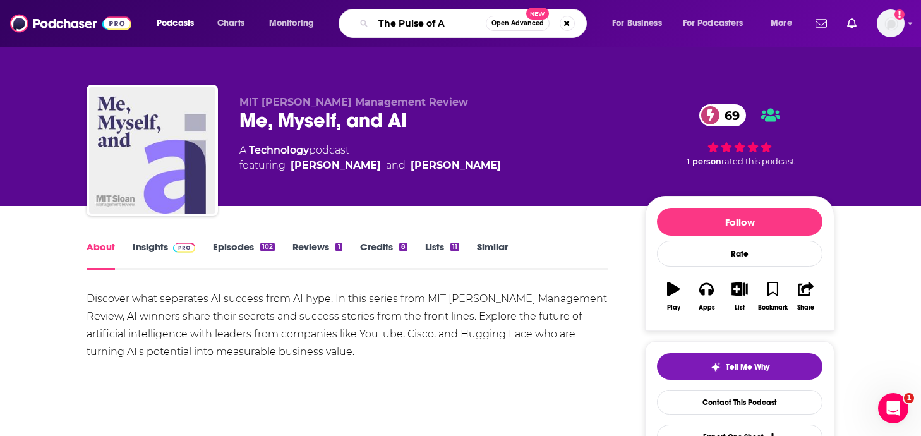
type input "The Pulse of AI"
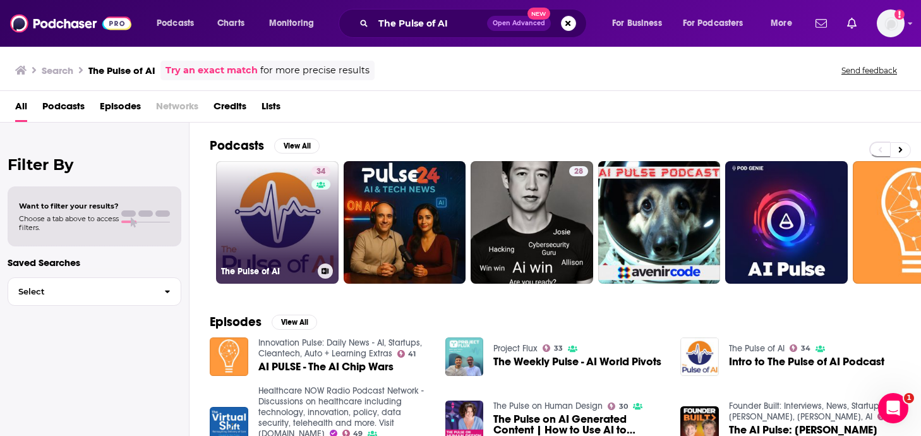
click at [248, 243] on link "34 The Pulse of AI" at bounding box center [277, 222] width 123 height 123
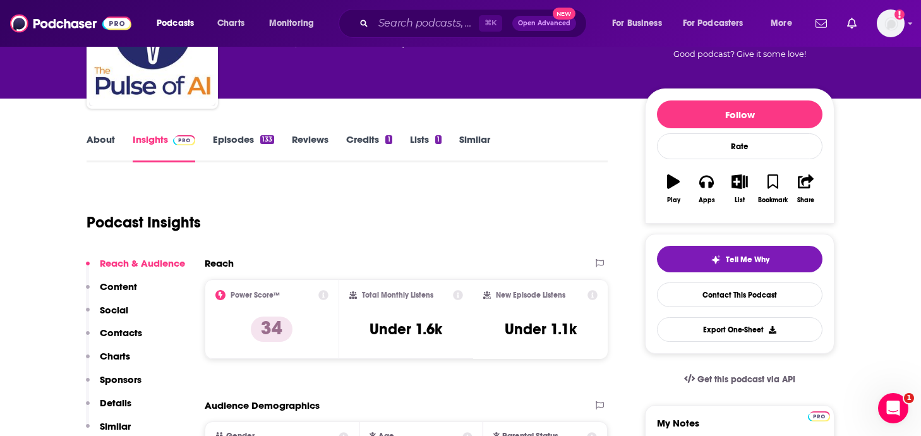
scroll to position [108, 0]
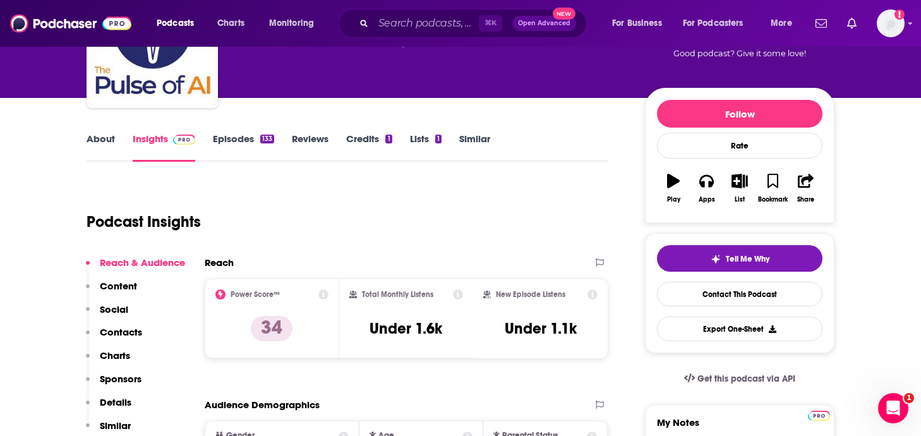
click at [247, 143] on link "Episodes 133" at bounding box center [243, 147] width 61 height 29
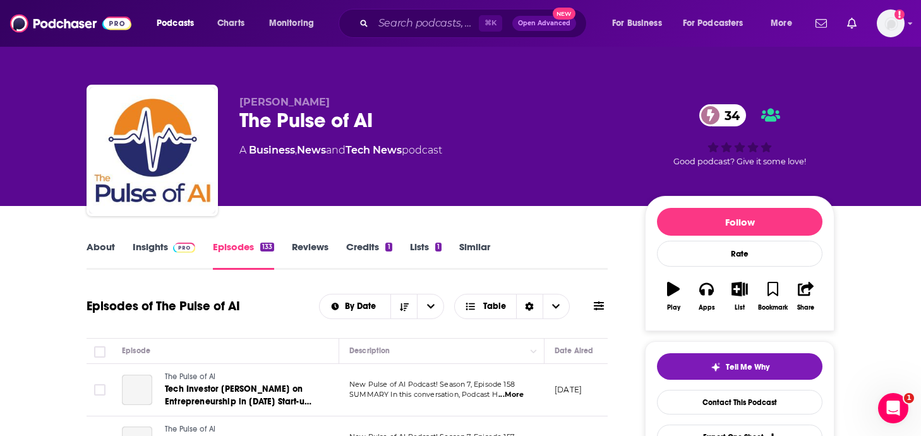
click at [592, 303] on button at bounding box center [599, 306] width 18 height 13
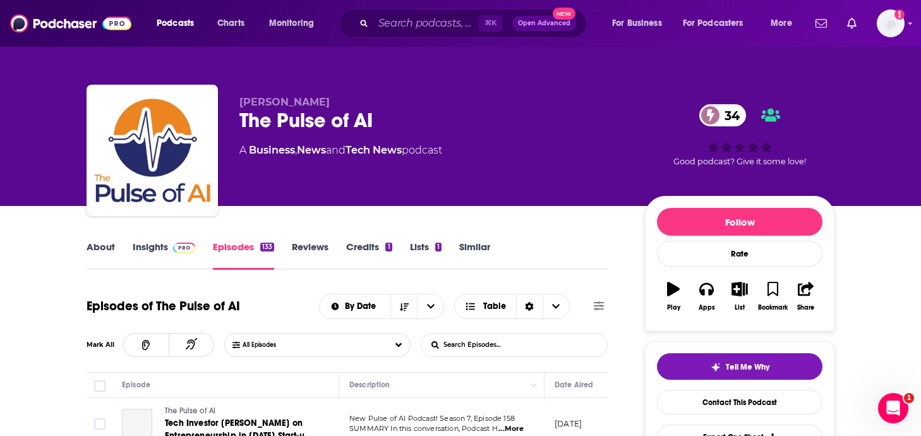
click at [597, 303] on icon at bounding box center [599, 305] width 10 height 9
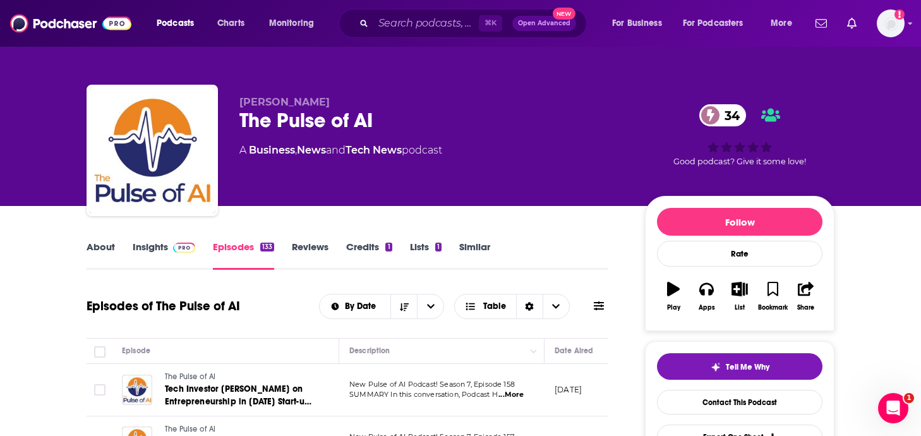
click at [598, 304] on icon at bounding box center [599, 306] width 10 height 10
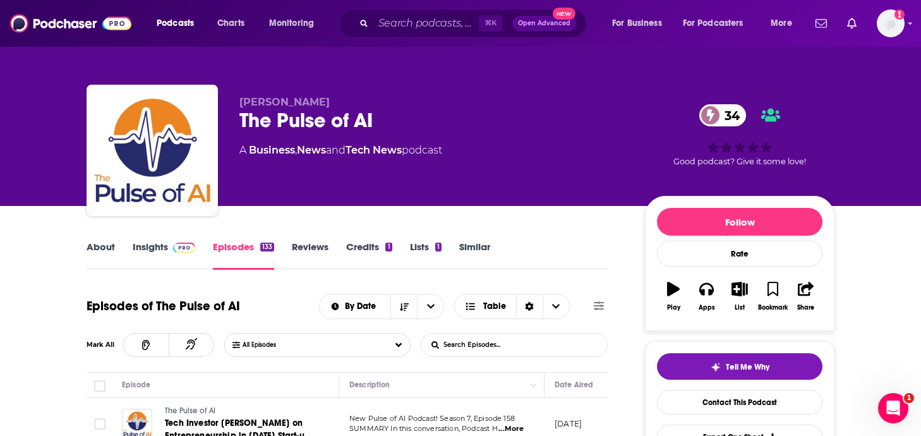
click at [476, 344] on input "List Search Input" at bounding box center [488, 345] width 132 height 23
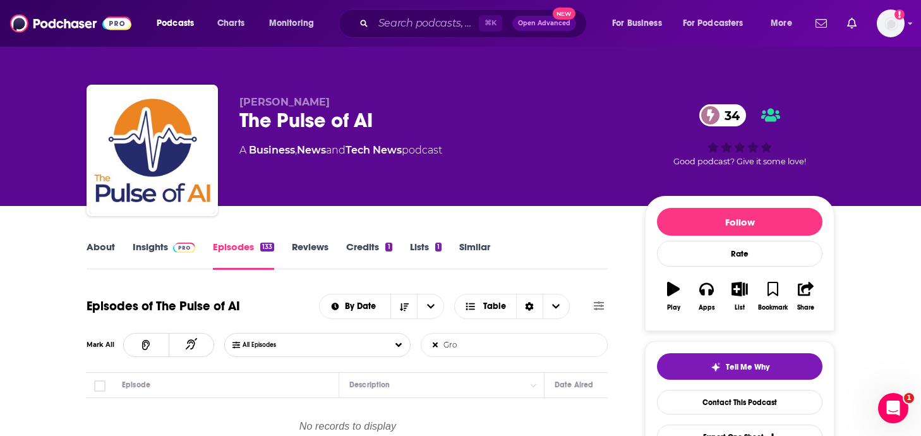
type input "Groq"
click at [466, 346] on input "Groq" at bounding box center [488, 345] width 132 height 23
drag, startPoint x: 466, startPoint y: 346, endPoint x: 437, endPoint y: 344, distance: 29.8
click at [437, 345] on form "Groq List Search Input Search Episodes..." at bounding box center [514, 345] width 187 height 24
type input "Cerebras"
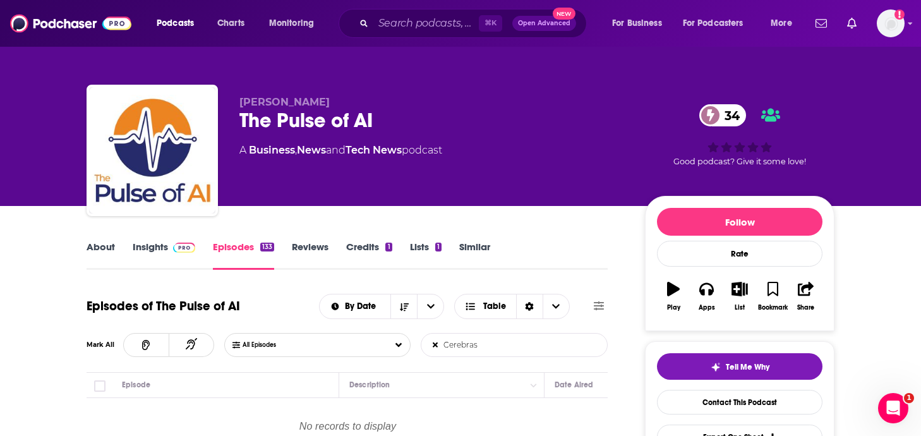
drag, startPoint x: 495, startPoint y: 349, endPoint x: 420, endPoint y: 346, distance: 75.2
click at [421, 347] on form "Cerebras List Search Input Search Episodes..." at bounding box center [514, 345] width 187 height 24
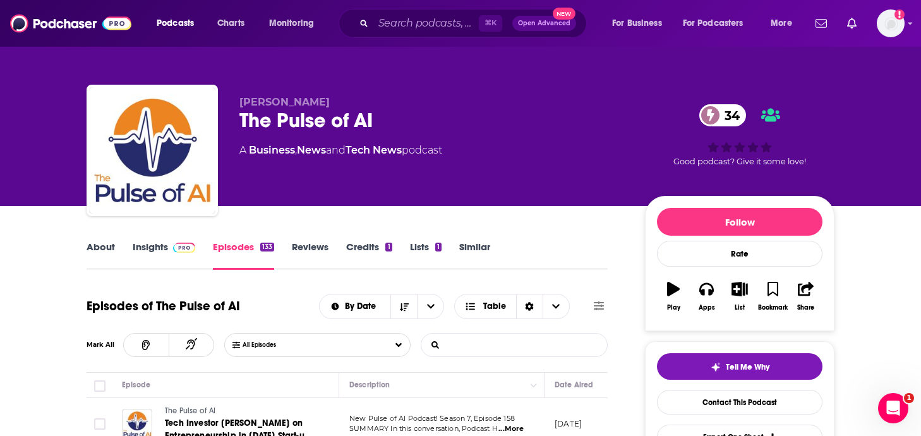
click at [179, 253] on span at bounding box center [184, 247] width 22 height 12
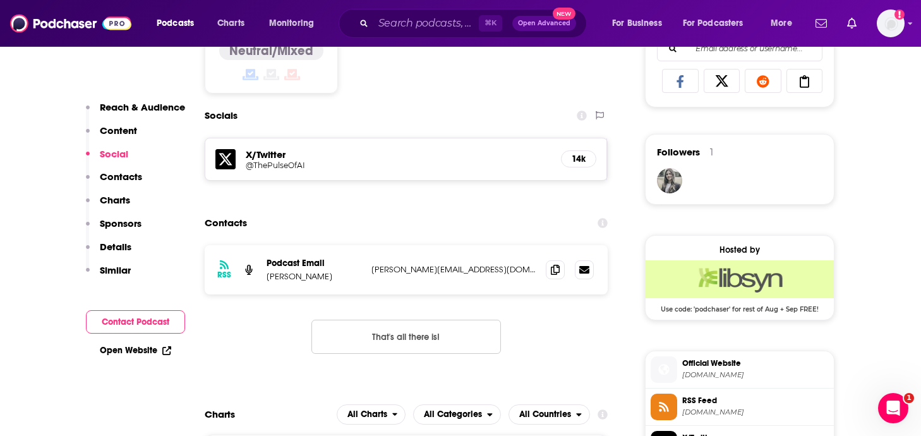
scroll to position [839, 0]
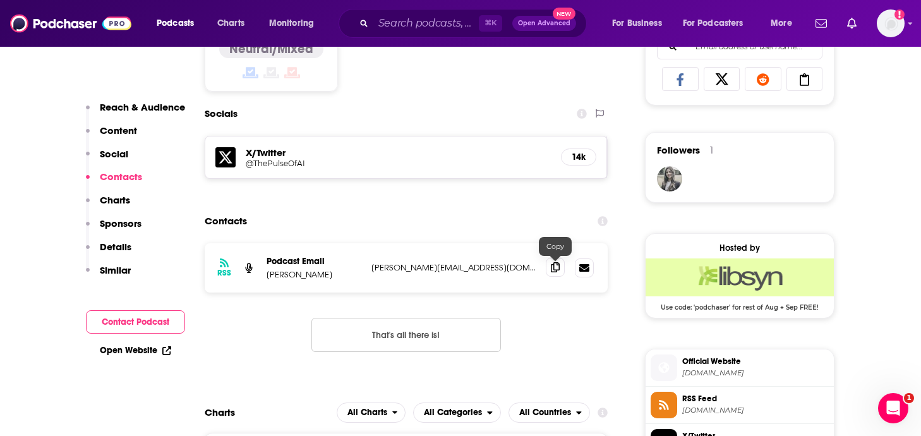
click at [554, 270] on icon at bounding box center [555, 267] width 9 height 10
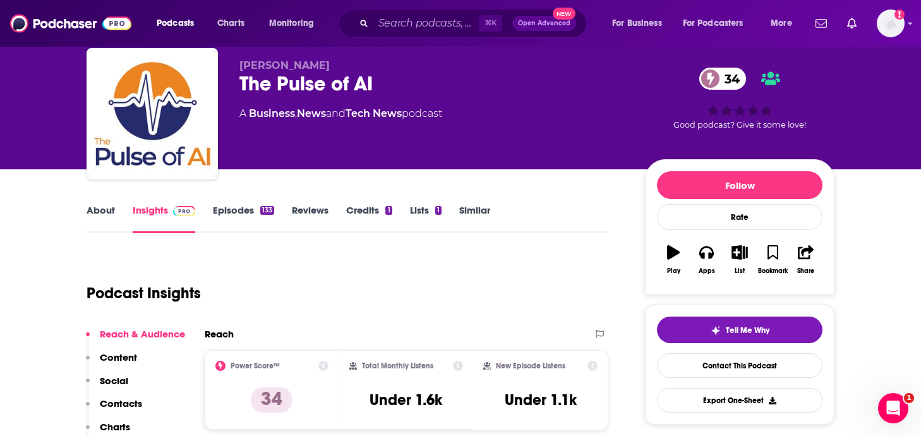
scroll to position [0, 0]
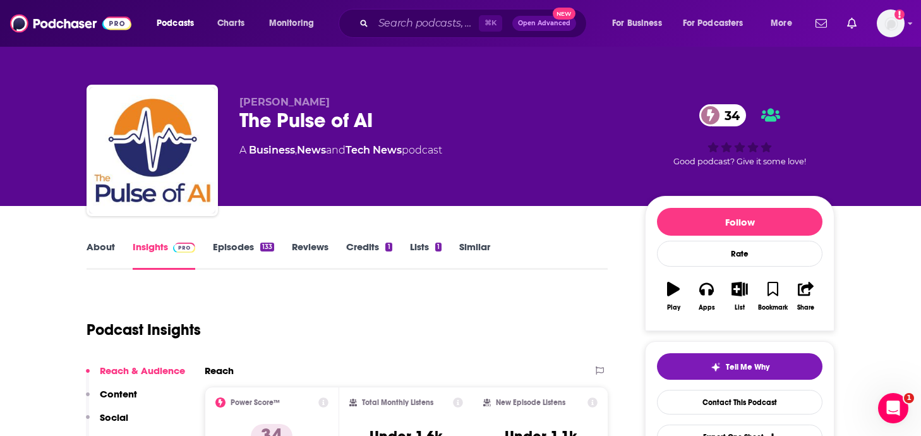
click at [105, 247] on link "About" at bounding box center [101, 255] width 28 height 29
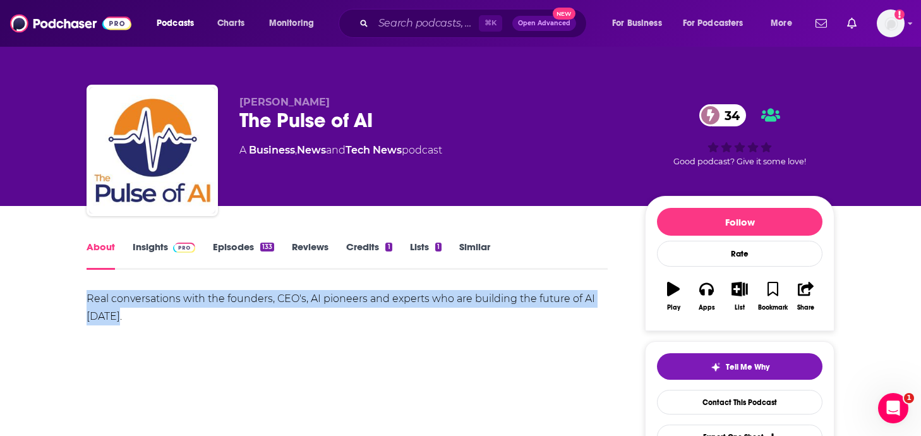
drag, startPoint x: 133, startPoint y: 316, endPoint x: 76, endPoint y: 295, distance: 60.2
copy div "Real conversations with the founders, CEO's, AI pioneers and experts who are bu…"
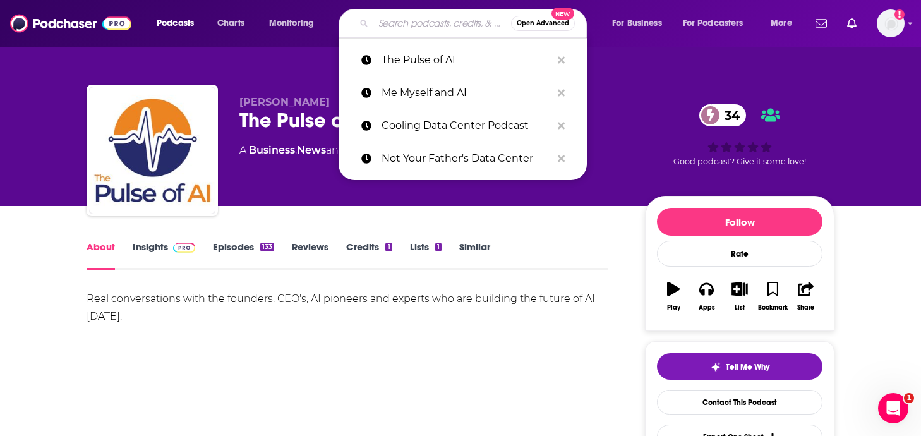
click at [430, 18] on input "Search podcasts, credits, & more..." at bounding box center [443, 23] width 138 height 20
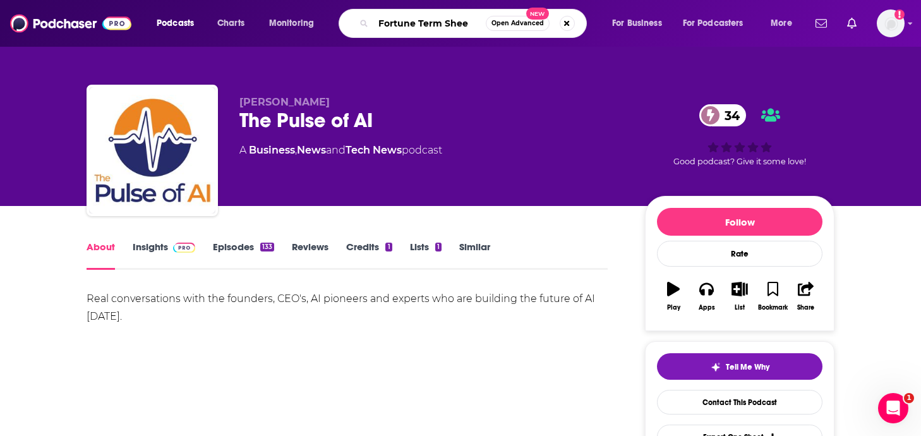
type input "Fortune Term Sheet"
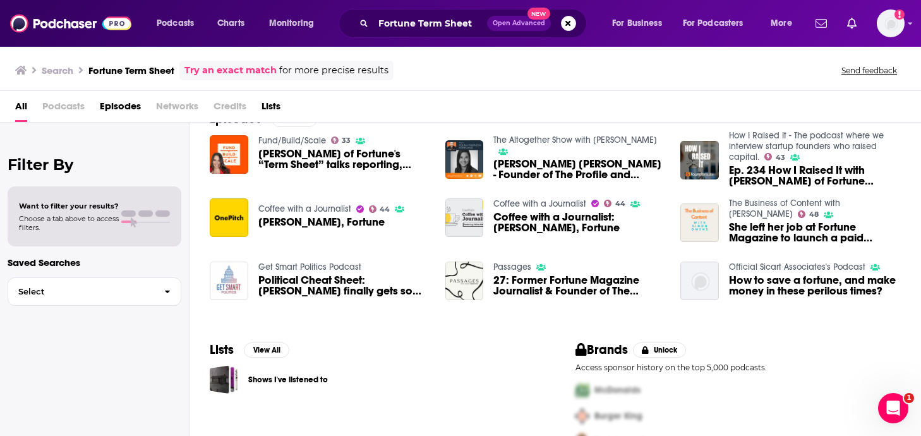
scroll to position [59, 0]
